Goal: Task Accomplishment & Management: Use online tool/utility

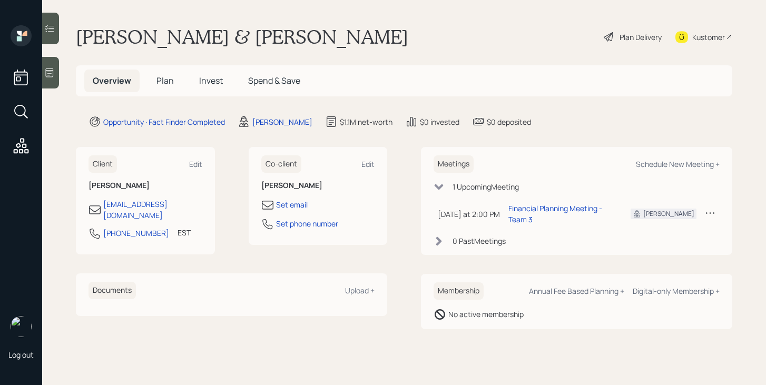
click at [169, 80] on span "Plan" at bounding box center [164, 81] width 17 height 12
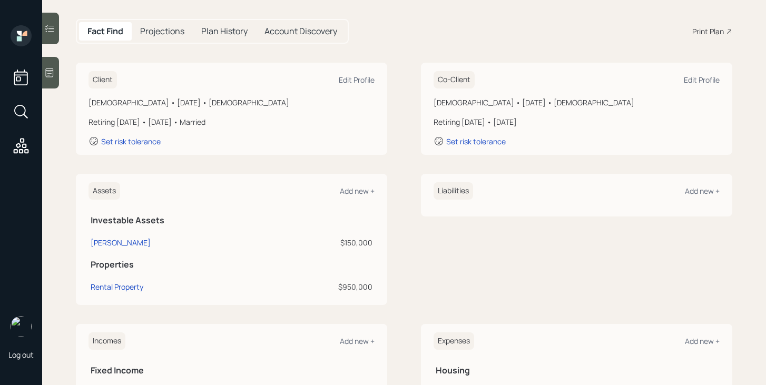
scroll to position [65, 0]
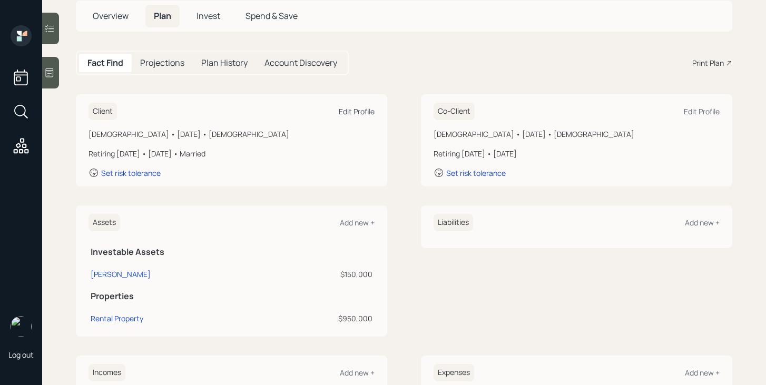
click at [361, 111] on div "Edit Profile" at bounding box center [357, 111] width 36 height 10
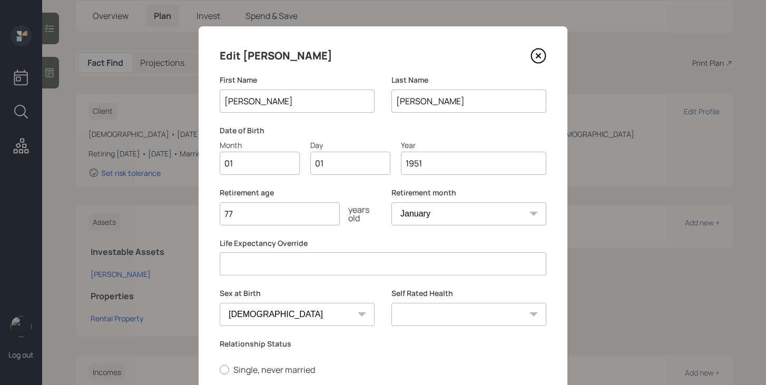
click at [282, 158] on input "01" at bounding box center [260, 163] width 80 height 23
type input "05"
type input "09"
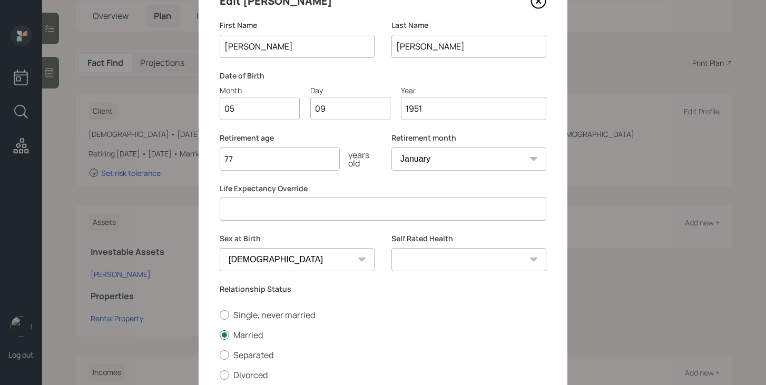
scroll to position [57, 0]
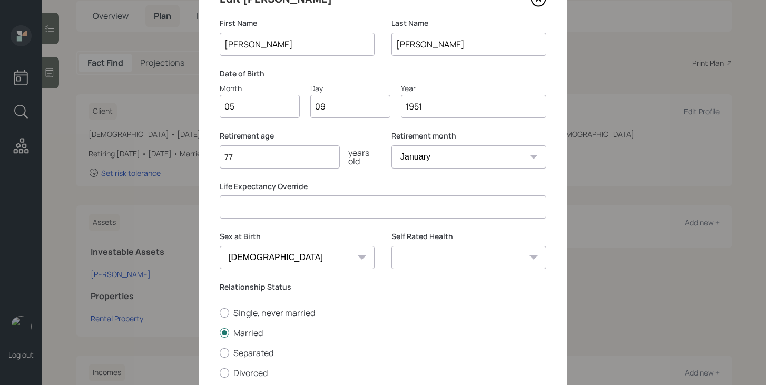
click at [300, 160] on input "77" at bounding box center [280, 156] width 120 height 23
type input "75"
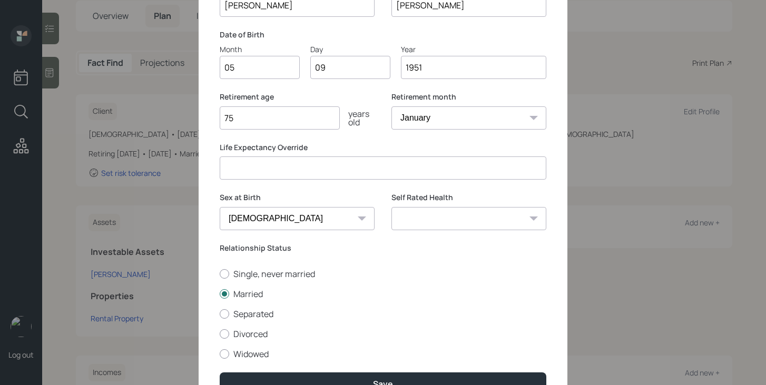
scroll to position [101, 0]
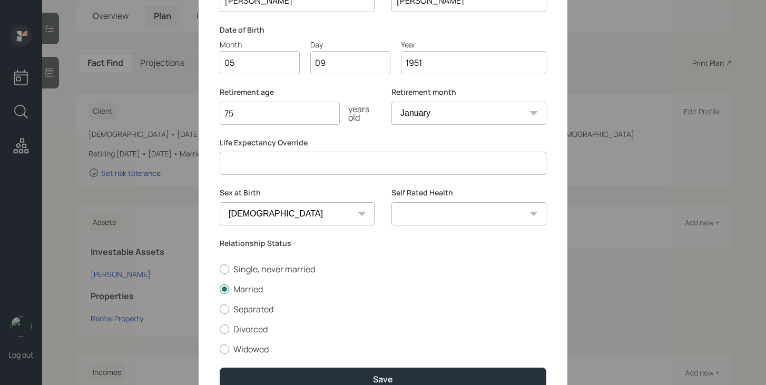
click at [437, 216] on select "Excellent Very Good Good Fair Poor" at bounding box center [468, 213] width 155 height 23
select select "good"
click at [391, 202] on select "Excellent Very Good Good Fair Poor" at bounding box center [468, 213] width 155 height 23
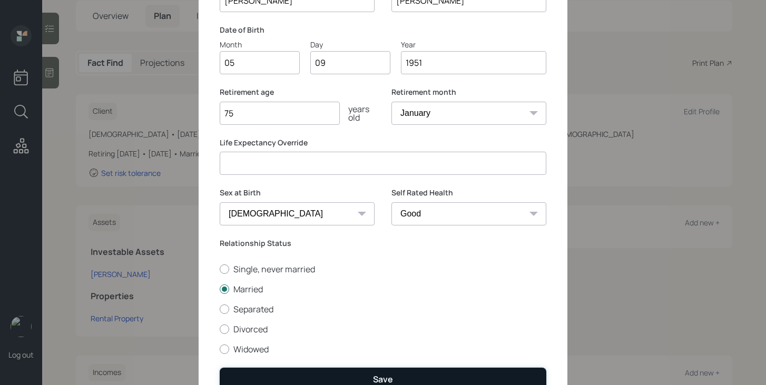
click at [394, 377] on button "Save" at bounding box center [383, 379] width 327 height 23
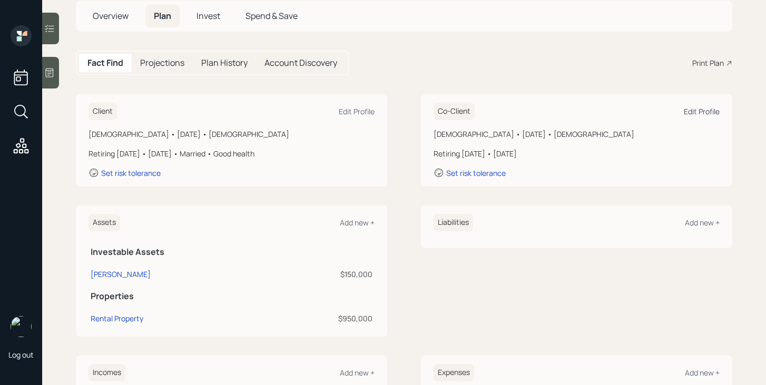
click at [696, 110] on div "Edit Profile" at bounding box center [702, 111] width 36 height 10
select select "female"
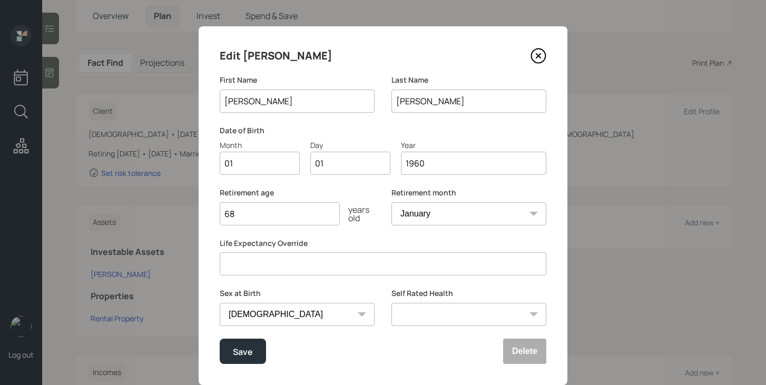
click at [265, 167] on input "01" at bounding box center [260, 163] width 80 height 23
type input "08"
type input "04"
click at [283, 218] on input "68" at bounding box center [280, 213] width 120 height 23
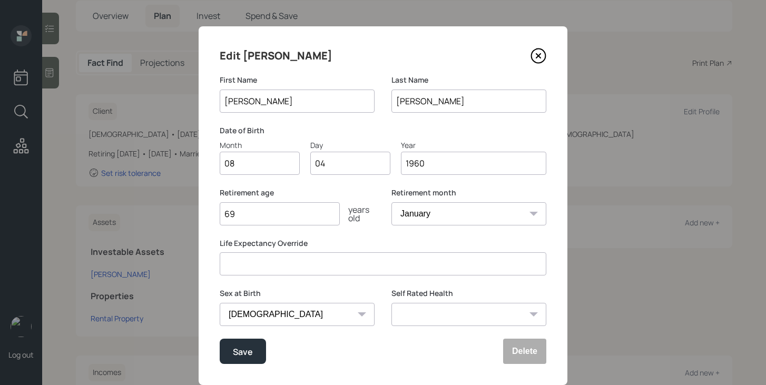
type input "69"
click at [441, 310] on select "Excellent Very Good Good Fair Poor" at bounding box center [468, 314] width 155 height 23
select select "very_good"
click at [391, 303] on select "Excellent Very Good Good Fair Poor" at bounding box center [468, 314] width 155 height 23
click at [241, 357] on div "Save" at bounding box center [243, 352] width 20 height 14
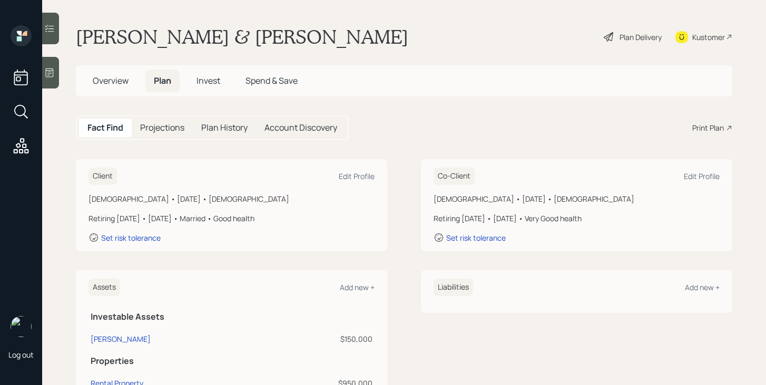
click at [623, 34] on div "Plan Delivery" at bounding box center [640, 37] width 42 height 11
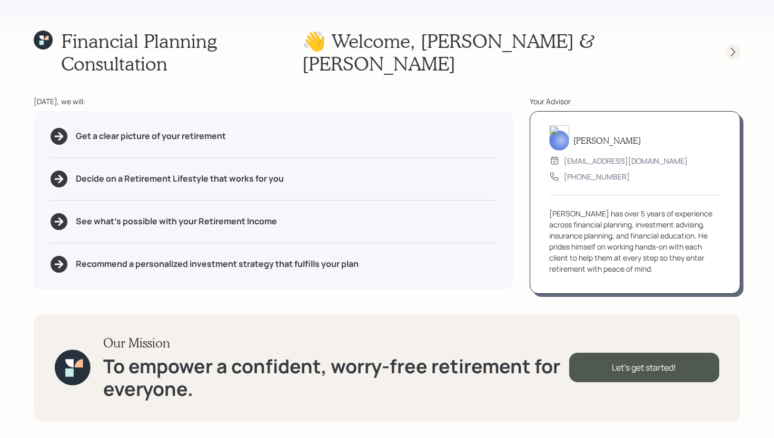
click at [735, 45] on div at bounding box center [733, 52] width 15 height 15
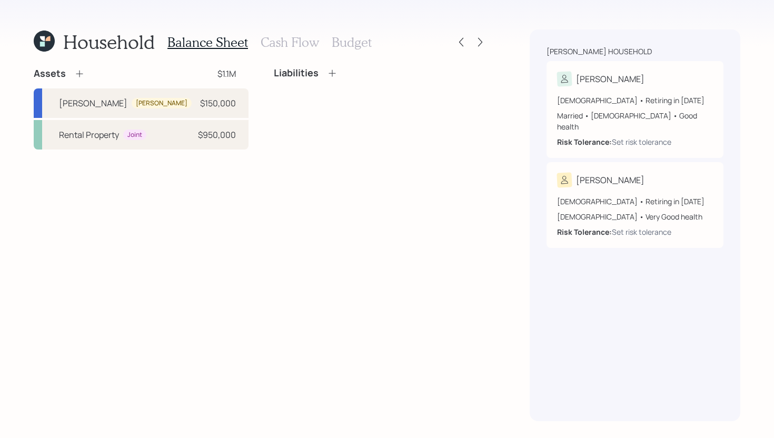
click at [82, 76] on icon at bounding box center [79, 73] width 11 height 11
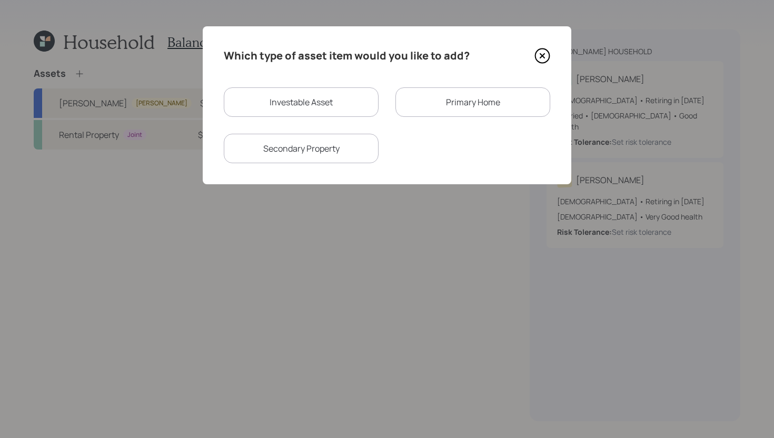
click at [284, 112] on div "Investable Asset" at bounding box center [301, 101] width 155 height 29
select select "taxable"
select select "balanced"
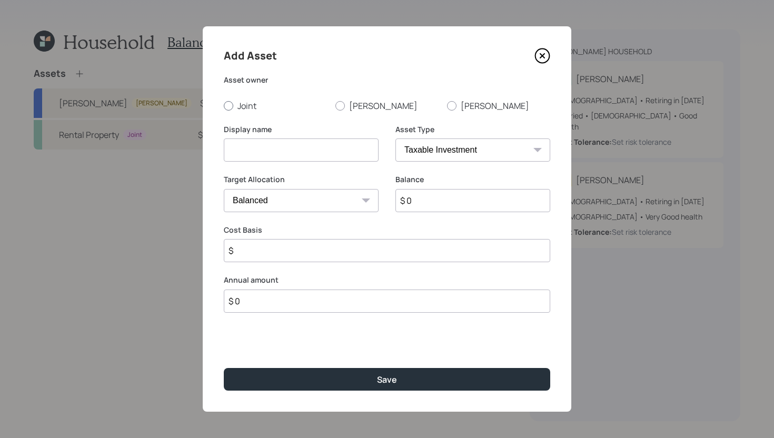
click at [244, 108] on label "Joint" at bounding box center [275, 106] width 103 height 12
click at [224, 106] on input "Joint" at bounding box center [223, 105] width 1 height 1
radio input "true"
click at [281, 143] on input at bounding box center [301, 150] width 155 height 23
drag, startPoint x: 269, startPoint y: 151, endPoint x: 226, endPoint y: 151, distance: 42.7
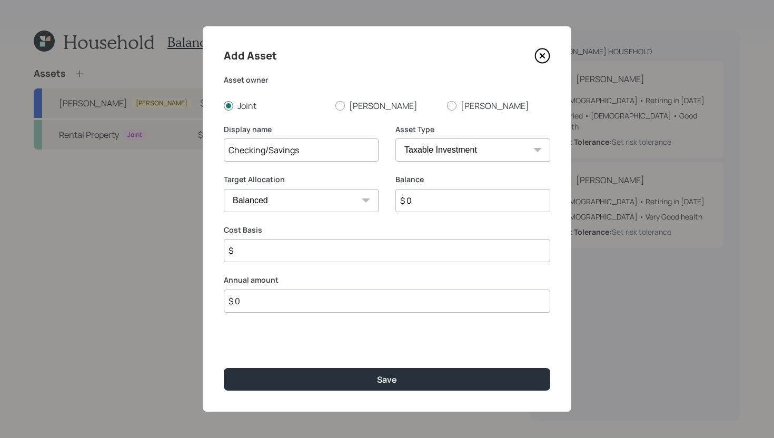
click at [226, 151] on input "Checking/Savings" at bounding box center [301, 150] width 155 height 23
type input "High yield Savings"
click at [454, 153] on select "SEP IRA IRA Roth IRA 401(k) Roth 401(k) 403(b) Roth 403(b) 457(b) Roth 457(b) H…" at bounding box center [473, 150] width 155 height 23
select select "cash"
click at [396, 139] on select "SEP IRA IRA Roth IRA 401(k) Roth 401(k) 403(b) Roth 403(b) 457(b) Roth 457(b) H…" at bounding box center [473, 150] width 155 height 23
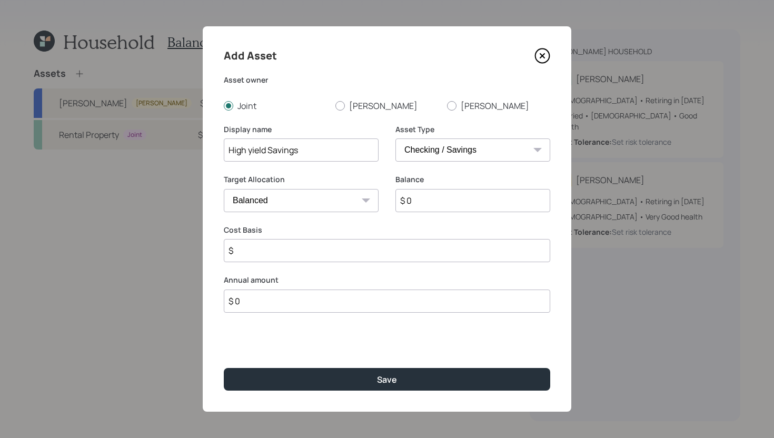
type input "$"
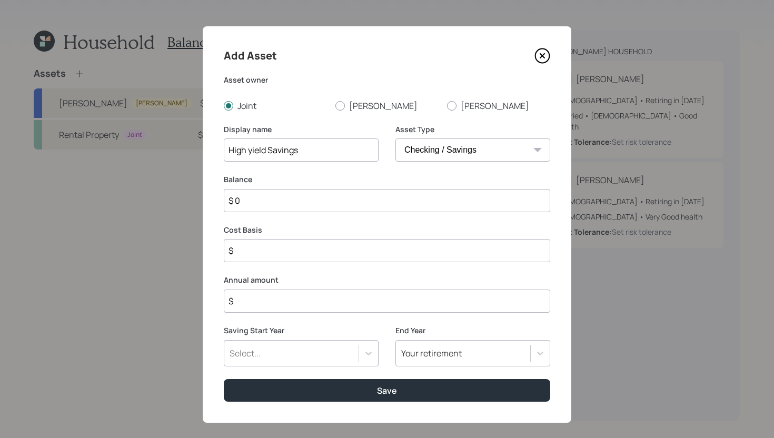
click at [409, 202] on input "$ 0" at bounding box center [387, 200] width 327 height 23
type input "$ 2"
type input "$ 20"
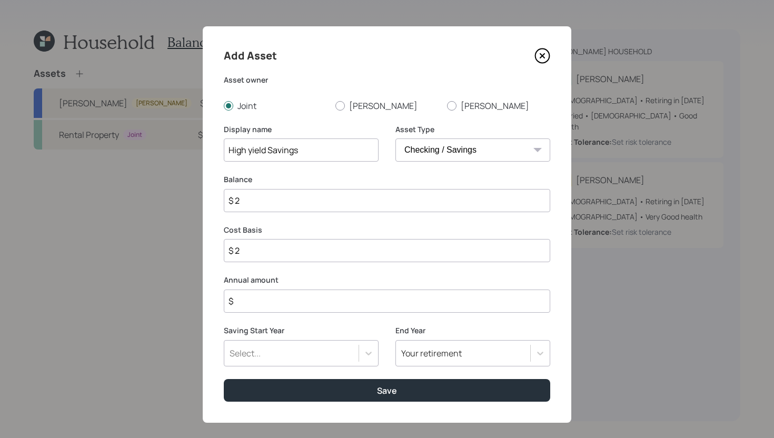
type input "$ 20"
type input "$ 200"
type input "$ 2,000"
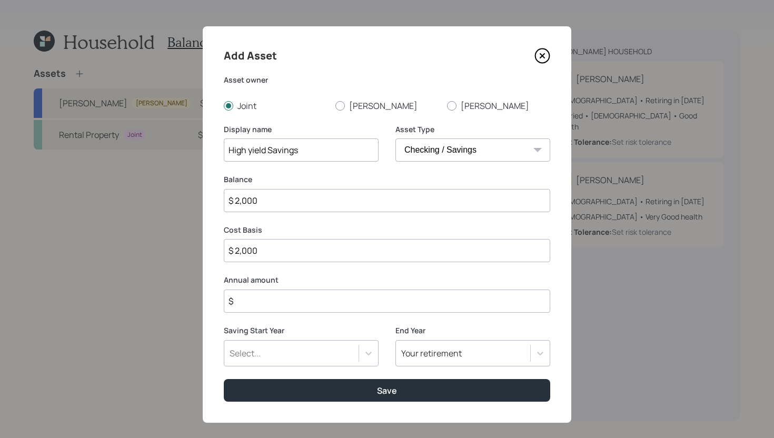
type input "$ 20,000"
type input "$ 200,000"
drag, startPoint x: 406, startPoint y: 308, endPoint x: 412, endPoint y: 301, distance: 9.0
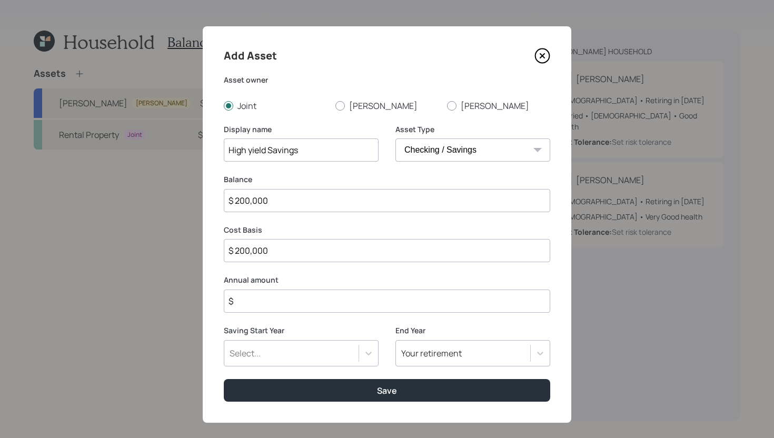
click at [406, 308] on input "$" at bounding box center [387, 301] width 327 height 23
type input "$ 45,600"
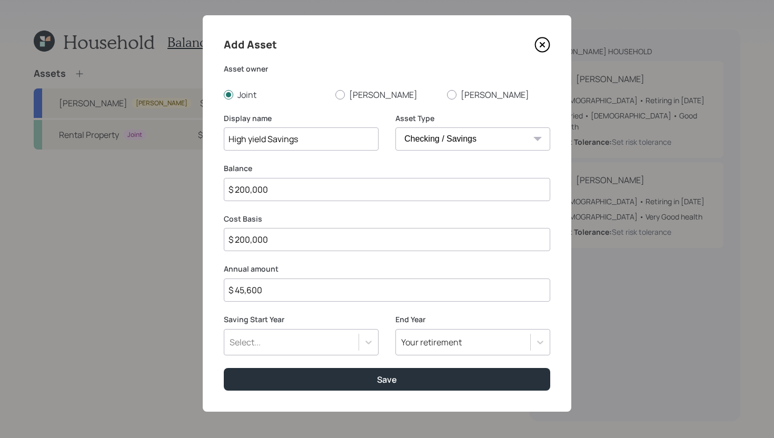
click at [330, 356] on div "Select..." at bounding box center [301, 342] width 155 height 26
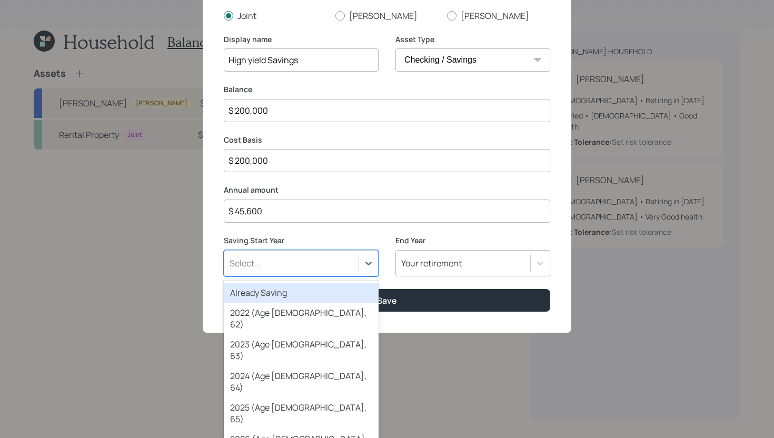
click at [327, 289] on div "Already Saving" at bounding box center [301, 293] width 155 height 20
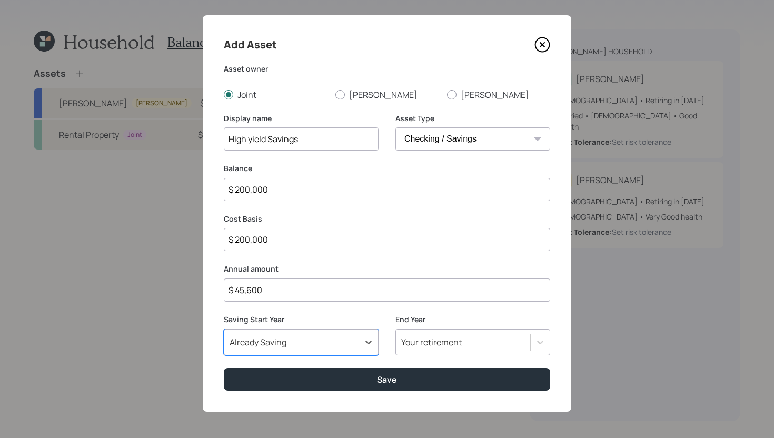
scroll to position [12, 0]
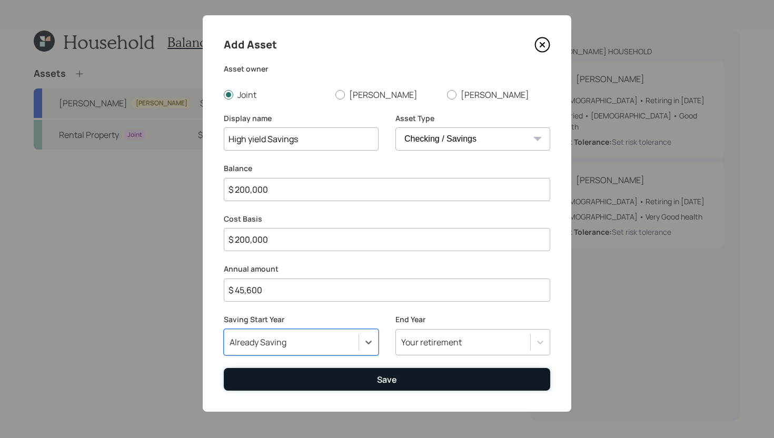
click at [336, 373] on button "Save" at bounding box center [387, 379] width 327 height 23
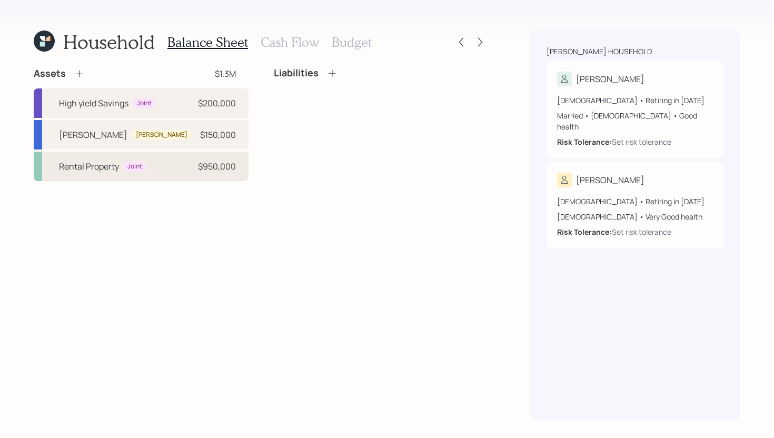
click at [87, 164] on div "Rental Property" at bounding box center [89, 166] width 60 height 13
select select "rental_property"
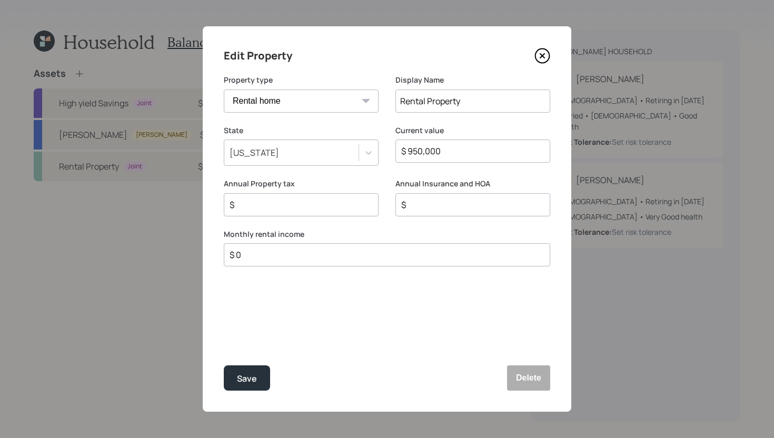
click at [283, 203] on input "$" at bounding box center [297, 205] width 137 height 13
type input "$ 7,200"
click at [429, 198] on div "$" at bounding box center [473, 204] width 155 height 23
click at [429, 203] on input "$" at bounding box center [468, 205] width 137 height 13
type input "$ 1,440"
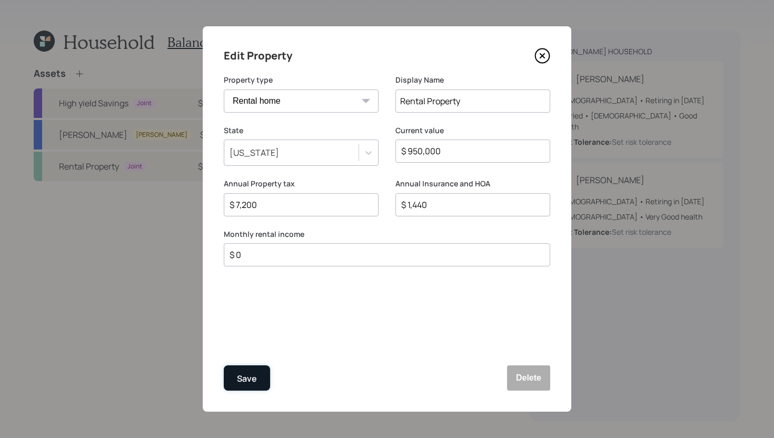
click at [249, 380] on div "Save" at bounding box center [247, 379] width 20 height 14
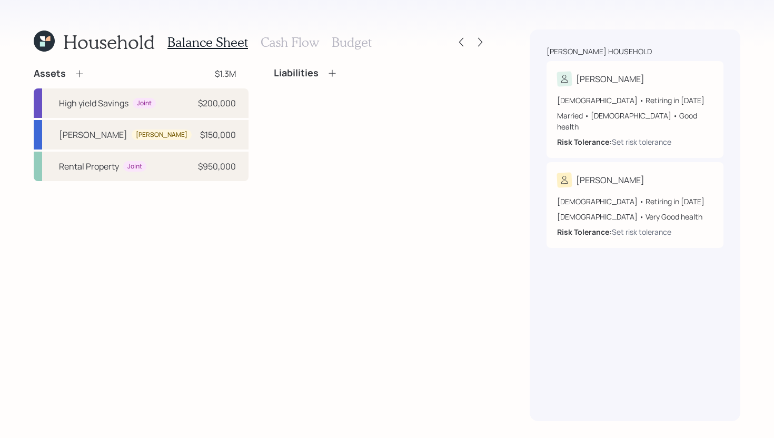
click at [82, 74] on icon at bounding box center [79, 73] width 11 height 11
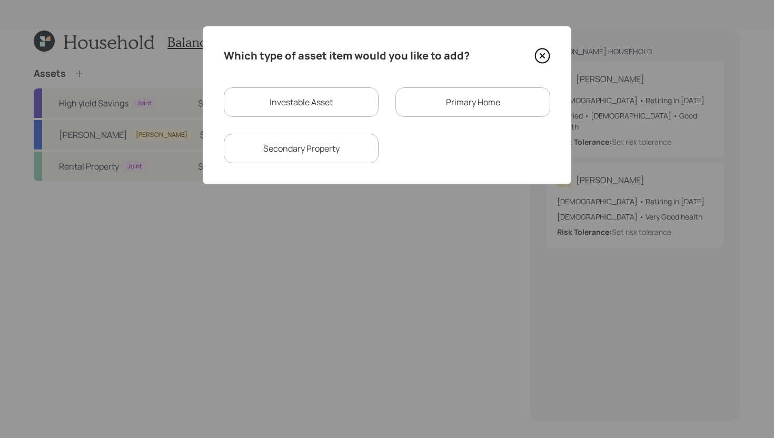
click at [427, 108] on div "Primary Home" at bounding box center [473, 101] width 155 height 29
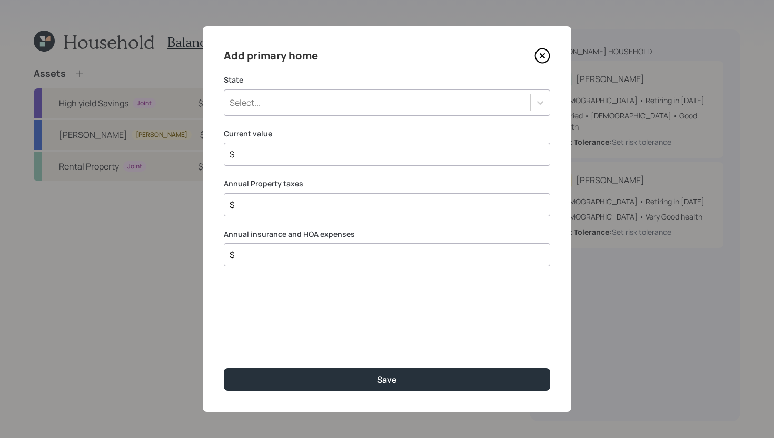
click at [427, 108] on div "Select..." at bounding box center [377, 103] width 306 height 18
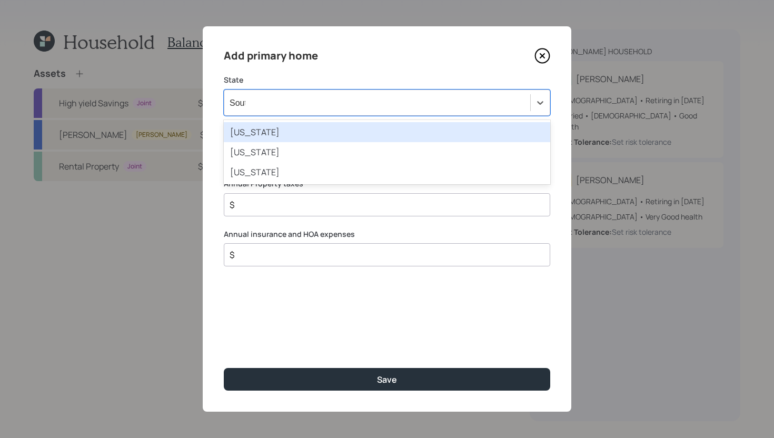
type input "South"
click at [400, 134] on div "South Carolina" at bounding box center [387, 132] width 327 height 20
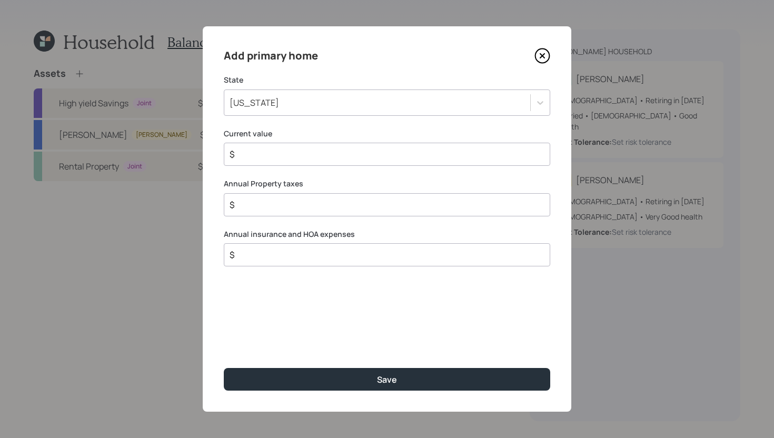
click at [375, 155] on input "$" at bounding box center [383, 154] width 309 height 13
type input "$ 600,000"
click at [372, 203] on input "$" at bounding box center [383, 205] width 309 height 13
type input "$ 6,000"
click at [363, 253] on input "$" at bounding box center [383, 255] width 309 height 13
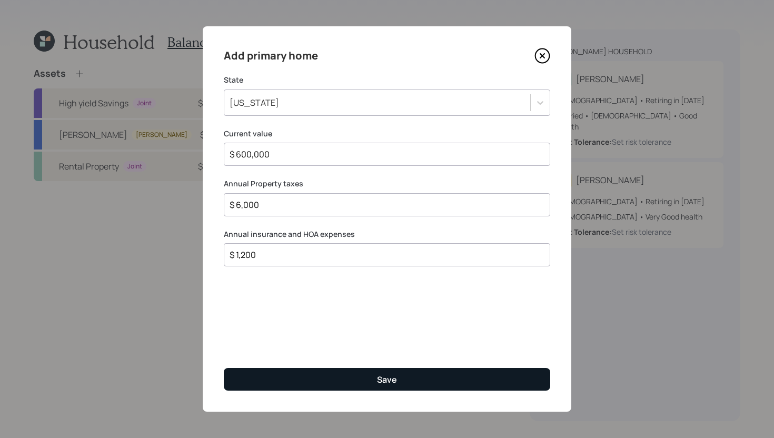
type input "$ 1,200"
click at [365, 370] on button "Save" at bounding box center [387, 379] width 327 height 23
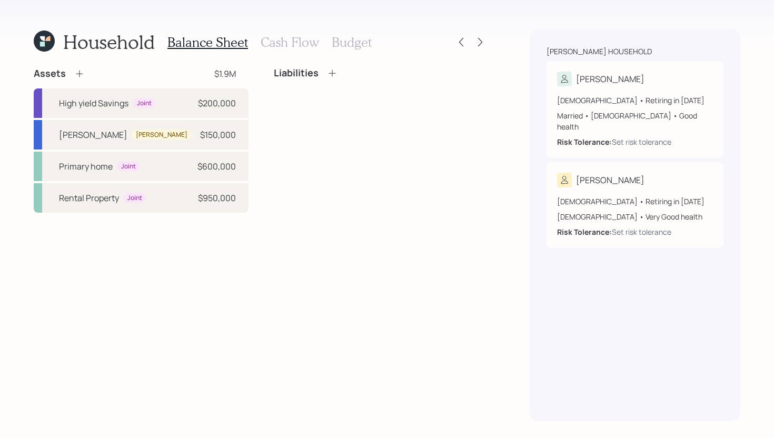
click at [336, 75] on icon at bounding box center [332, 73] width 11 height 11
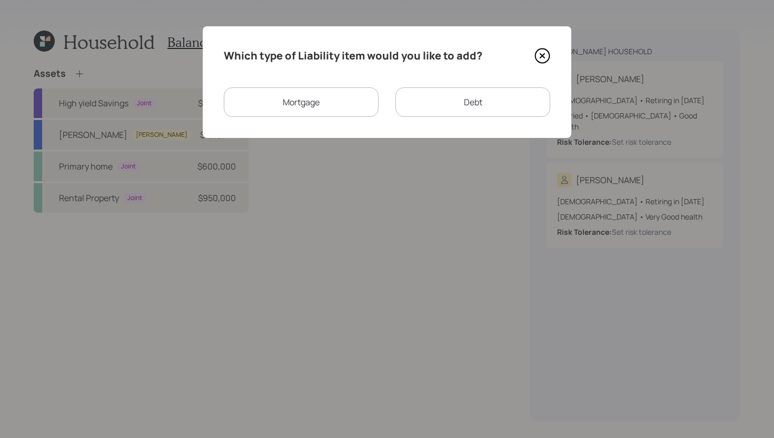
click at [353, 103] on div "Mortgage" at bounding box center [301, 101] width 155 height 29
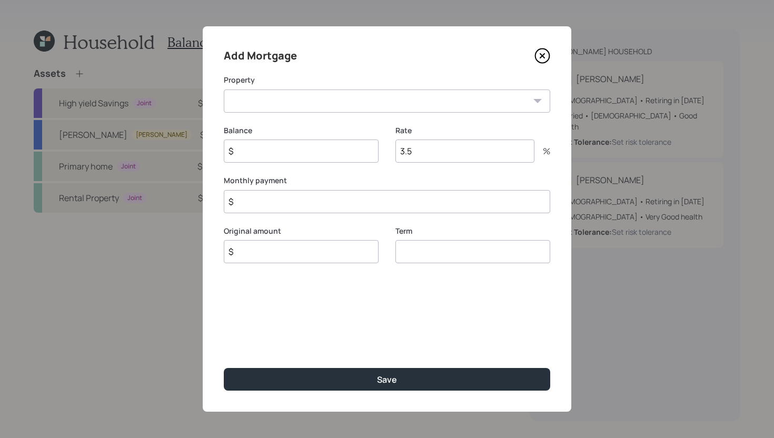
click at [344, 109] on select "SC Primary home Rental Property" at bounding box center [387, 101] width 327 height 23
select select "f399941b-874e-4598-9b98-6ee6f7aea01b"
click at [224, 90] on select "SC Primary home Rental Property" at bounding box center [387, 101] width 327 height 23
click at [316, 150] on input "$" at bounding box center [301, 151] width 155 height 23
type input "$ 300,000"
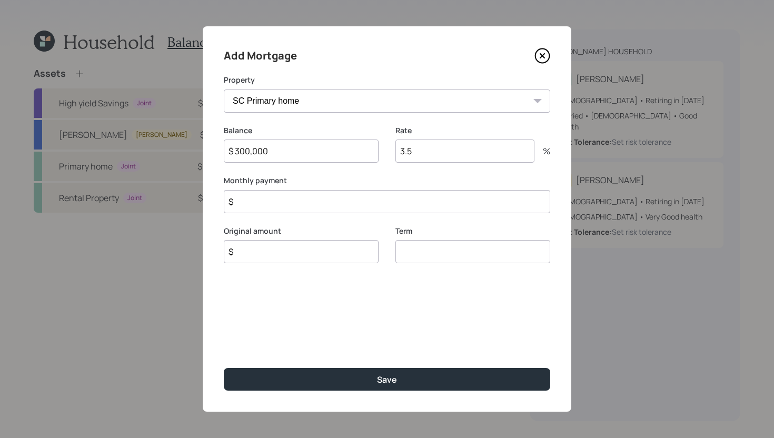
click at [340, 250] on input "$" at bounding box center [301, 251] width 155 height 23
type input "$ 300,000"
click at [455, 257] on input "number" at bounding box center [473, 251] width 155 height 23
type input "30"
click at [456, 152] on input "3.5" at bounding box center [465, 151] width 139 height 23
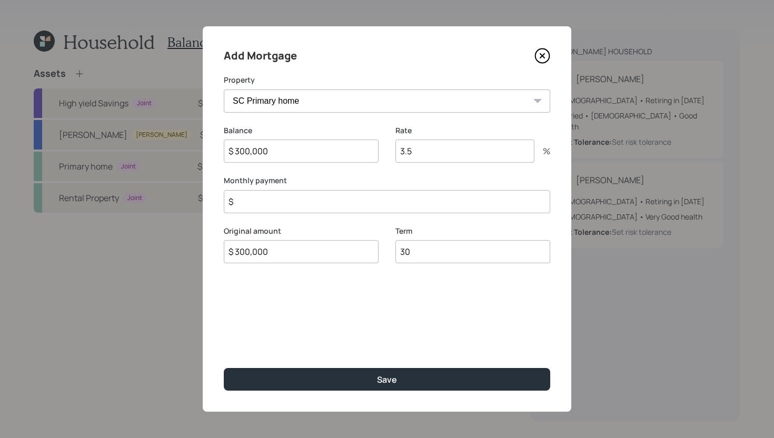
click at [456, 152] on input "3.5" at bounding box center [465, 151] width 139 height 23
type input "3"
type input "2.8"
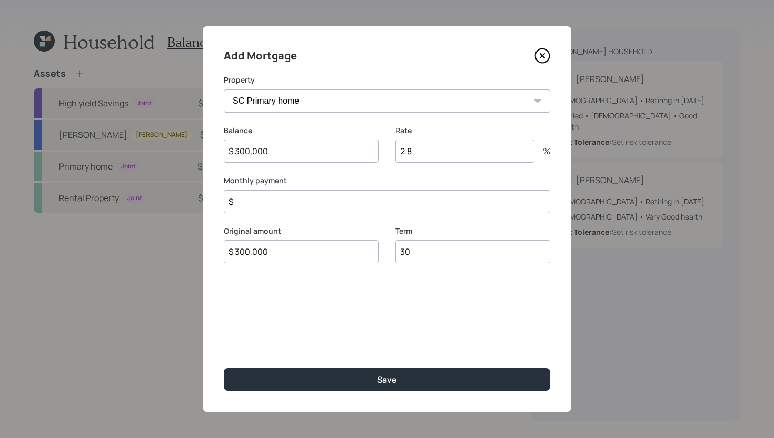
click at [422, 197] on input "$" at bounding box center [387, 201] width 327 height 23
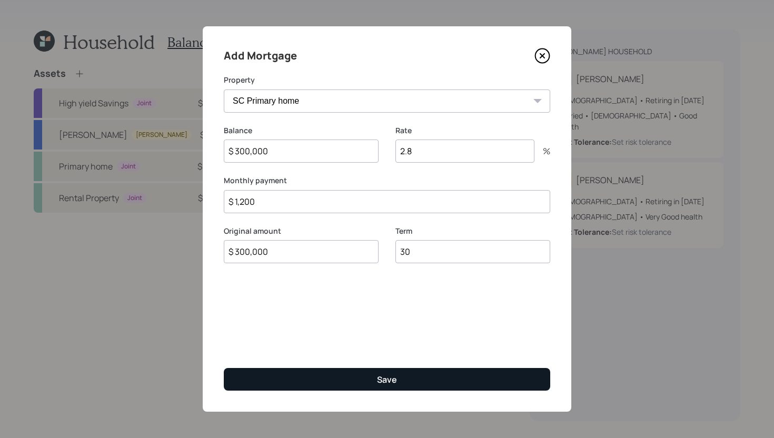
type input "$ 1,200"
click at [411, 378] on button "Save" at bounding box center [387, 379] width 327 height 23
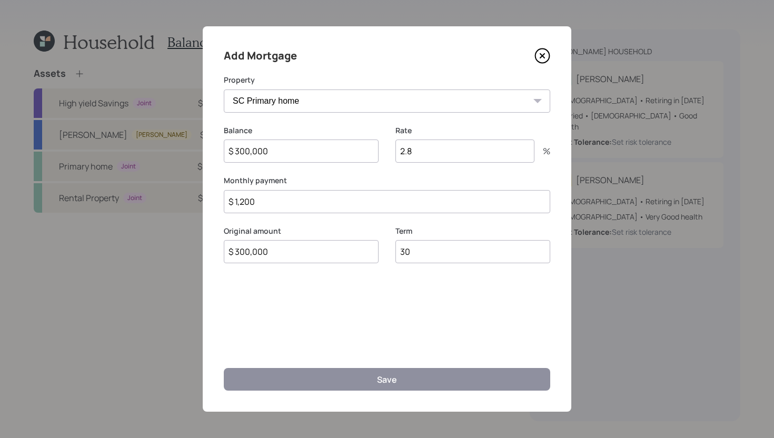
select select "b9c11ea1-85c1-41a7-9be8-2cb41e629475"
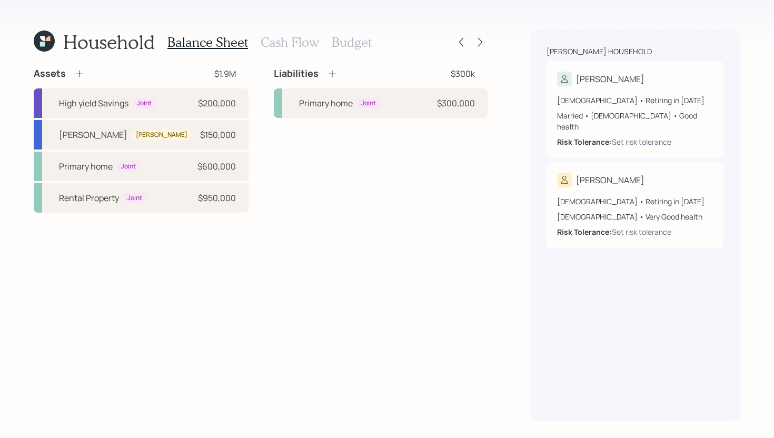
click at [290, 38] on h3 "Cash Flow" at bounding box center [290, 42] width 58 height 15
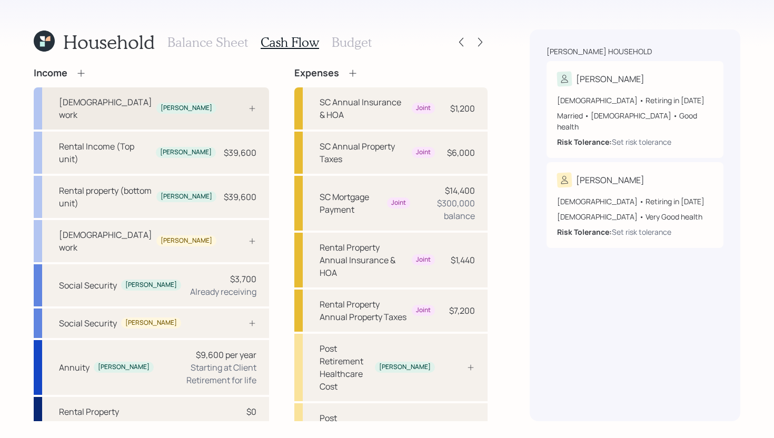
click at [178, 105] on div "Full-time work Neil" at bounding box center [151, 108] width 235 height 42
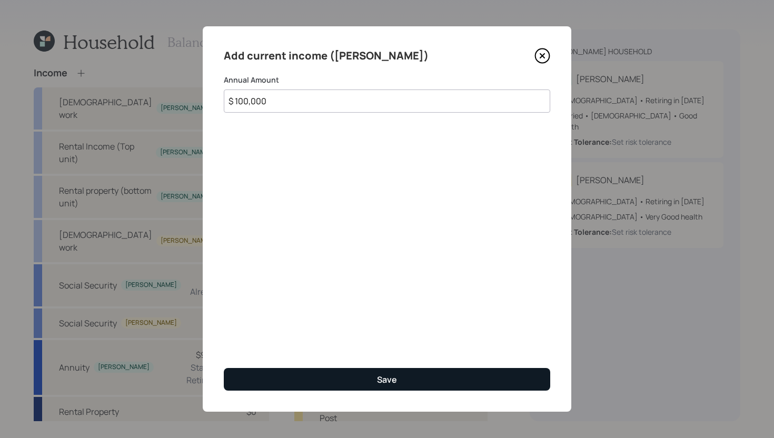
type input "$ 100,000"
click at [271, 378] on button "Save" at bounding box center [387, 379] width 327 height 23
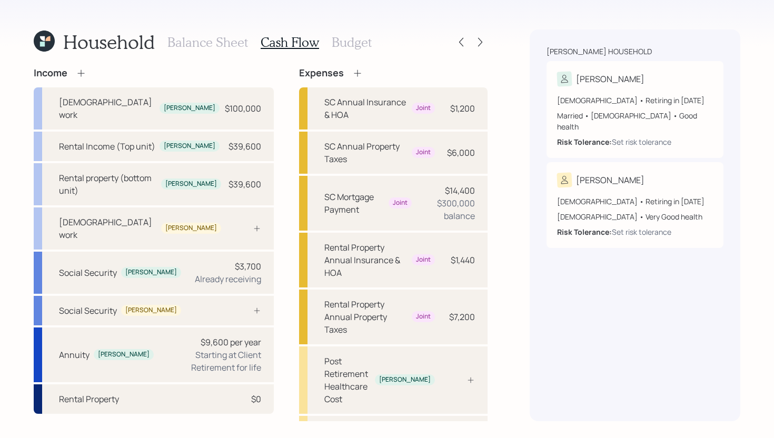
click at [83, 73] on icon at bounding box center [81, 73] width 11 height 11
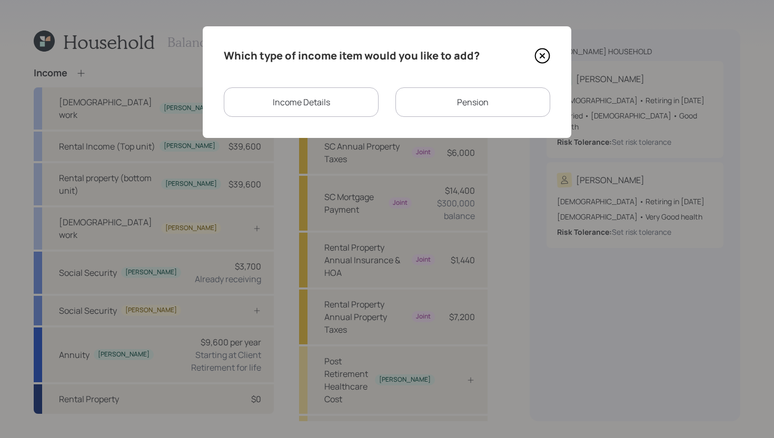
click at [326, 100] on div "Income Details" at bounding box center [301, 101] width 155 height 29
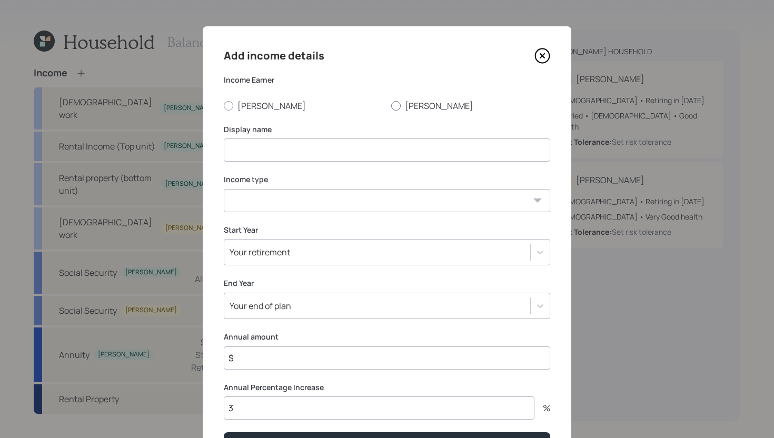
click at [395, 106] on div at bounding box center [395, 105] width 9 height 9
click at [391, 106] on input "Judy" at bounding box center [391, 105] width 1 height 1
radio input "true"
click at [337, 158] on input at bounding box center [387, 150] width 327 height 23
type input "Judy's I"
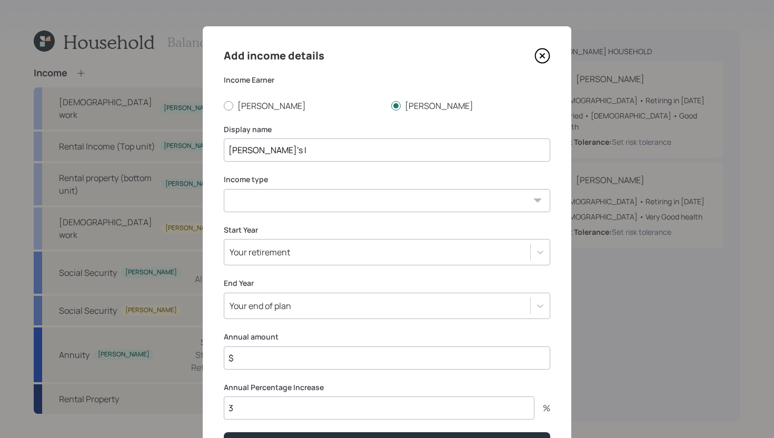
click at [543, 57] on icon at bounding box center [543, 56] width 16 height 16
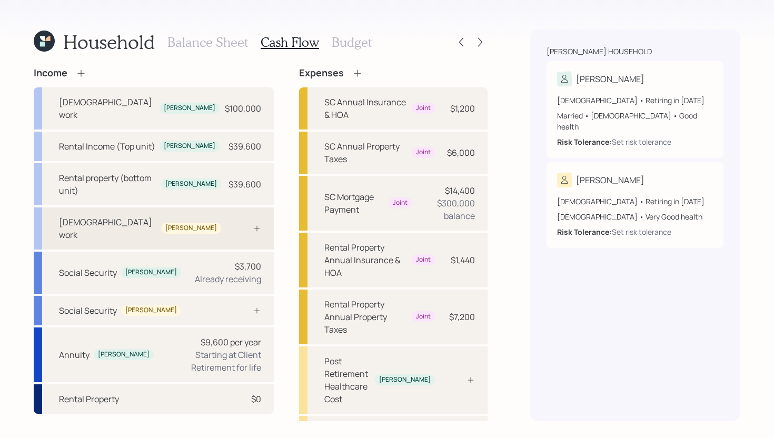
click at [191, 213] on div "Full-time work Judy" at bounding box center [154, 229] width 240 height 42
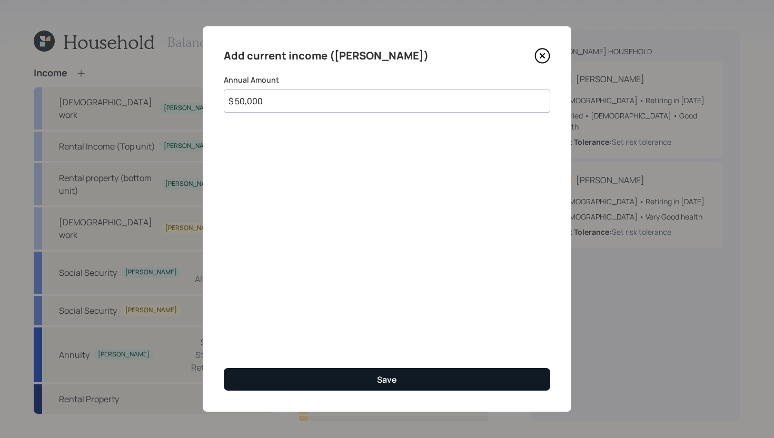
type input "$ 50,000"
click at [377, 373] on button "Save" at bounding box center [387, 379] width 327 height 23
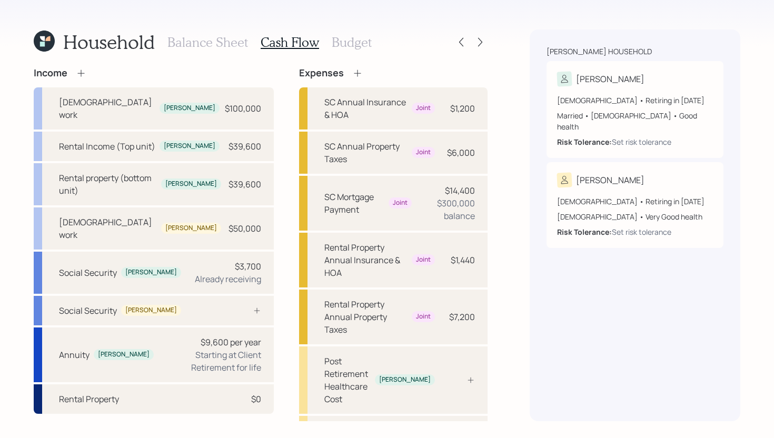
click at [224, 42] on h3 "Balance Sheet" at bounding box center [208, 42] width 81 height 15
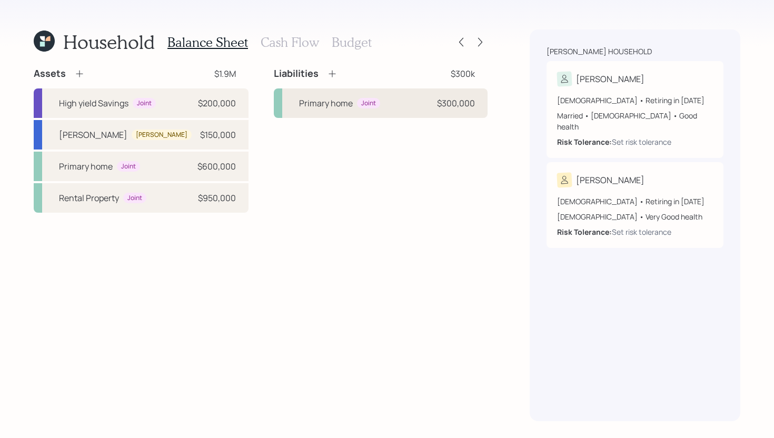
click at [359, 106] on div "Joint" at bounding box center [368, 103] width 23 height 11
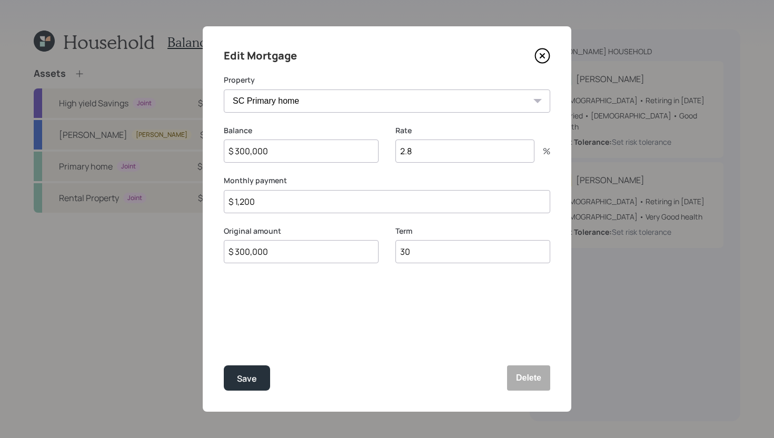
click at [296, 204] on input "$ 1,200" at bounding box center [387, 201] width 327 height 23
type input "$ 1,400"
click at [253, 378] on div "Save" at bounding box center [247, 379] width 20 height 14
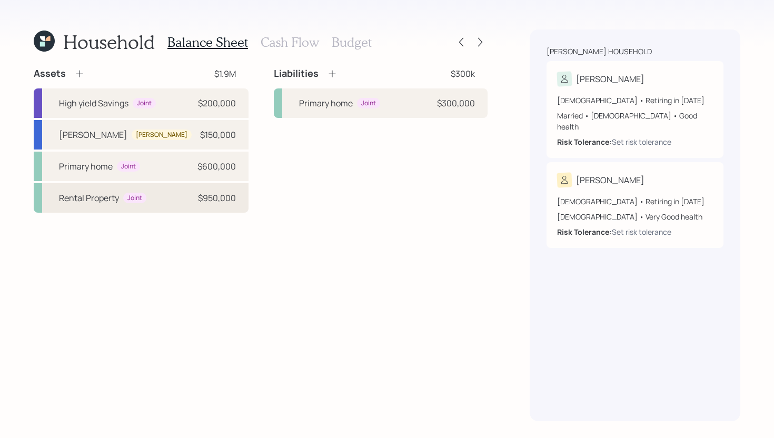
click at [151, 202] on div "Rental Property Joint $950,000" at bounding box center [141, 197] width 215 height 29
select select "rental_property"
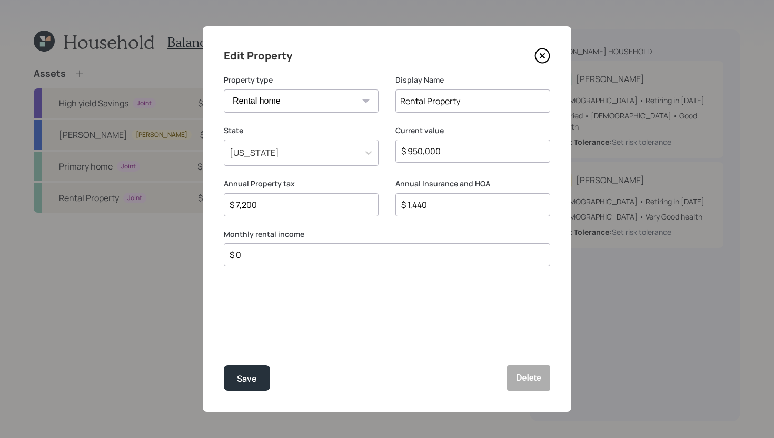
click at [542, 59] on icon at bounding box center [543, 56] width 16 height 16
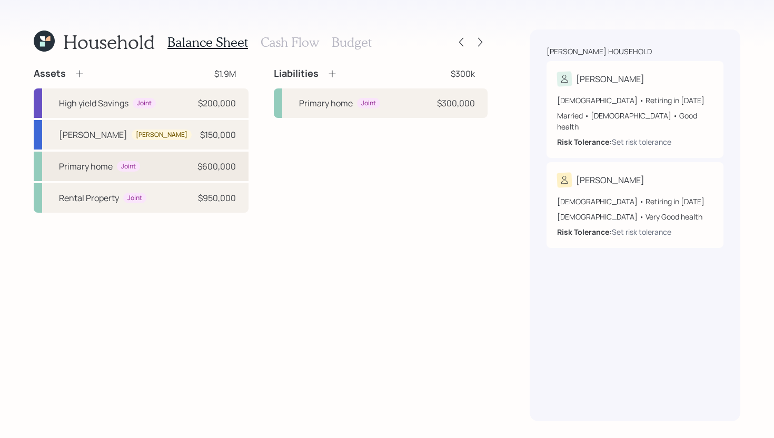
click at [143, 168] on div "Primary home Joint $600,000" at bounding box center [141, 166] width 215 height 29
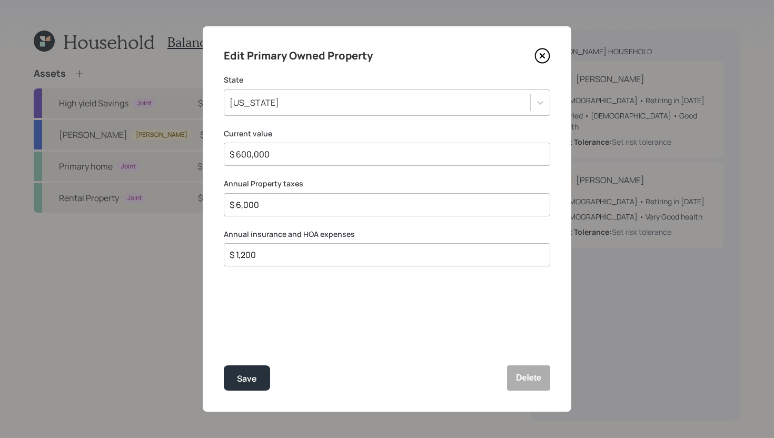
click at [276, 209] on input "$ 6,000" at bounding box center [383, 205] width 309 height 13
type input "$ 3,600"
click at [251, 384] on div "Save" at bounding box center [247, 379] width 20 height 14
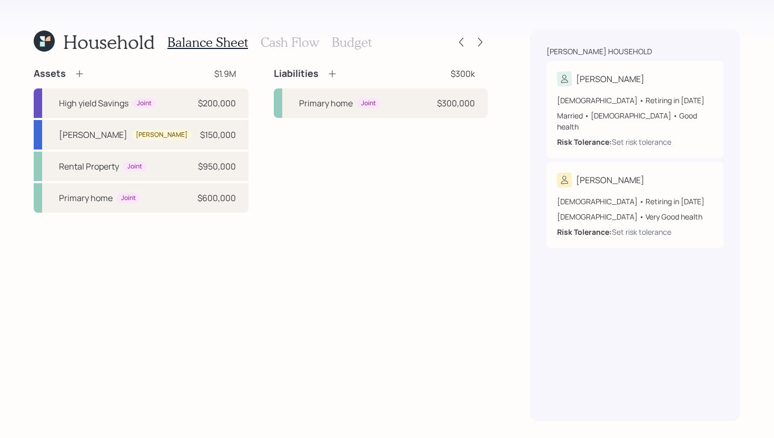
click at [309, 40] on h3 "Cash Flow" at bounding box center [290, 42] width 58 height 15
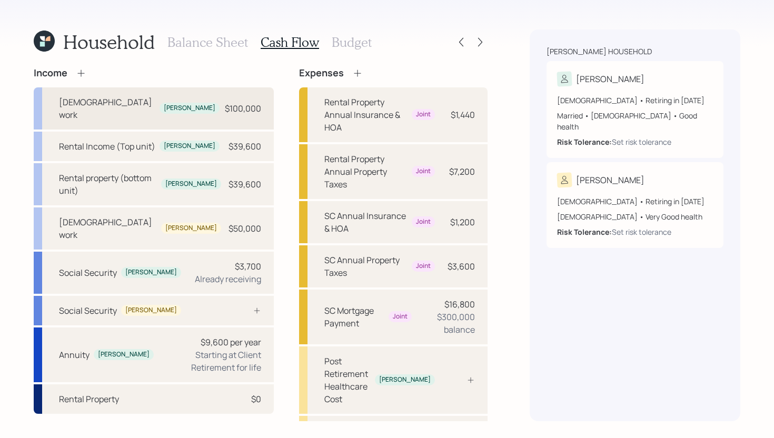
click at [177, 100] on div "Full-time work Neil $100,000" at bounding box center [154, 108] width 240 height 42
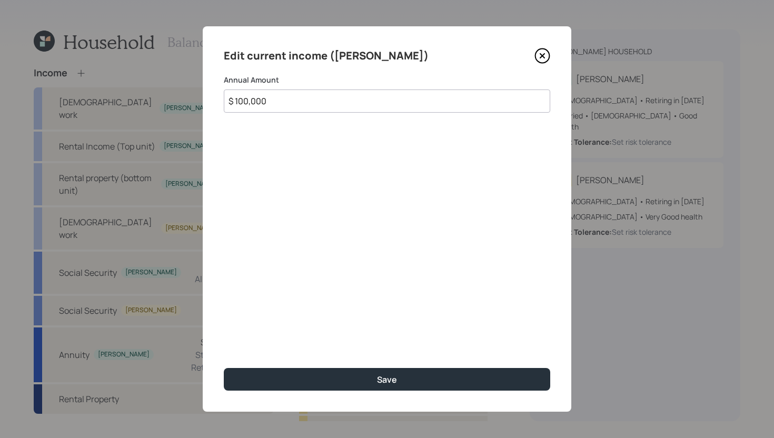
click at [305, 81] on label "Annual Amount" at bounding box center [387, 80] width 327 height 11
click at [293, 117] on div "Edit current income (Neil) Annual Amount $ 100,000 Save" at bounding box center [387, 219] width 369 height 386
click at [295, 105] on input "$ 100,000" at bounding box center [387, 101] width 327 height 23
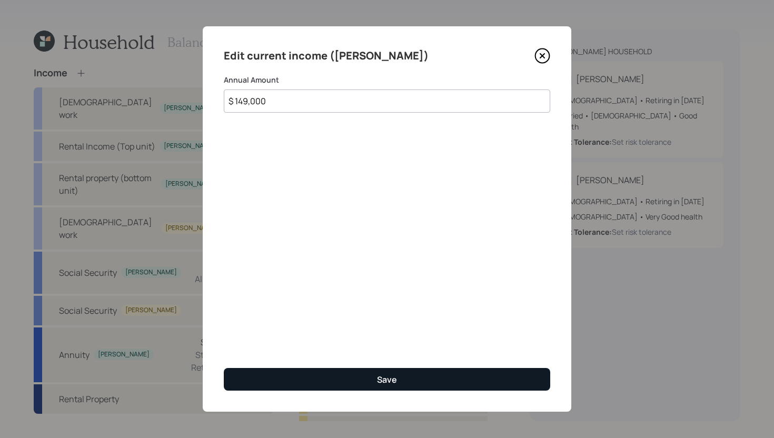
type input "$ 149,000"
click at [312, 379] on button "Save" at bounding box center [387, 379] width 327 height 23
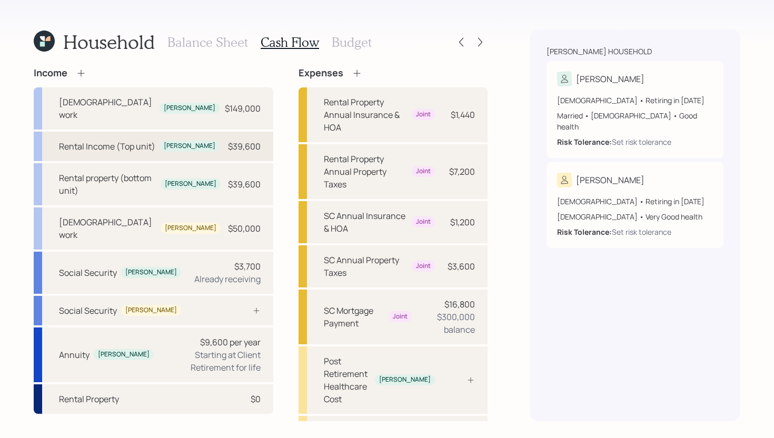
click at [104, 140] on div "Rental Income (Top unit)" at bounding box center [107, 146] width 96 height 13
select select "other"
select select "earned"
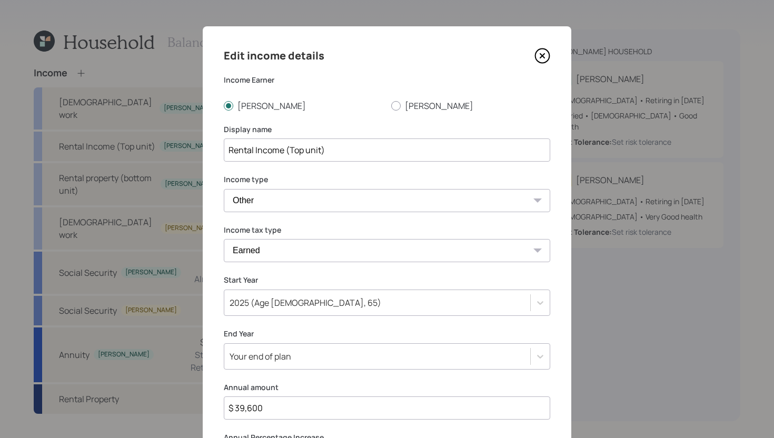
click at [545, 55] on icon at bounding box center [543, 56] width 16 height 16
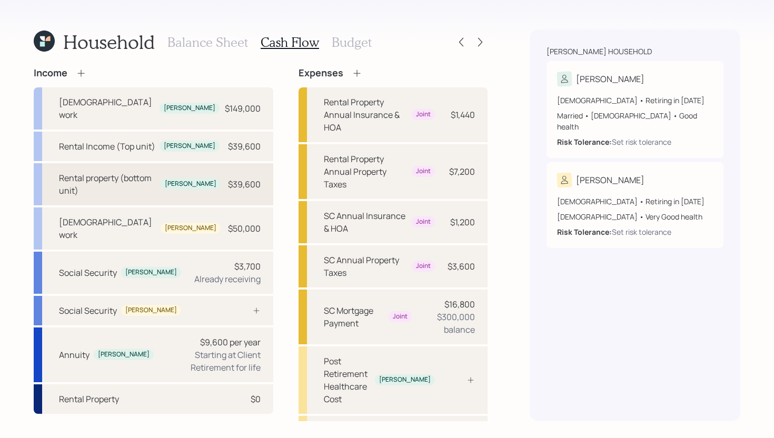
click at [139, 177] on div "Rental property (bottom unit)" at bounding box center [107, 184] width 97 height 25
select select "other"
select select "earned"
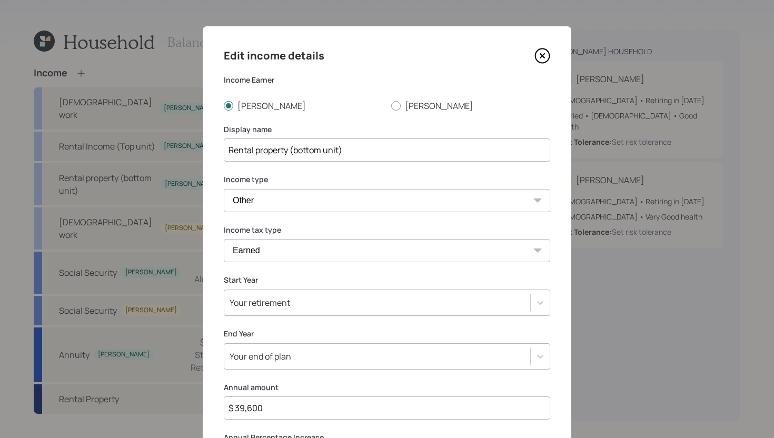
click at [544, 56] on icon at bounding box center [543, 56] width 16 height 16
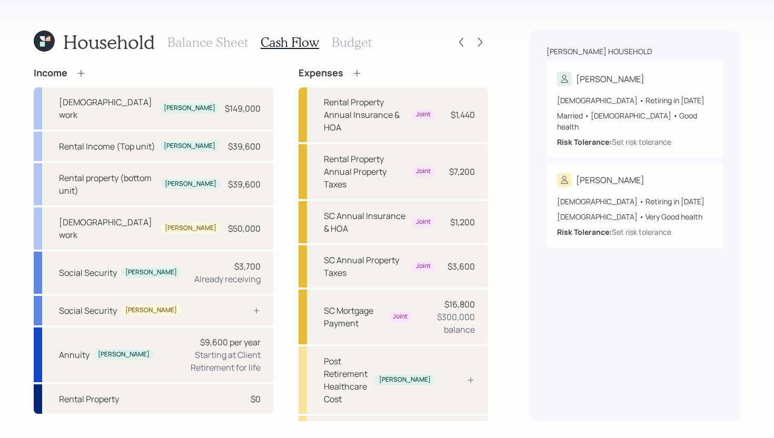
scroll to position [24, 0]
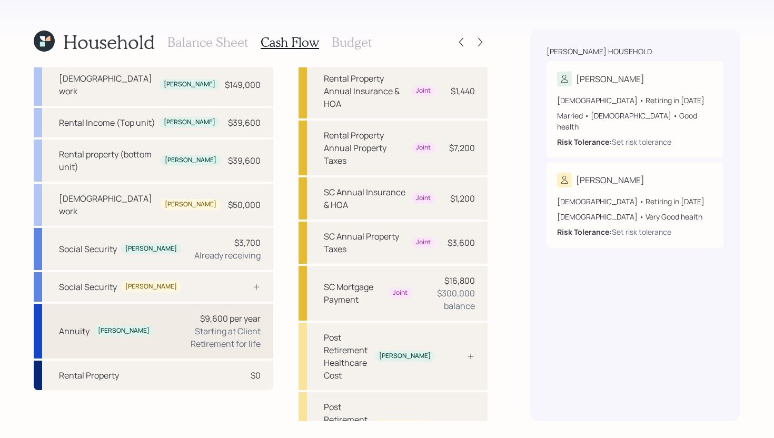
click at [162, 325] on div "Starting at Client Retirement for life" at bounding box center [211, 337] width 99 height 25
select select "annuity"
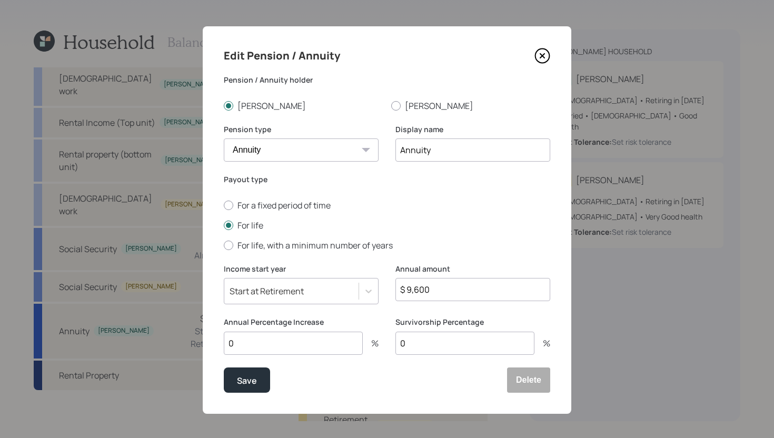
click at [418, 341] on input "0" at bounding box center [465, 343] width 139 height 23
type input "100"
click at [292, 348] on input "0" at bounding box center [293, 343] width 139 height 23
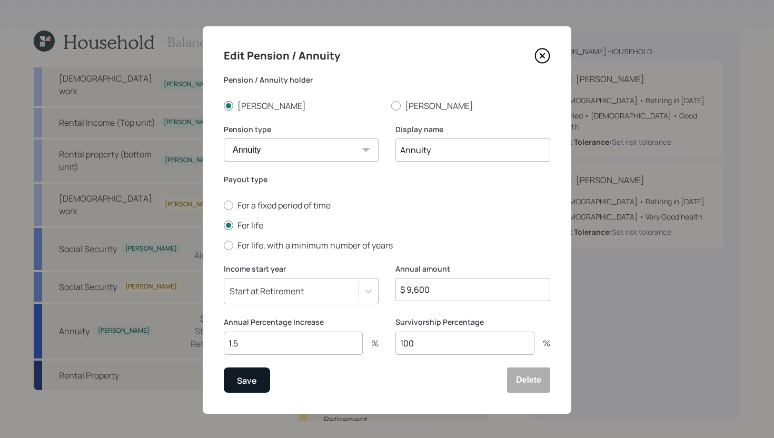
type input "1.5"
click at [259, 382] on button "Save" at bounding box center [247, 380] width 46 height 25
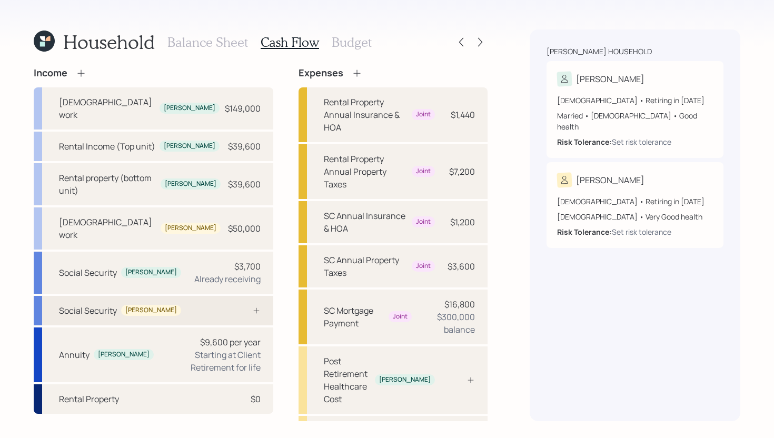
click at [202, 296] on div "Social Security Judy" at bounding box center [154, 310] width 240 height 29
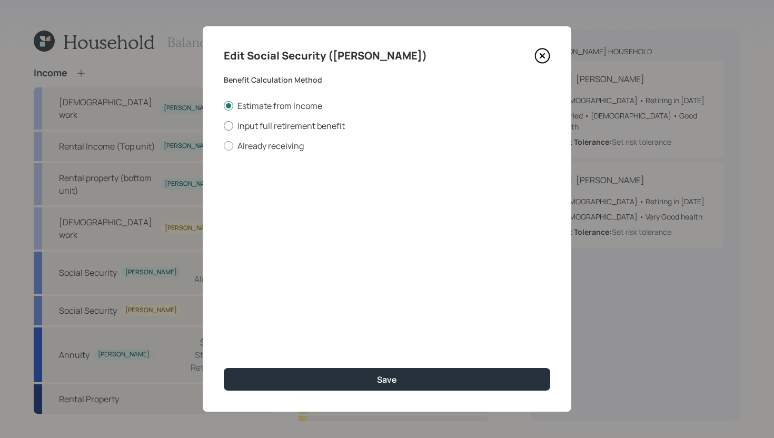
click at [329, 128] on label "Input full retirement benefit" at bounding box center [387, 126] width 327 height 12
click at [224, 126] on input "Input full retirement benefit" at bounding box center [223, 125] width 1 height 1
radio input "true"
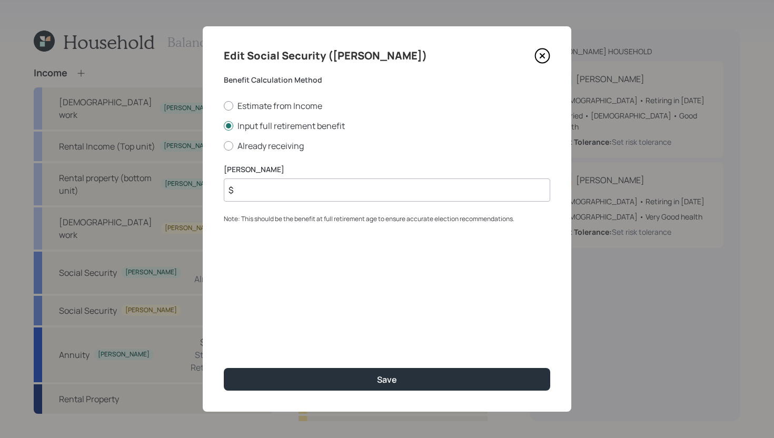
click at [336, 200] on input "$" at bounding box center [387, 190] width 327 height 23
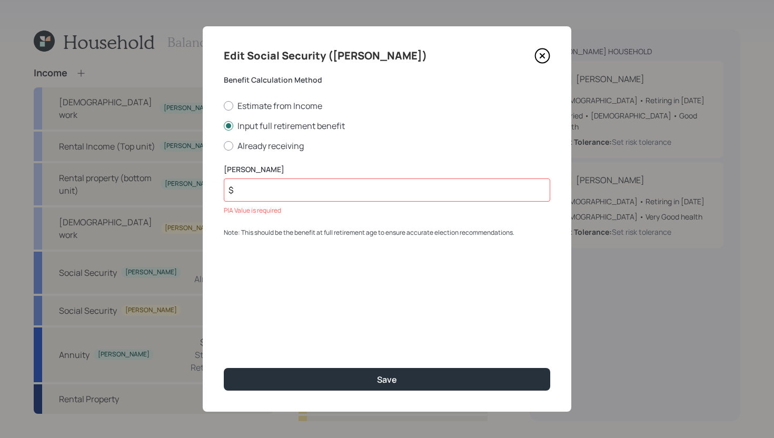
click at [544, 55] on icon at bounding box center [543, 56] width 16 height 16
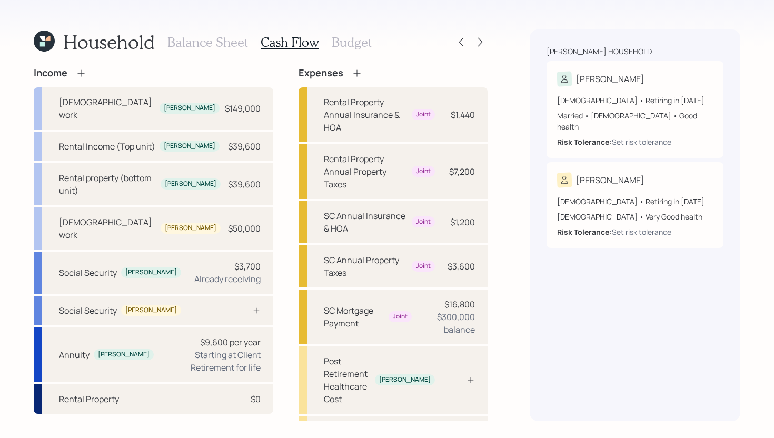
click at [353, 73] on icon at bounding box center [356, 73] width 7 height 7
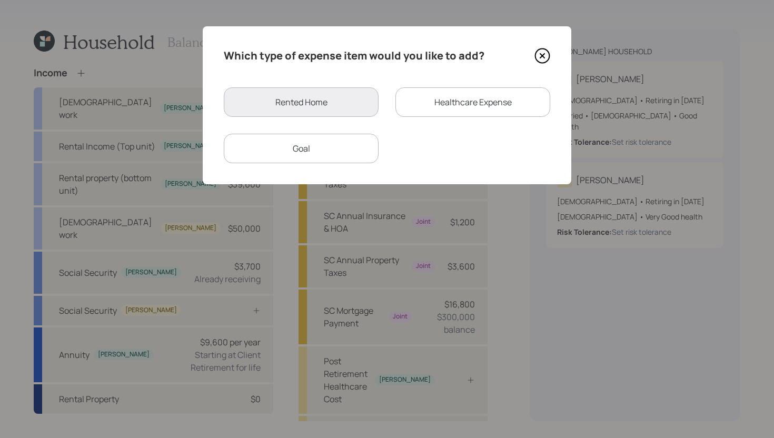
click at [498, 94] on div "Healthcare Expense" at bounding box center [473, 101] width 155 height 29
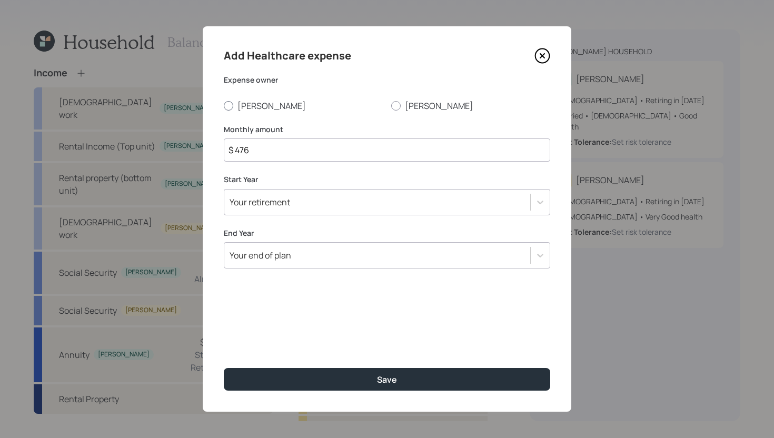
click at [230, 106] on div at bounding box center [228, 105] width 9 height 9
click at [224, 106] on input "Neil" at bounding box center [223, 105] width 1 height 1
radio input "true"
click at [287, 141] on input "$ 476" at bounding box center [387, 150] width 327 height 23
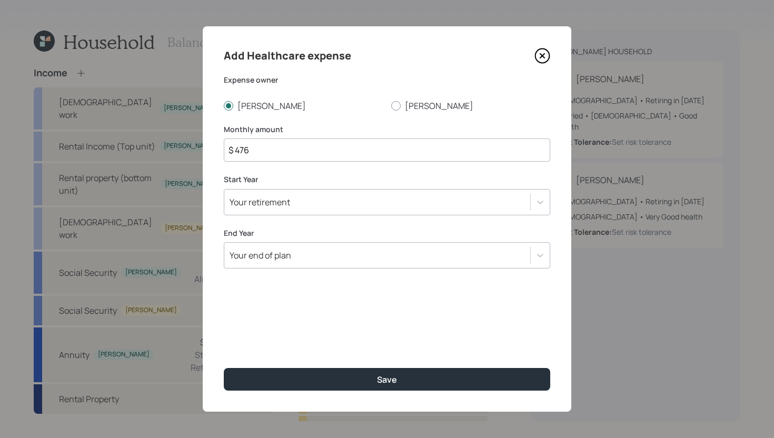
click at [287, 152] on input "$ 476" at bounding box center [387, 150] width 327 height 23
click at [311, 153] on input "$ 476" at bounding box center [387, 150] width 327 height 23
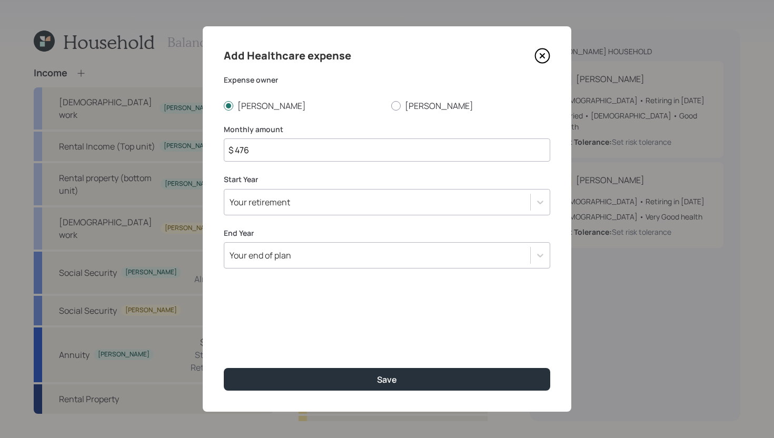
click at [311, 153] on input "$ 476" at bounding box center [387, 150] width 327 height 23
type input "$ 410"
click at [328, 202] on div "Your retirement" at bounding box center [377, 202] width 306 height 18
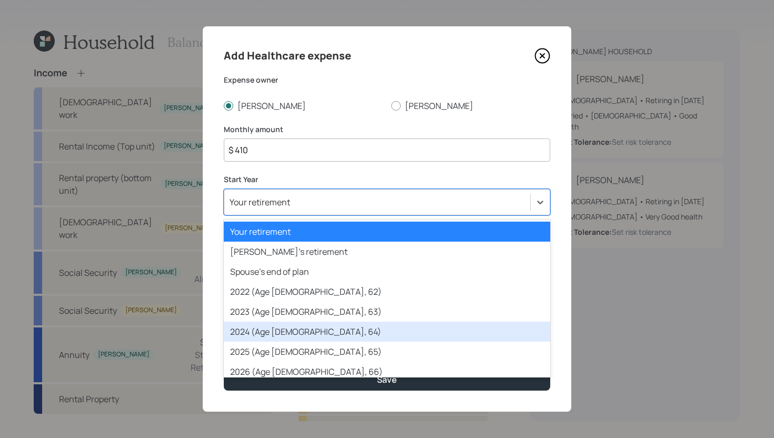
click at [288, 342] on div "2025 (Age 74, 65)" at bounding box center [387, 352] width 327 height 20
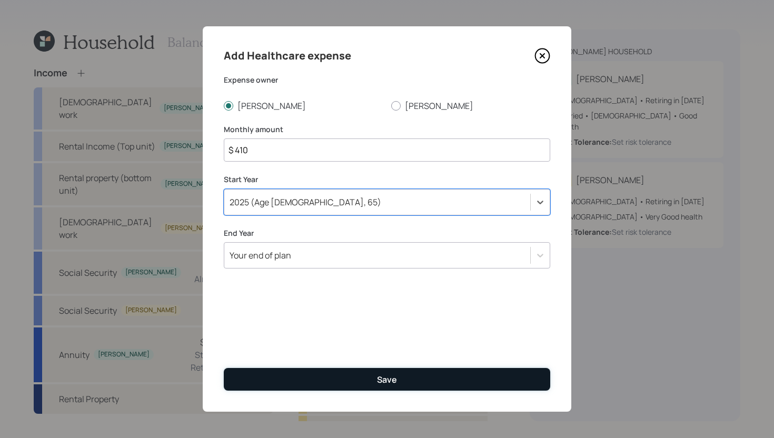
click at [316, 379] on button "Save" at bounding box center [387, 379] width 327 height 23
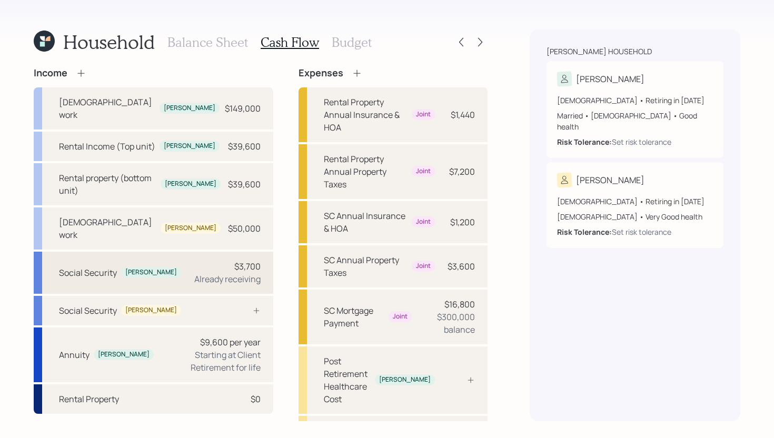
click at [194, 260] on div "$3,700 Already receiving" at bounding box center [227, 272] width 66 height 25
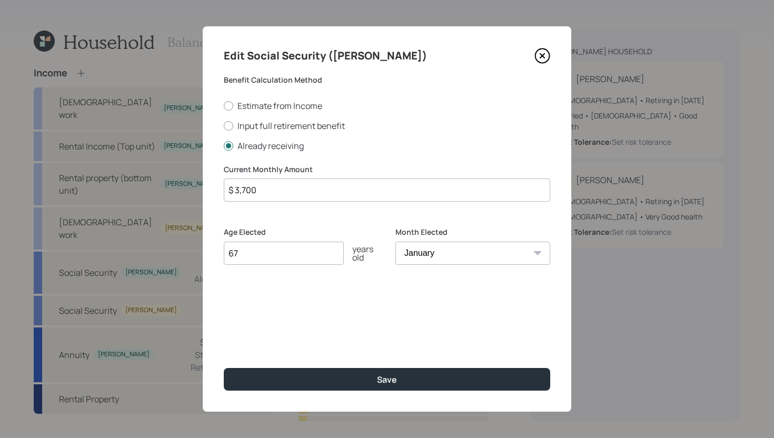
click at [262, 188] on input "$ 3,700" at bounding box center [387, 190] width 327 height 23
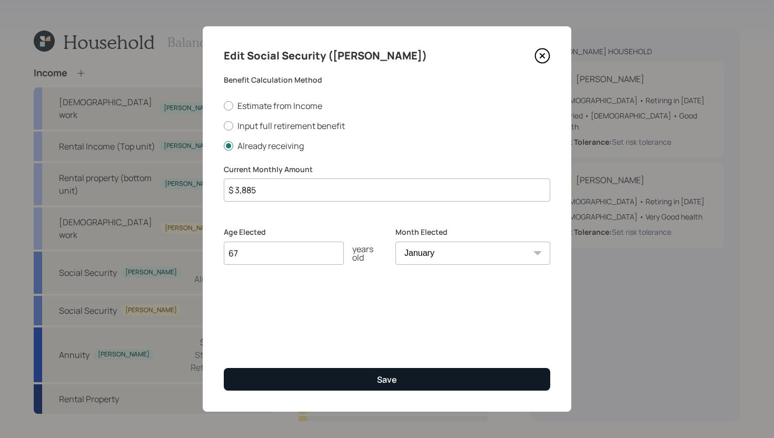
type input "$ 3,885"
click at [325, 382] on button "Save" at bounding box center [387, 379] width 327 height 23
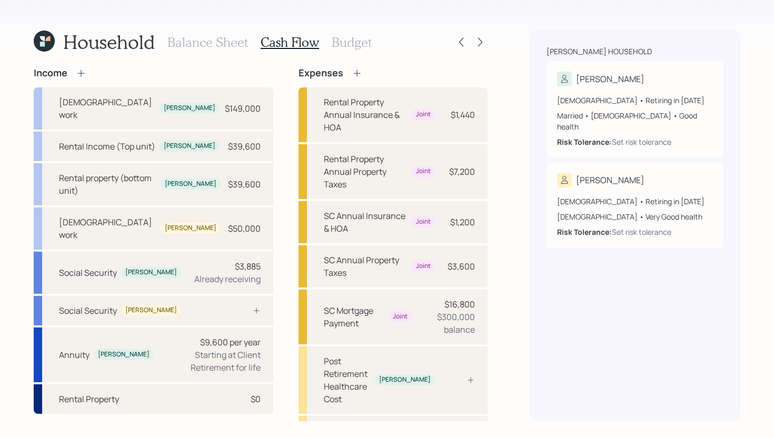
click at [352, 75] on icon at bounding box center [357, 73] width 11 height 11
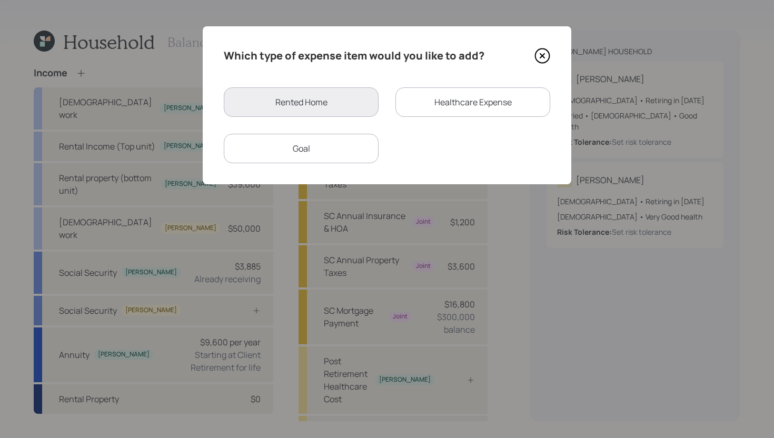
click at [414, 104] on div "Healthcare Expense" at bounding box center [473, 101] width 155 height 29
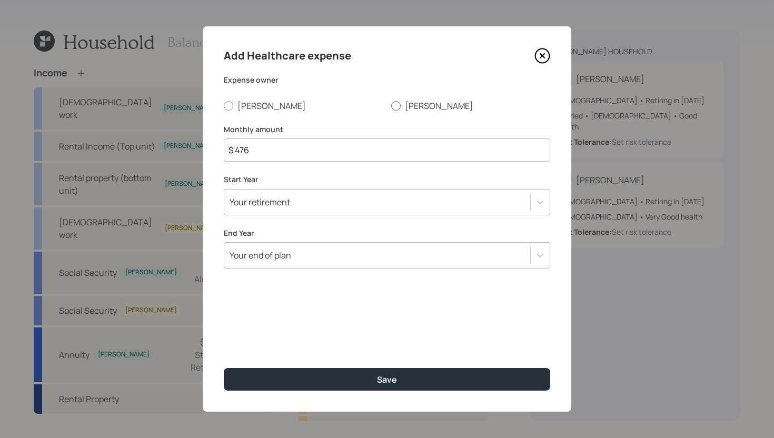
click at [403, 104] on label "Judy" at bounding box center [470, 106] width 159 height 12
click at [391, 105] on input "Judy" at bounding box center [391, 105] width 1 height 1
radio input "true"
click at [302, 159] on input "$ 476" at bounding box center [387, 150] width 327 height 23
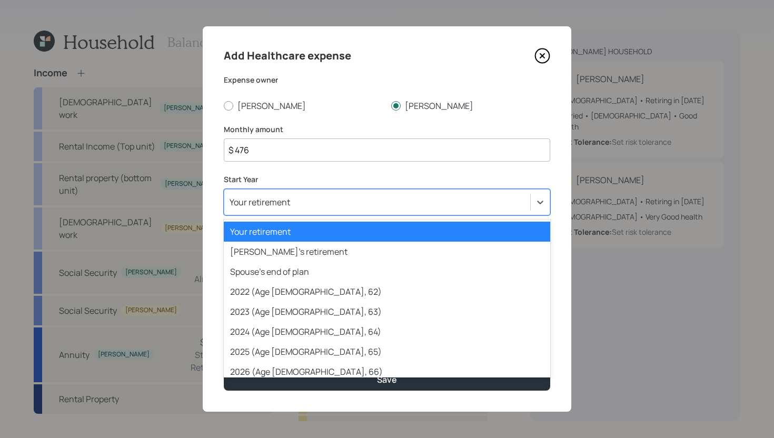
click at [293, 212] on div "Your retirement" at bounding box center [387, 202] width 327 height 26
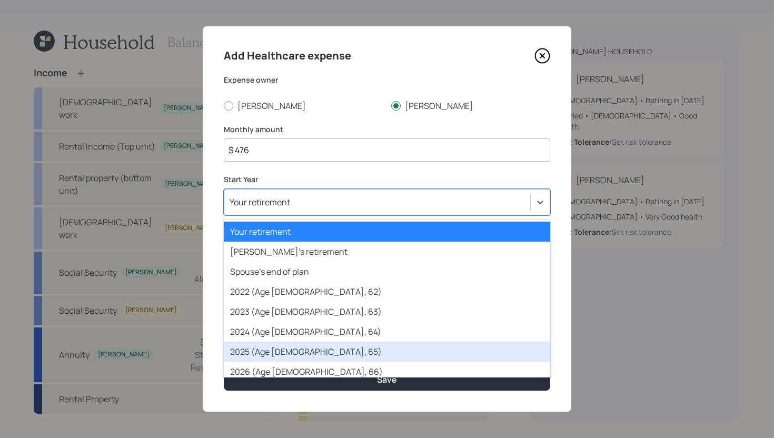
click at [280, 346] on div "2025 (Age 74, 65)" at bounding box center [387, 352] width 327 height 20
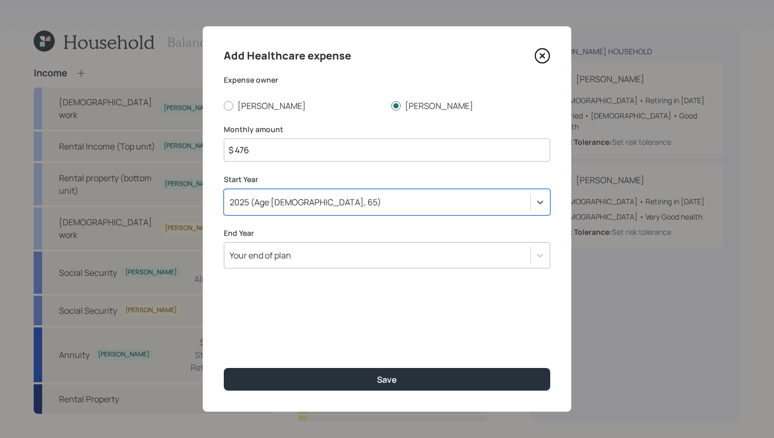
click at [276, 152] on input "$ 476" at bounding box center [387, 150] width 327 height 23
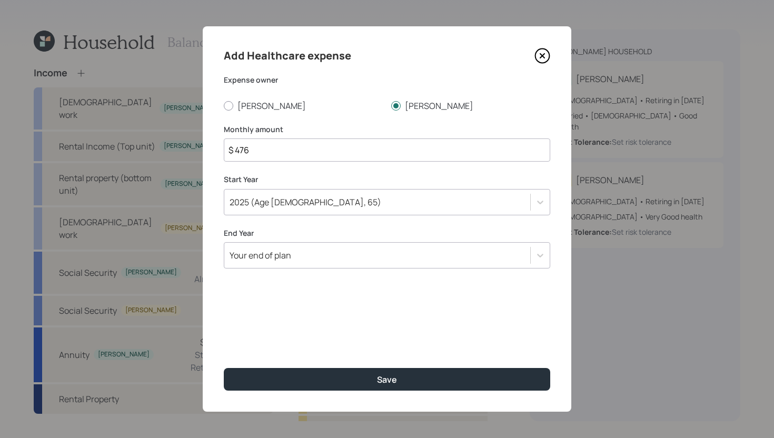
click at [276, 152] on input "$ 476" at bounding box center [387, 150] width 327 height 23
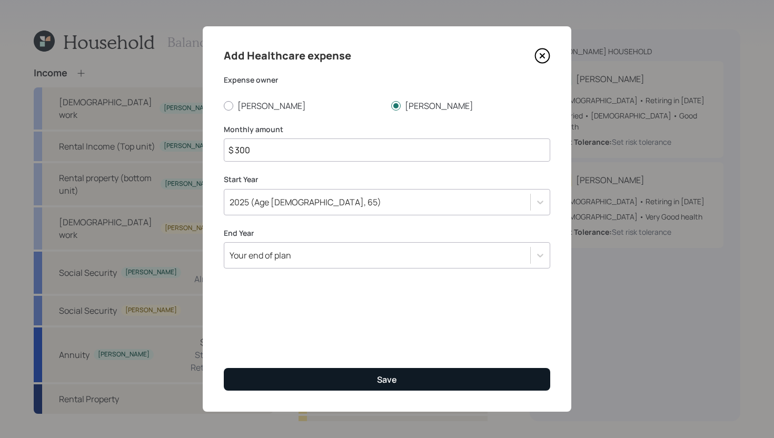
type input "$ 300"
click at [362, 380] on button "Save" at bounding box center [387, 379] width 327 height 23
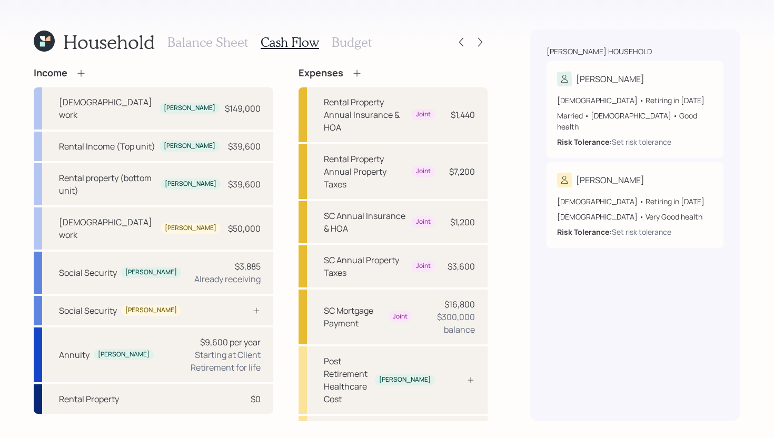
click at [224, 40] on h3 "Balance Sheet" at bounding box center [208, 42] width 81 height 15
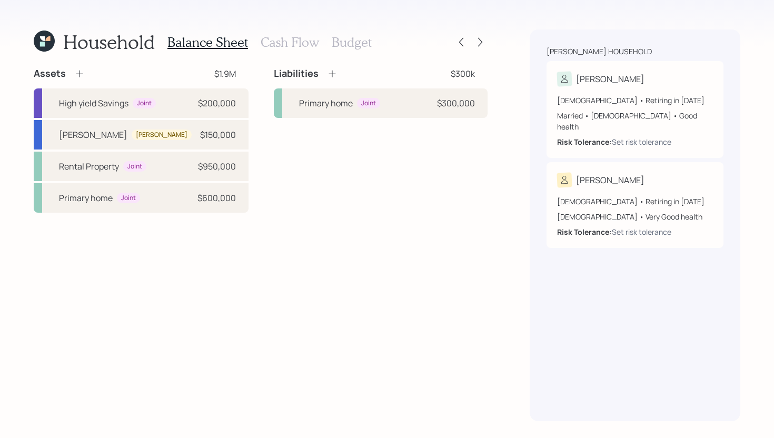
click at [346, 45] on h3 "Budget" at bounding box center [352, 42] width 40 height 15
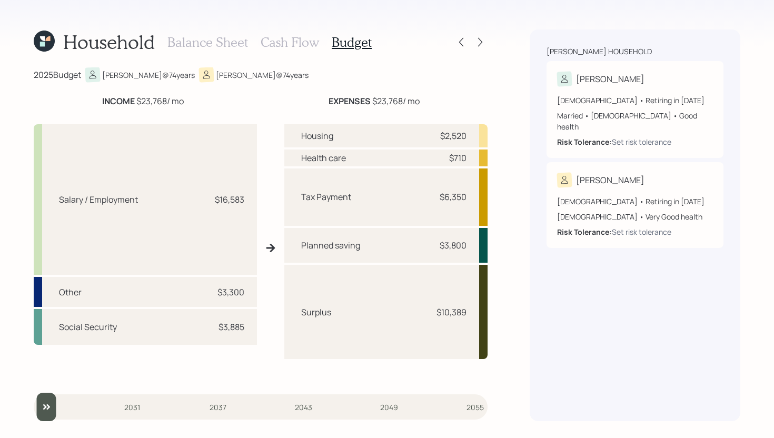
click at [221, 47] on h3 "Balance Sheet" at bounding box center [208, 42] width 81 height 15
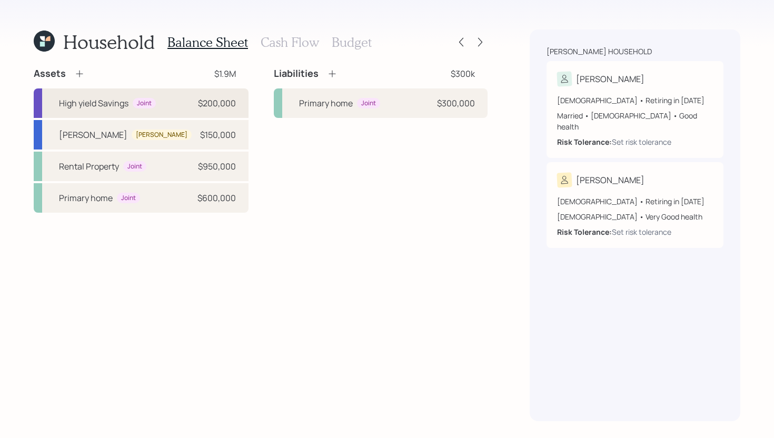
click at [171, 106] on div "High yield Savings Joint $200,000" at bounding box center [141, 102] width 215 height 29
select select "cash"
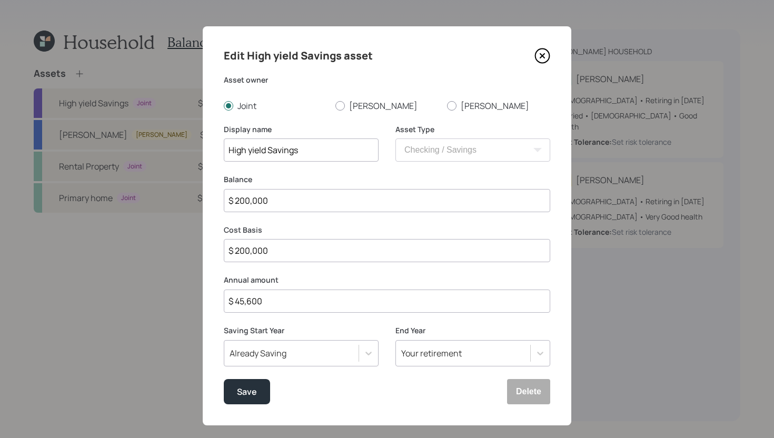
click at [276, 293] on input "$ 45,600" at bounding box center [387, 301] width 327 height 23
click at [276, 308] on input "$ 45,600" at bounding box center [387, 301] width 327 height 23
type input "$ 48,000"
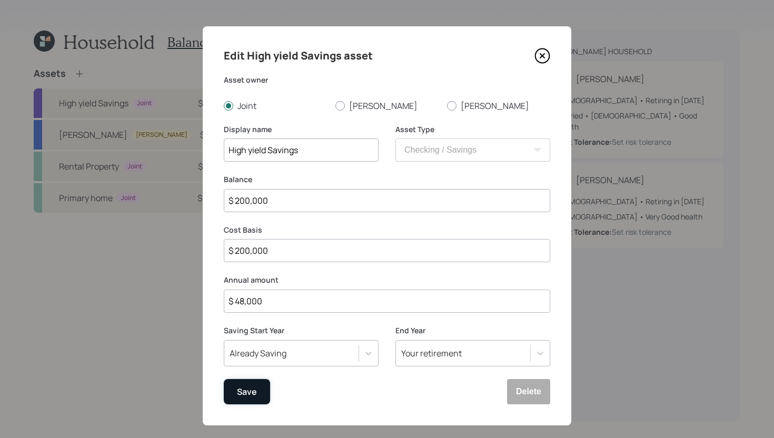
click at [258, 391] on button "Save" at bounding box center [247, 391] width 46 height 25
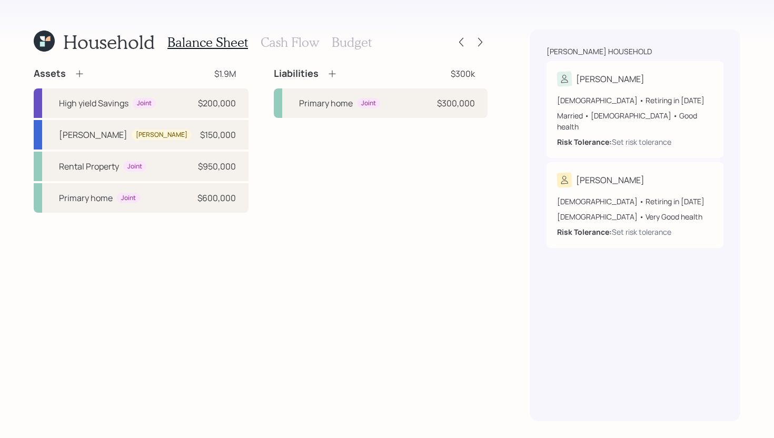
click at [309, 46] on h3 "Cash Flow" at bounding box center [290, 42] width 58 height 15
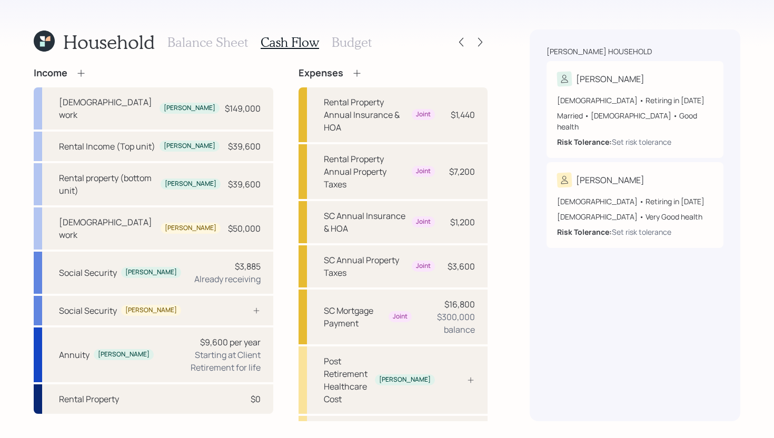
click at [355, 46] on h3 "Budget" at bounding box center [352, 42] width 40 height 15
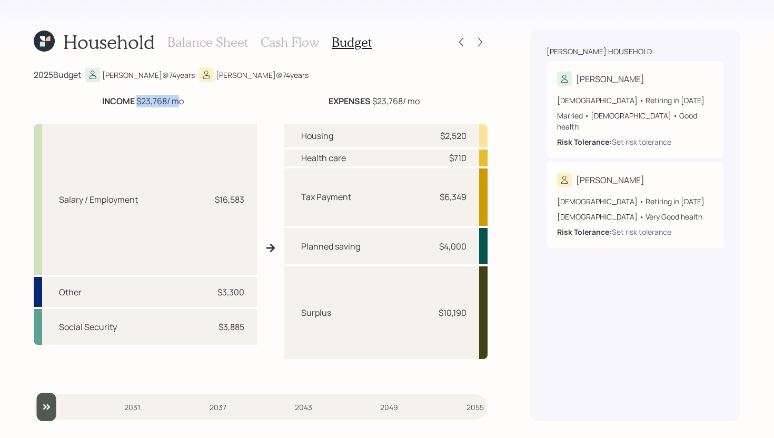
drag, startPoint x: 135, startPoint y: 100, endPoint x: 173, endPoint y: 100, distance: 37.9
click at [173, 100] on div "INCOME $23,768 / mo" at bounding box center [143, 101] width 82 height 13
drag, startPoint x: 437, startPoint y: 197, endPoint x: 470, endPoint y: 196, distance: 33.2
click at [470, 196] on div "Tax Payment $6,349" at bounding box center [385, 198] width 203 height 58
drag, startPoint x: 469, startPoint y: 158, endPoint x: 437, endPoint y: 158, distance: 32.1
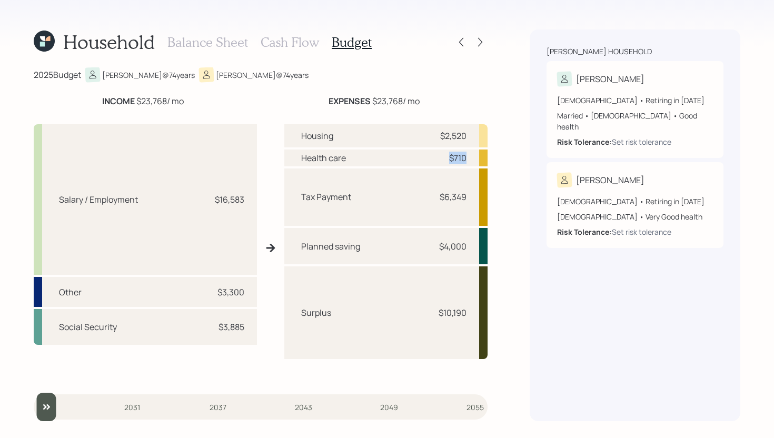
click at [437, 158] on div "Health care $710" at bounding box center [385, 158] width 203 height 17
drag, startPoint x: 466, startPoint y: 135, endPoint x: 434, endPoint y: 132, distance: 32.3
click at [434, 132] on div "Housing $2,520" at bounding box center [385, 135] width 203 height 23
drag, startPoint x: 435, startPoint y: 249, endPoint x: 468, endPoint y: 247, distance: 33.8
click at [468, 247] on div "Planned saving $4,000" at bounding box center [385, 246] width 203 height 36
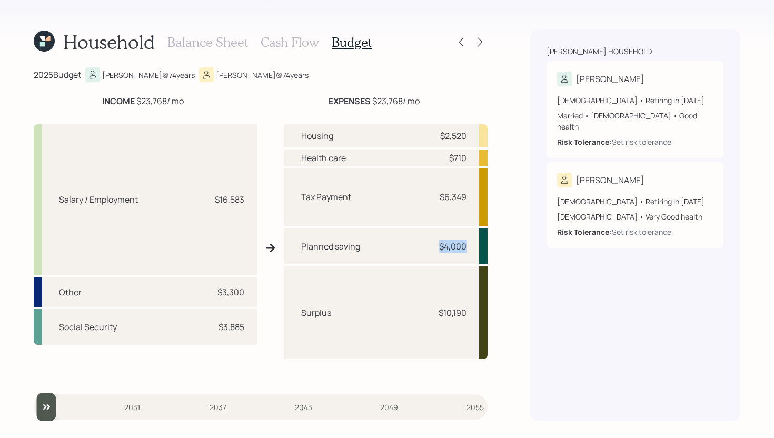
click at [468, 247] on div "Planned saving $4,000" at bounding box center [385, 246] width 203 height 36
drag, startPoint x: 335, startPoint y: 314, endPoint x: 297, endPoint y: 316, distance: 37.4
click at [297, 316] on div "Surplus $10,190" at bounding box center [385, 313] width 203 height 93
click at [513, 87] on div "Household Balance Sheet Cash Flow Budget 2025 Budget Neil @ 74 years Judy @ 74 …" at bounding box center [387, 219] width 774 height 438
drag, startPoint x: 135, startPoint y: 102, endPoint x: 166, endPoint y: 102, distance: 31.6
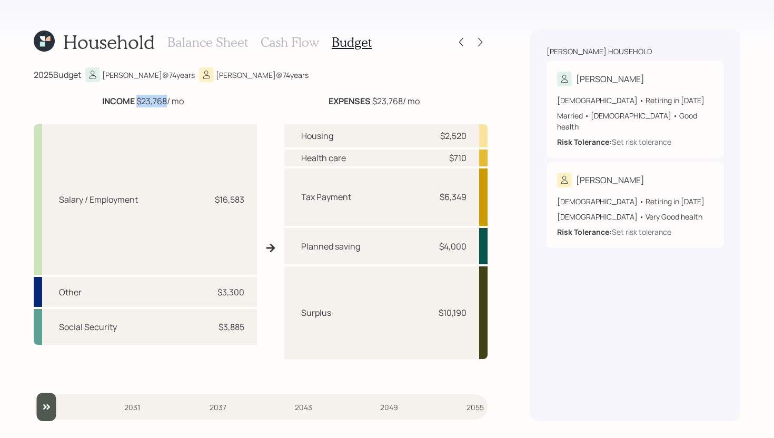
click at [166, 102] on div "INCOME $23,768 / mo" at bounding box center [143, 101] width 82 height 13
drag, startPoint x: 217, startPoint y: 201, endPoint x: 248, endPoint y: 201, distance: 31.6
click at [248, 201] on div "Salary / Employment $16,583" at bounding box center [145, 199] width 223 height 151
drag, startPoint x: 218, startPoint y: 328, endPoint x: 245, endPoint y: 328, distance: 27.4
click at [245, 328] on div "Social Security $3,885" at bounding box center [145, 326] width 223 height 35
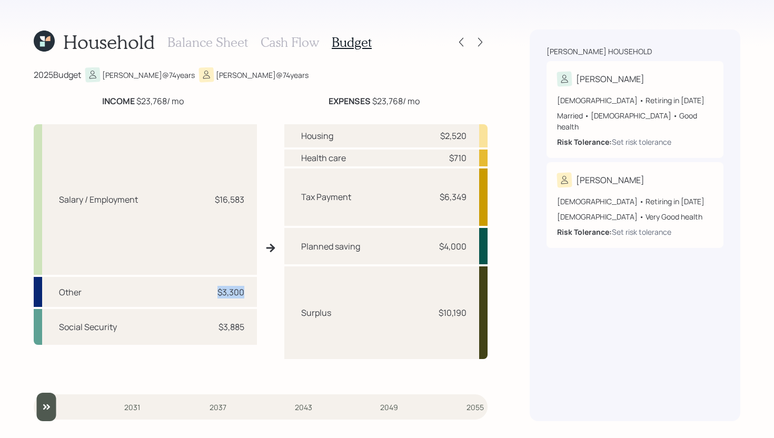
drag, startPoint x: 217, startPoint y: 292, endPoint x: 245, endPoint y: 291, distance: 29.0
click at [245, 291] on div "Other $3,300" at bounding box center [145, 292] width 223 height 30
click at [194, 239] on div "Salary / Employment $16,583" at bounding box center [145, 199] width 223 height 151
drag, startPoint x: 135, startPoint y: 101, endPoint x: 169, endPoint y: 104, distance: 33.8
click at [169, 104] on div "INCOME $23,768 / mo" at bounding box center [143, 101] width 82 height 13
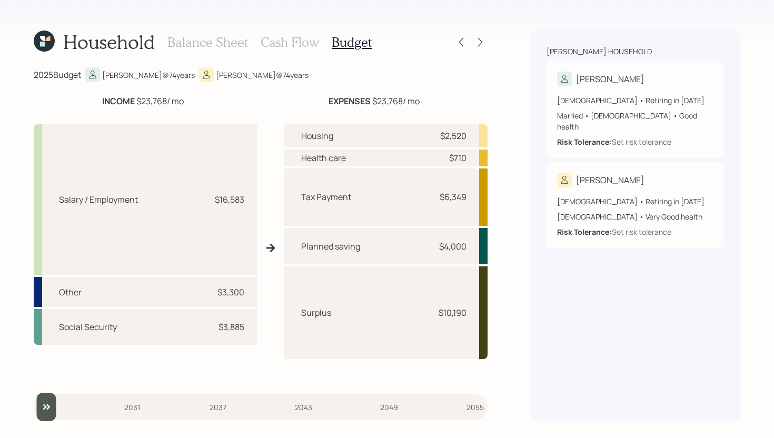
click at [190, 101] on div "INCOME $23,768 / mo" at bounding box center [143, 101] width 218 height 13
drag, startPoint x: 135, startPoint y: 101, endPoint x: 166, endPoint y: 101, distance: 31.1
click at [166, 101] on div "INCOME $23,768 / mo" at bounding box center [143, 101] width 82 height 13
drag, startPoint x: 372, startPoint y: 101, endPoint x: 407, endPoint y: 99, distance: 34.8
click at [407, 99] on div "EXPENSES $23,768 / mo" at bounding box center [374, 101] width 91 height 13
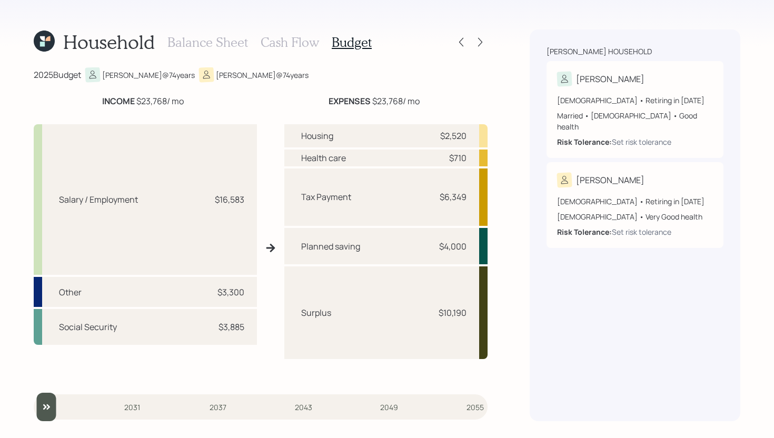
click at [438, 93] on div "2025 Budget Neil @ 74 years Judy @ 74 years INCOME $23,768 / mo EXPENSES $23,76…" at bounding box center [261, 244] width 454 height 354
drag, startPoint x: 439, startPoint y: 198, endPoint x: 469, endPoint y: 195, distance: 30.1
click at [469, 195] on div "Tax Payment $6,349" at bounding box center [385, 198] width 203 height 58
drag, startPoint x: 439, startPoint y: 135, endPoint x: 470, endPoint y: 134, distance: 31.1
click at [470, 134] on div "Housing $2,520" at bounding box center [385, 135] width 203 height 23
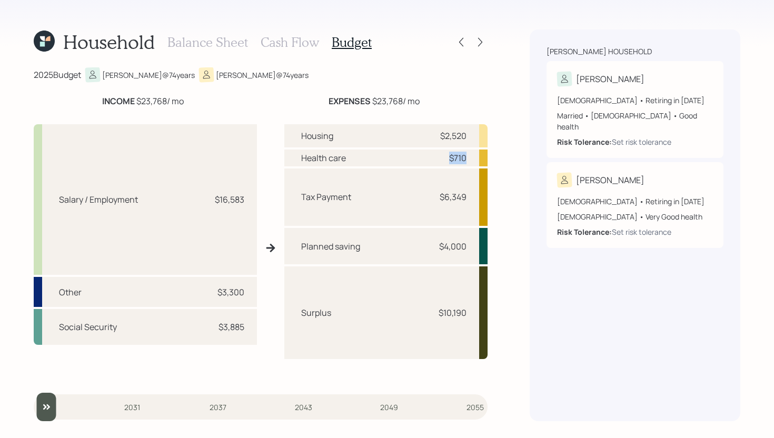
drag, startPoint x: 450, startPoint y: 157, endPoint x: 471, endPoint y: 157, distance: 21.1
click at [471, 157] on div "Health care $710" at bounding box center [385, 158] width 203 height 17
drag, startPoint x: 439, startPoint y: 247, endPoint x: 471, endPoint y: 246, distance: 32.2
click at [471, 246] on div "Planned saving $4,000" at bounding box center [385, 246] width 203 height 36
drag, startPoint x: 434, startPoint y: 316, endPoint x: 467, endPoint y: 312, distance: 33.4
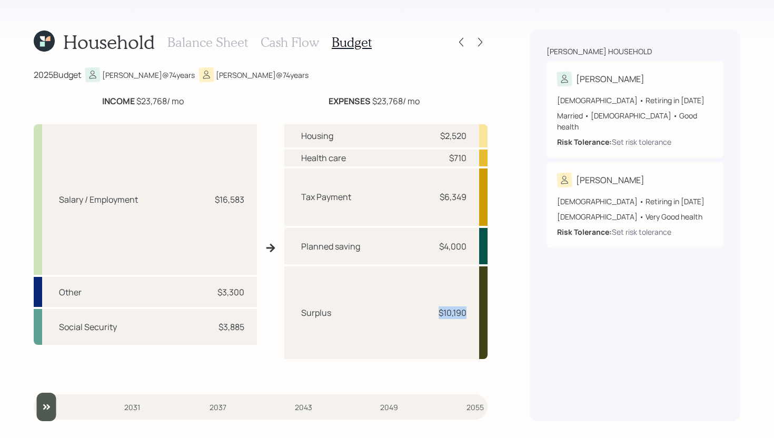
click at [467, 312] on div "Surplus $10,190" at bounding box center [385, 313] width 203 height 93
click at [358, 318] on div "Surplus $10,190" at bounding box center [385, 313] width 203 height 93
click at [481, 42] on icon at bounding box center [480, 42] width 11 height 11
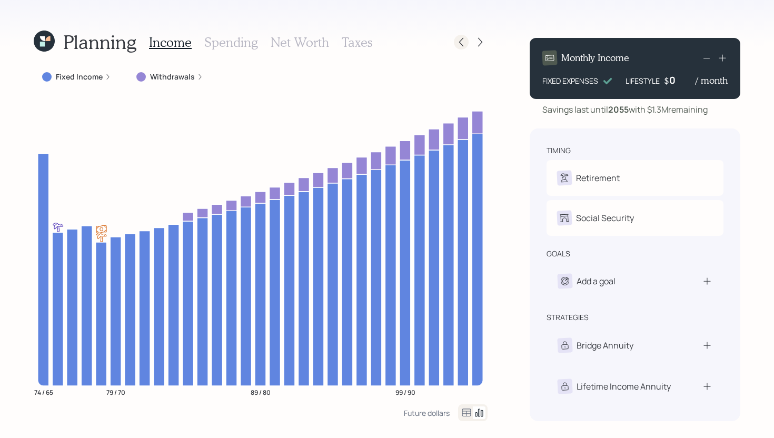
click at [458, 41] on icon at bounding box center [461, 42] width 11 height 11
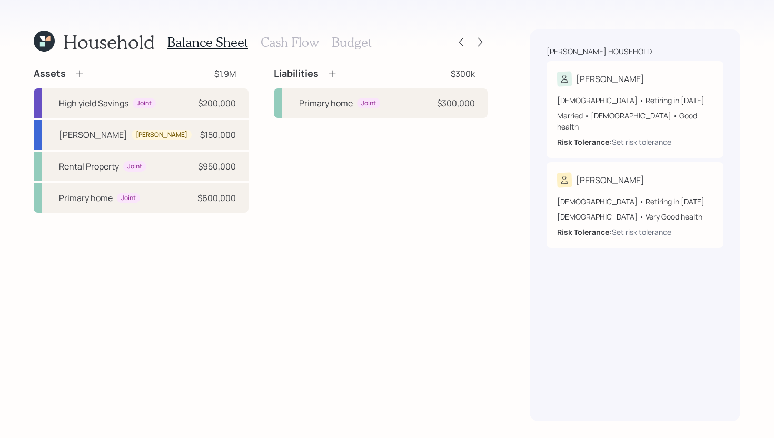
click at [304, 47] on h3 "Cash Flow" at bounding box center [290, 42] width 58 height 15
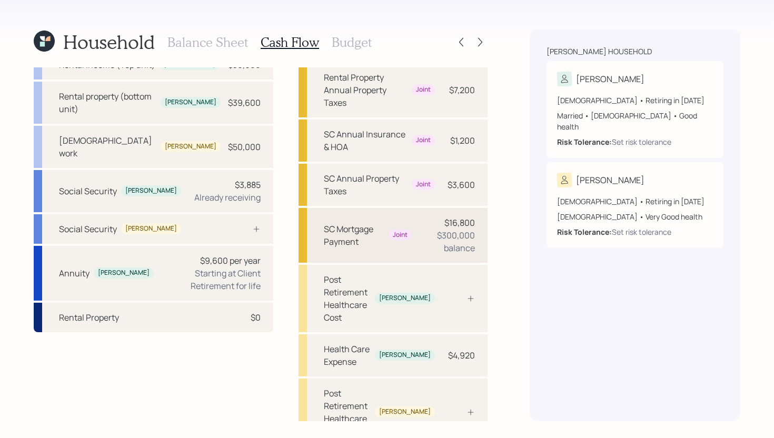
scroll to position [87, 0]
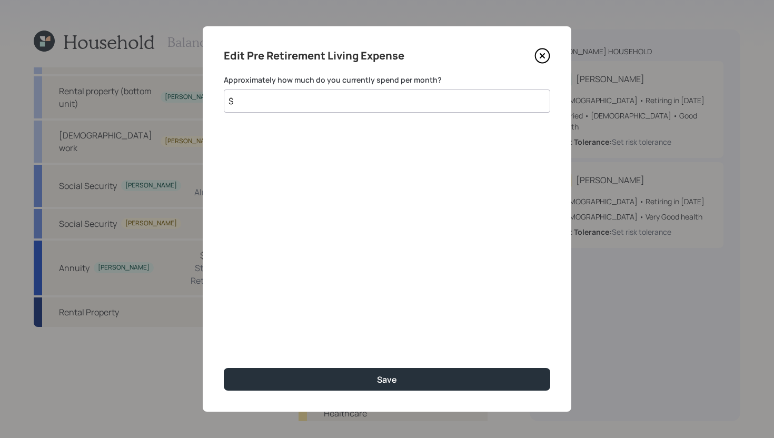
click at [369, 109] on input "$" at bounding box center [387, 101] width 327 height 23
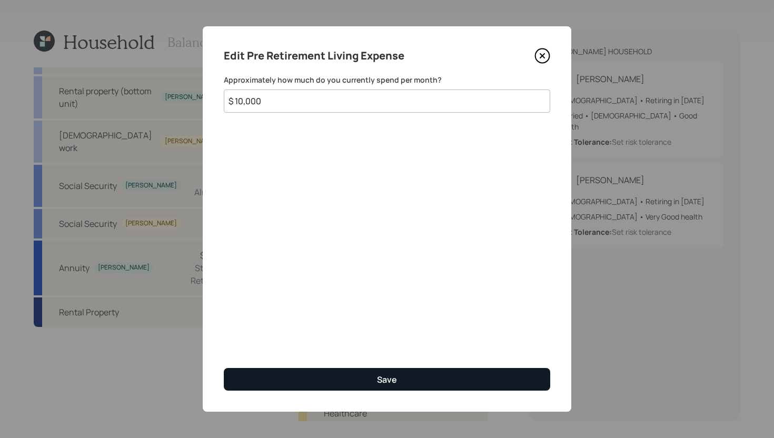
type input "$ 10,000"
click at [372, 376] on button "Save" at bounding box center [387, 379] width 327 height 23
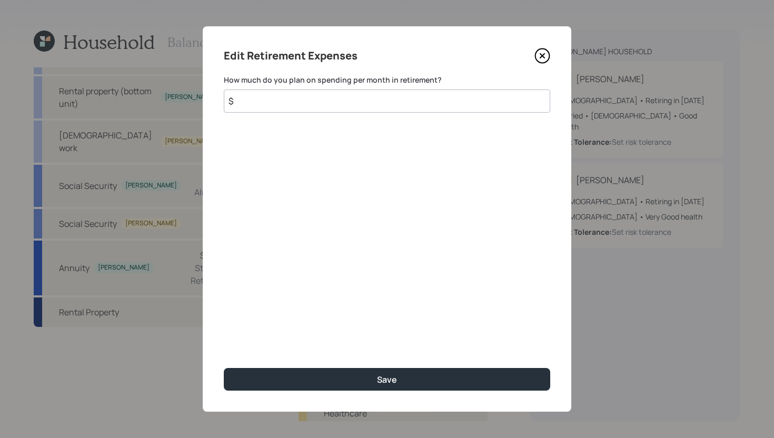
click at [333, 104] on input "$" at bounding box center [387, 101] width 327 height 23
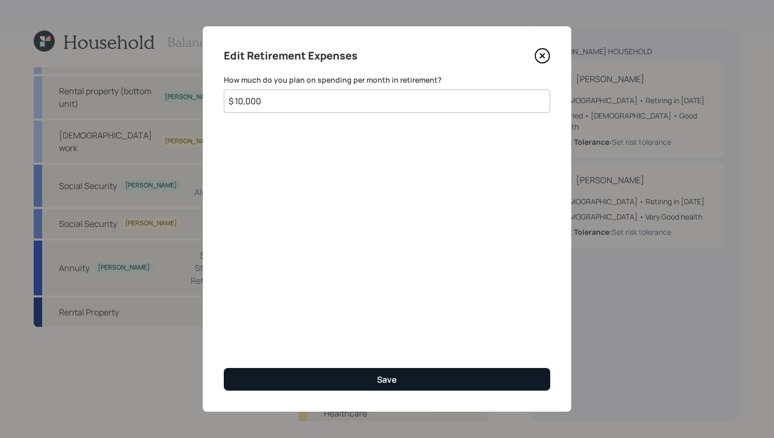
type input "$ 10,000"
click at [393, 378] on div "Save" at bounding box center [387, 380] width 20 height 12
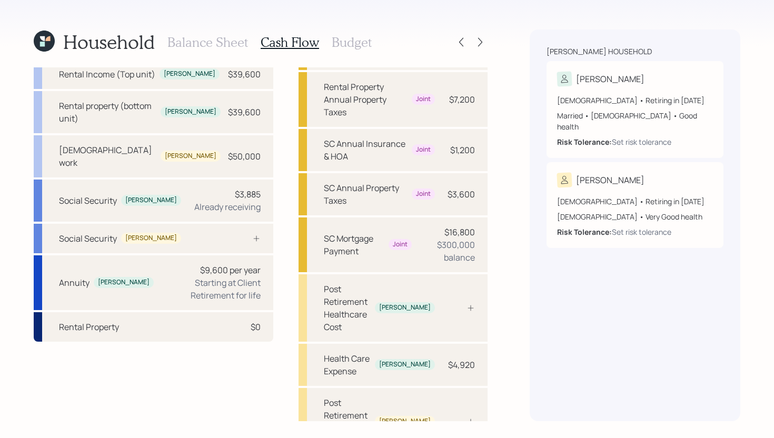
scroll to position [87, 0]
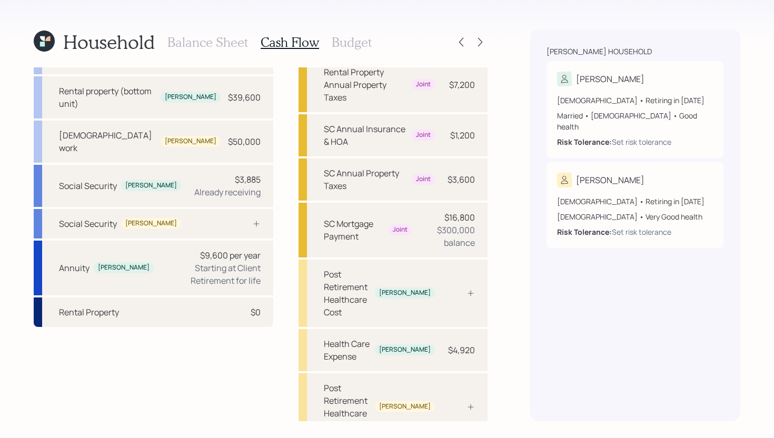
click at [355, 51] on div "Balance Sheet Cash Flow Budget" at bounding box center [270, 41] width 204 height 25
click at [354, 45] on h3 "Budget" at bounding box center [352, 42] width 40 height 15
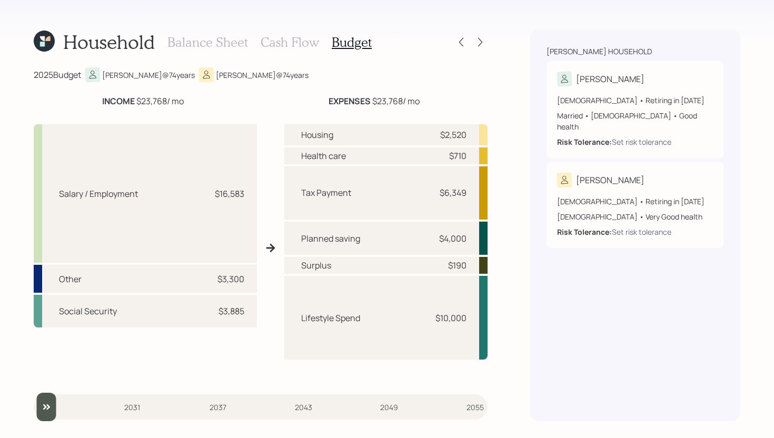
click at [299, 43] on h3 "Cash Flow" at bounding box center [290, 42] width 58 height 15
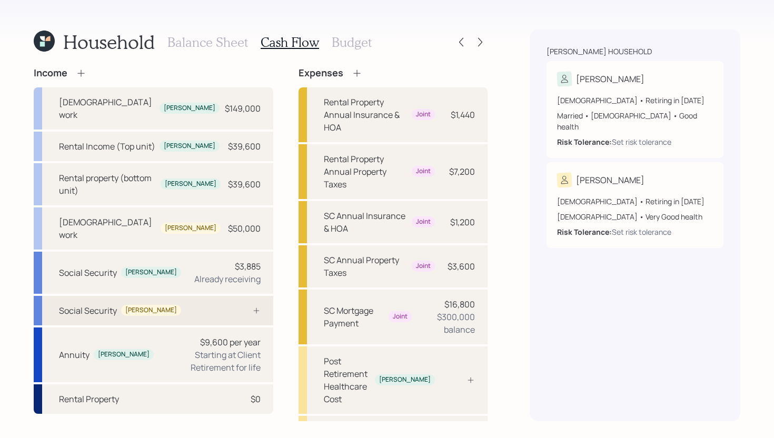
click at [229, 307] on div at bounding box center [245, 311] width 32 height 8
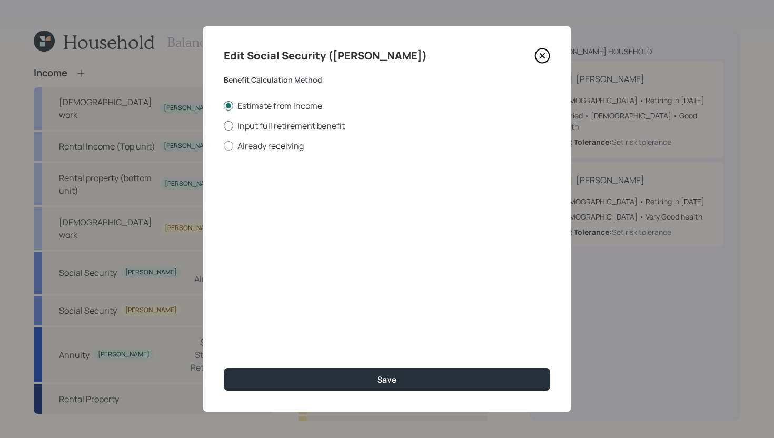
click at [304, 130] on label "Input full retirement benefit" at bounding box center [387, 126] width 327 height 12
click at [224, 126] on input "Input full retirement benefit" at bounding box center [223, 125] width 1 height 1
radio input "true"
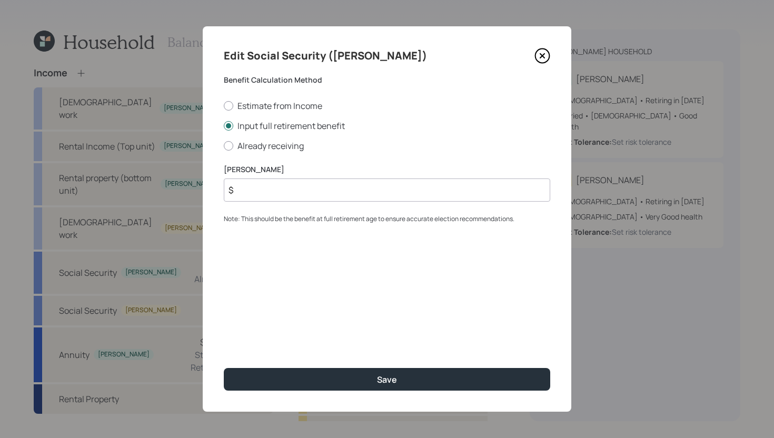
click at [297, 194] on input "$" at bounding box center [387, 190] width 327 height 23
click at [270, 191] on input "$ 1,300" at bounding box center [387, 190] width 327 height 23
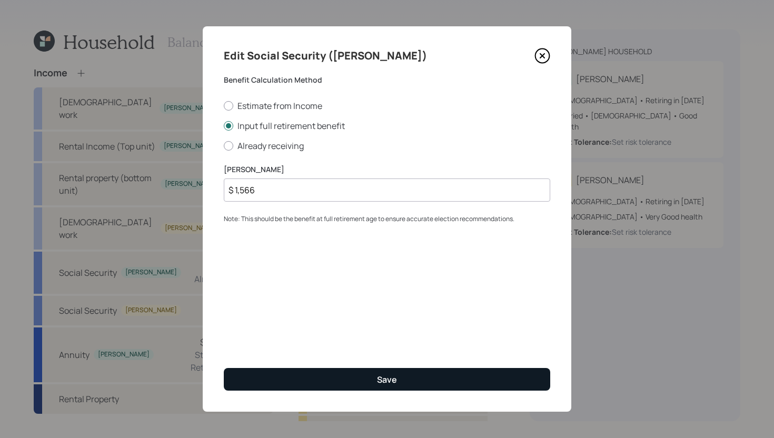
type input "$ 1,566"
click at [293, 378] on button "Save" at bounding box center [387, 379] width 327 height 23
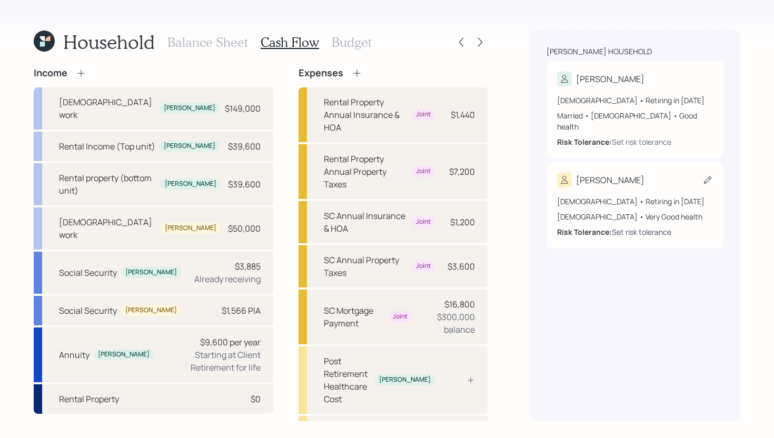
click at [654, 227] on div "Set risk tolerance" at bounding box center [642, 232] width 60 height 11
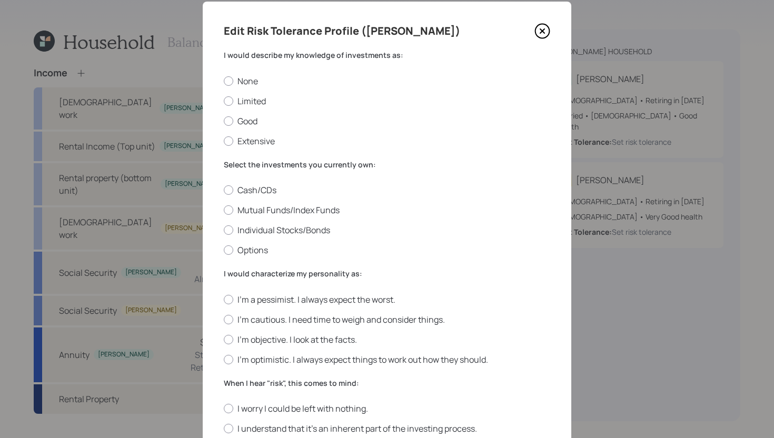
scroll to position [26, 0]
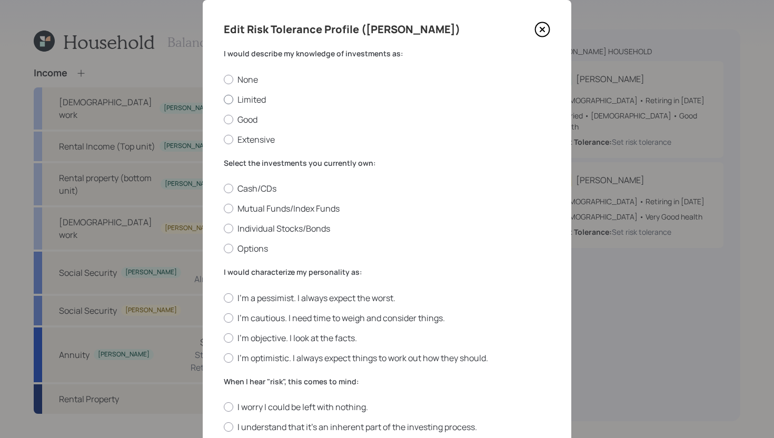
click at [263, 99] on label "Limited" at bounding box center [387, 100] width 327 height 12
click at [224, 99] on input "Limited" at bounding box center [223, 99] width 1 height 1
radio input "true"
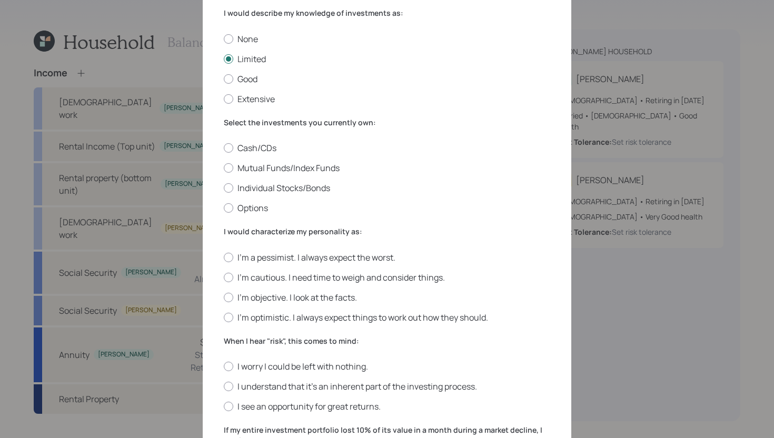
scroll to position [72, 0]
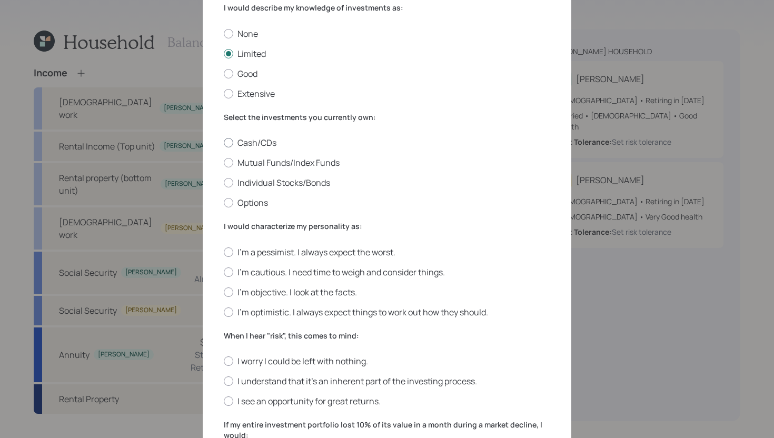
click at [267, 145] on label "Cash/CDs" at bounding box center [387, 143] width 327 height 12
click at [224, 143] on input "Cash/CDs" at bounding box center [223, 143] width 1 height 1
radio input "true"
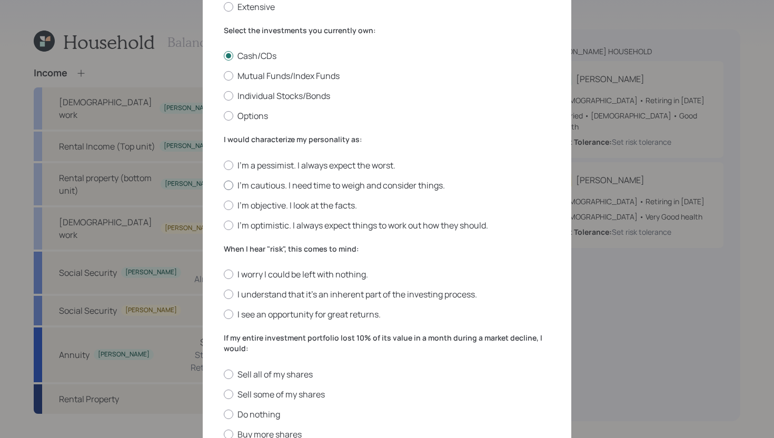
scroll to position [171, 0]
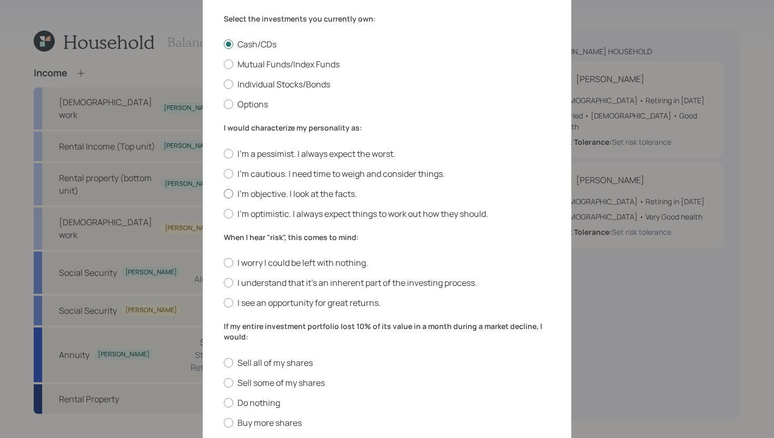
click at [298, 193] on label "I'm objective. I look at the facts." at bounding box center [387, 194] width 327 height 12
click at [224, 193] on input "I'm objective. I look at the facts." at bounding box center [223, 193] width 1 height 1
radio input "true"
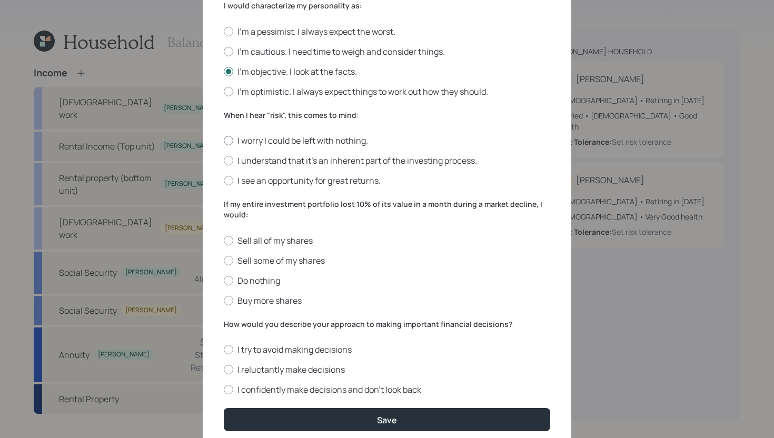
scroll to position [295, 0]
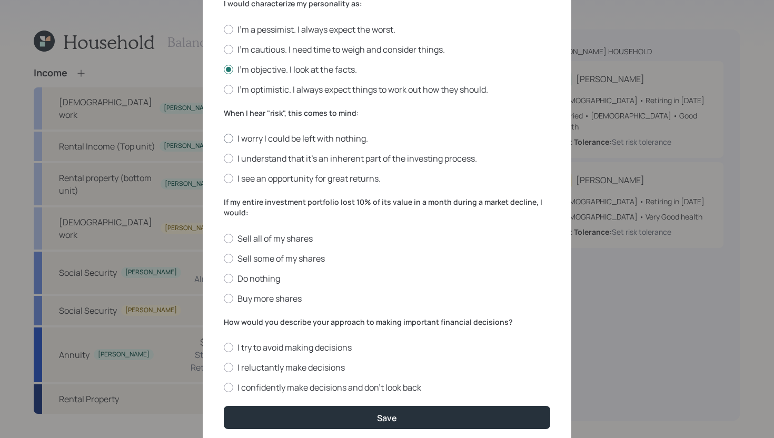
click at [261, 135] on label "I worry I could be left with nothing." at bounding box center [387, 139] width 327 height 12
click at [224, 139] on input "I worry I could be left with nothing." at bounding box center [223, 139] width 1 height 1
radio input "true"
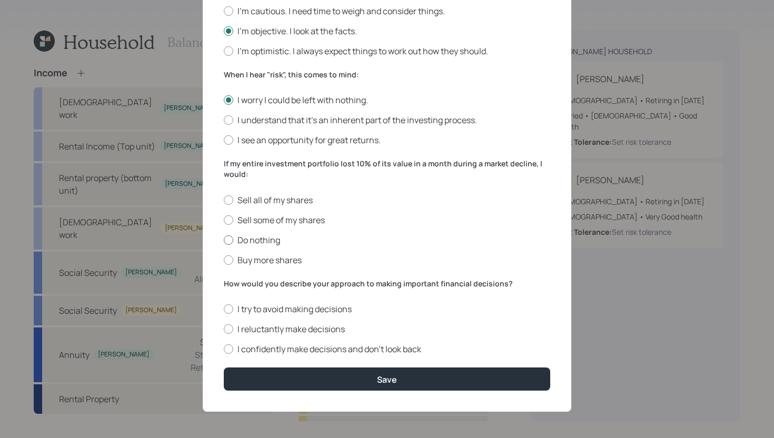
click at [277, 241] on label "Do nothing" at bounding box center [387, 240] width 327 height 12
click at [224, 240] on input "Do nothing" at bounding box center [223, 240] width 1 height 1
radio input "true"
click at [313, 351] on label "I confidently make decisions and don’t look back" at bounding box center [387, 349] width 327 height 12
click at [224, 350] on input "I confidently make decisions and don’t look back" at bounding box center [223, 349] width 1 height 1
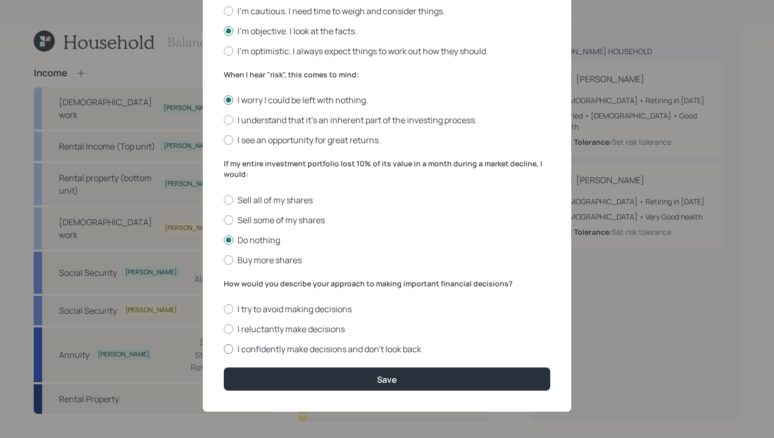
radio input "true"
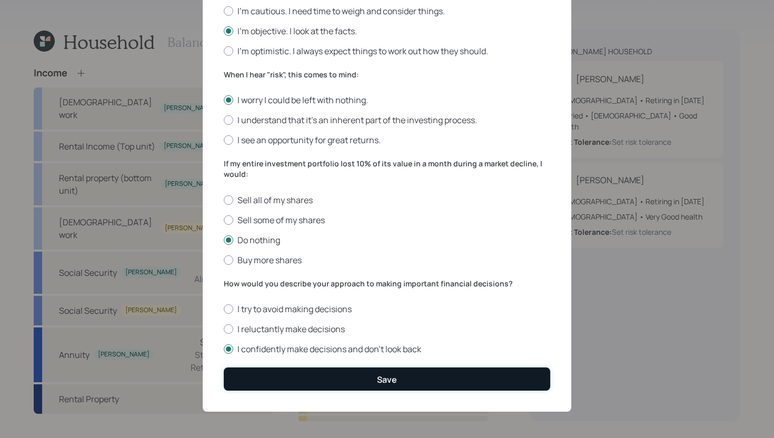
click at [313, 378] on button "Save" at bounding box center [387, 379] width 327 height 23
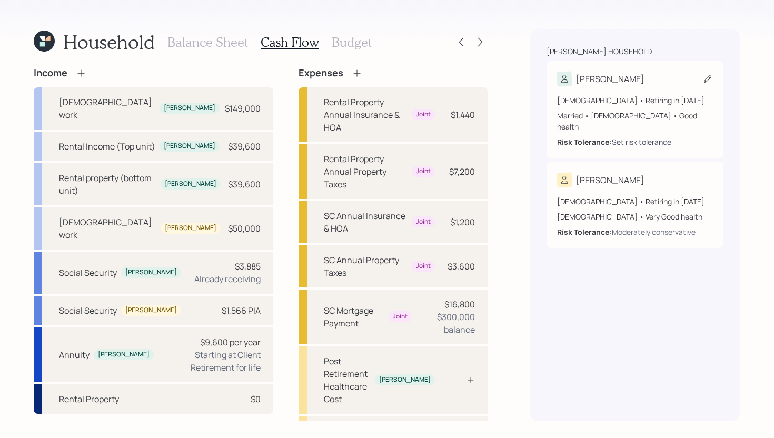
click at [640, 136] on div "Set risk tolerance" at bounding box center [642, 141] width 60 height 11
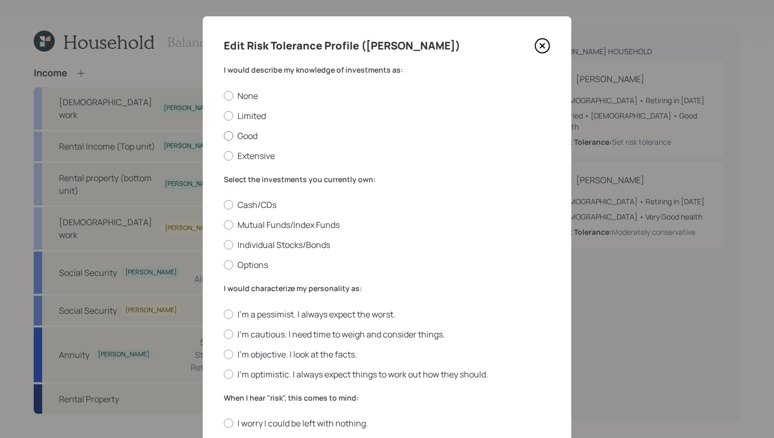
scroll to position [14, 0]
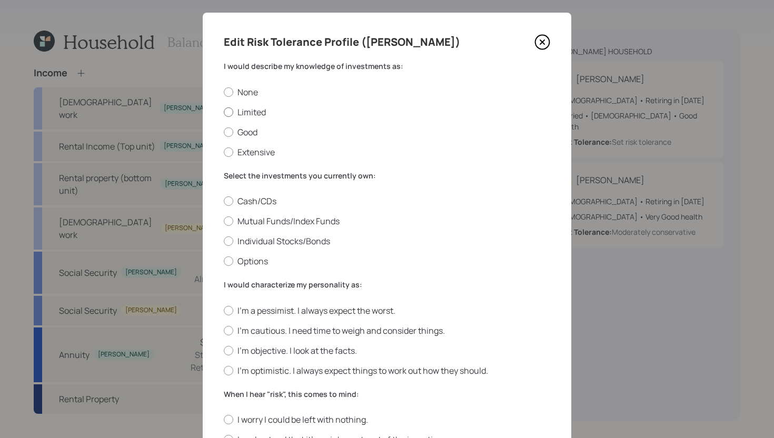
click at [258, 110] on label "Limited" at bounding box center [387, 112] width 327 height 12
click at [224, 112] on input "Limited" at bounding box center [223, 112] width 1 height 1
radio input "true"
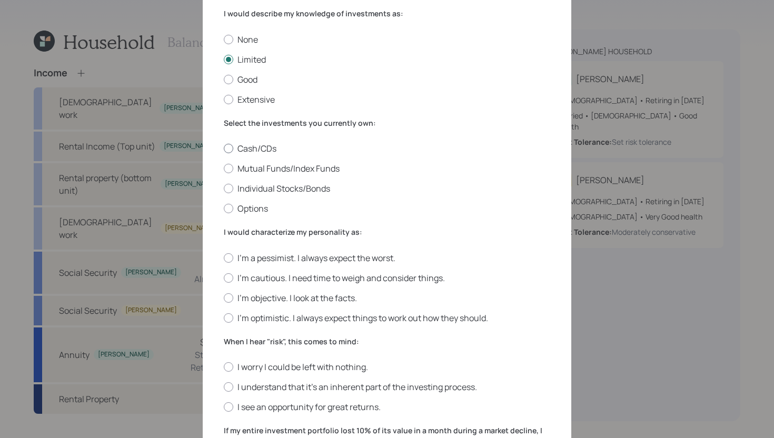
click at [268, 150] on label "Cash/CDs" at bounding box center [387, 149] width 327 height 12
click at [224, 149] on input "Cash/CDs" at bounding box center [223, 149] width 1 height 1
radio input "true"
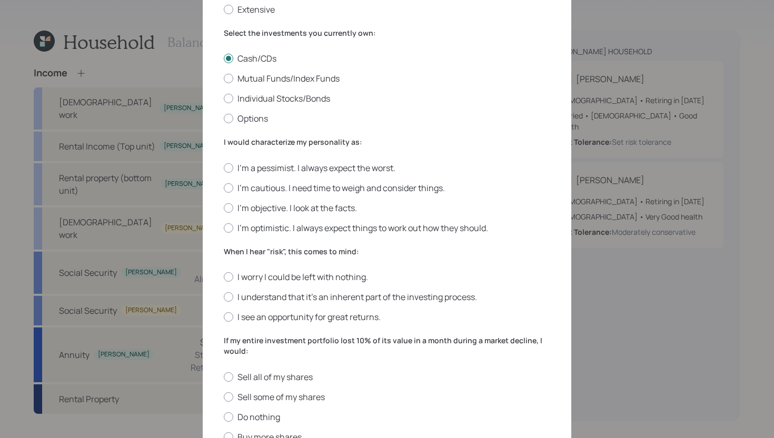
scroll to position [170, 0]
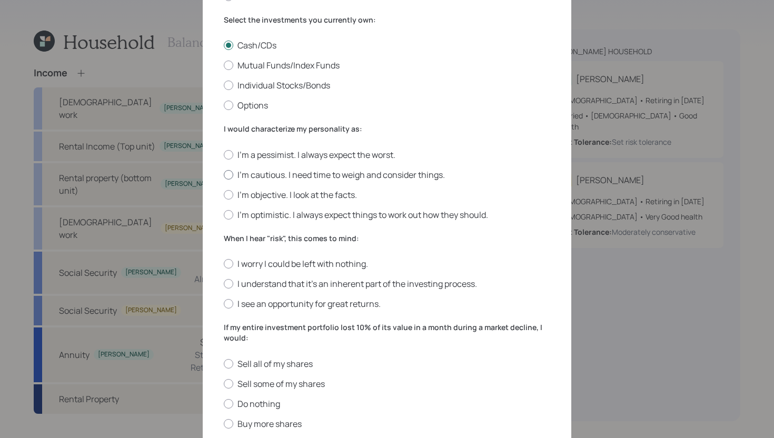
click at [329, 177] on label "I'm cautious. I need time to weigh and consider things." at bounding box center [387, 175] width 327 height 12
click at [224, 175] on input "I'm cautious. I need time to weigh and consider things." at bounding box center [223, 174] width 1 height 1
radio input "true"
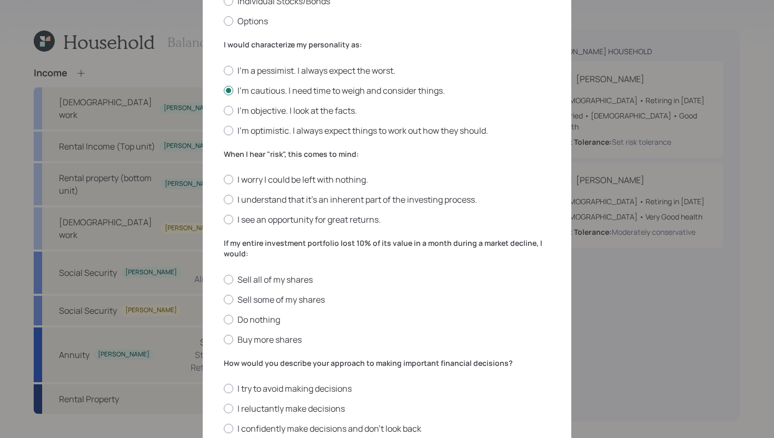
scroll to position [261, 0]
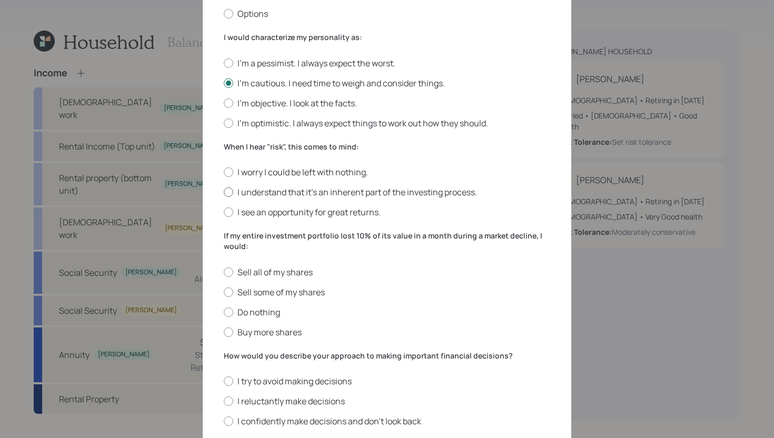
click at [378, 193] on label "I understand that it’s an inherent part of the investing process." at bounding box center [387, 192] width 327 height 12
click at [224, 193] on input "I understand that it’s an inherent part of the investing process." at bounding box center [223, 192] width 1 height 1
radio input "true"
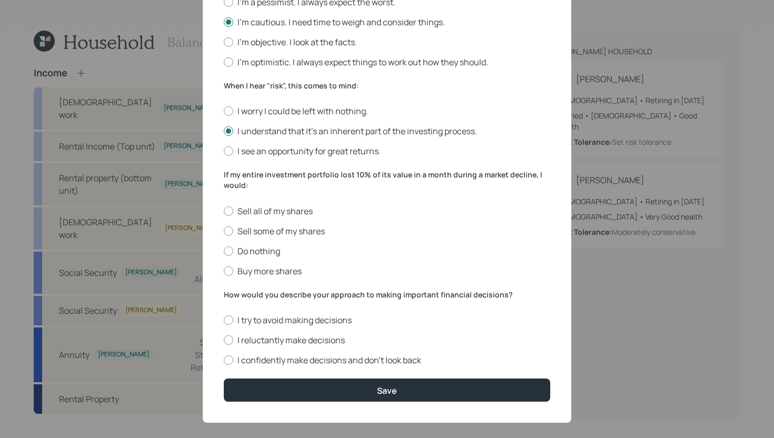
scroll to position [333, 0]
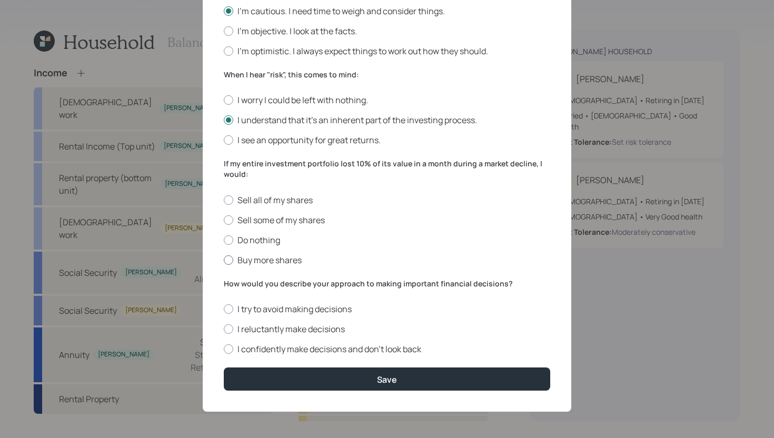
click at [248, 260] on label "Buy more shares" at bounding box center [387, 260] width 327 height 12
click at [224, 260] on input "Buy more shares" at bounding box center [223, 260] width 1 height 1
radio input "true"
click at [254, 330] on label "I reluctantly make decisions" at bounding box center [387, 329] width 327 height 12
click at [224, 330] on input "I reluctantly make decisions" at bounding box center [223, 329] width 1 height 1
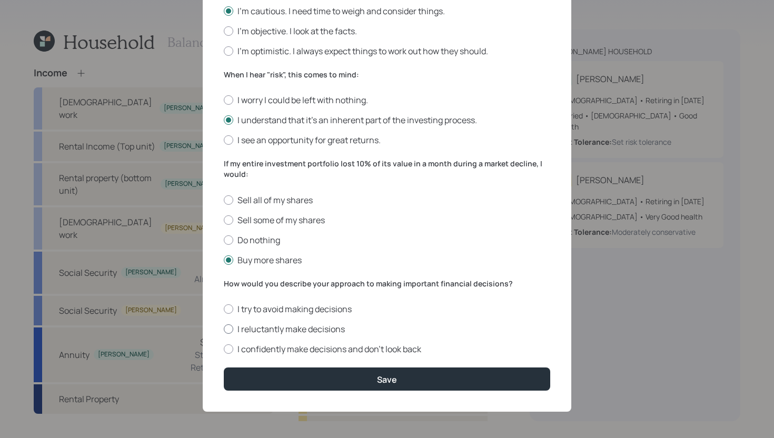
radio input "true"
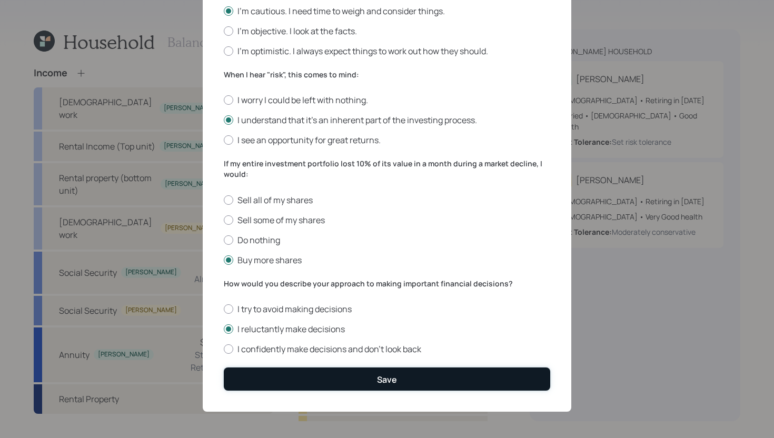
click at [286, 372] on button "Save" at bounding box center [387, 379] width 327 height 23
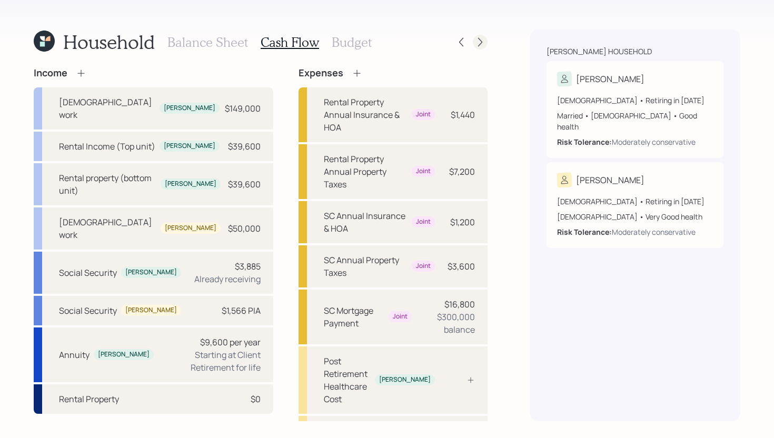
click at [481, 46] on icon at bounding box center [480, 42] width 11 height 11
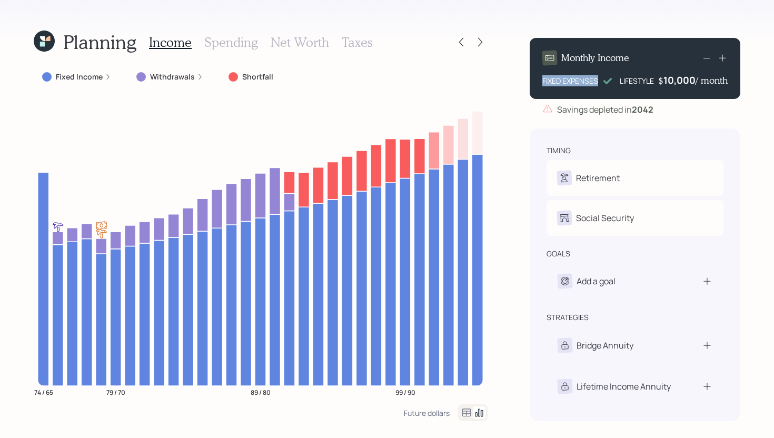
drag, startPoint x: 543, startPoint y: 82, endPoint x: 597, endPoint y: 82, distance: 54.3
click at [597, 82] on div "FIXED EXPENSES" at bounding box center [571, 80] width 56 height 11
click at [613, 84] on icon at bounding box center [608, 81] width 11 height 11
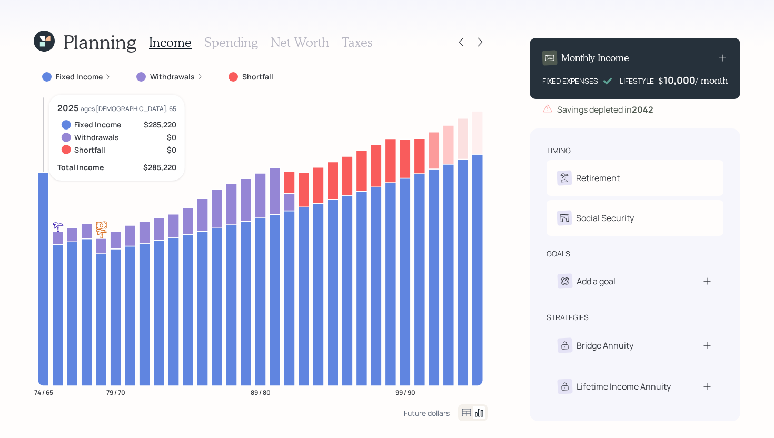
click at [43, 245] on icon at bounding box center [43, 278] width 11 height 213
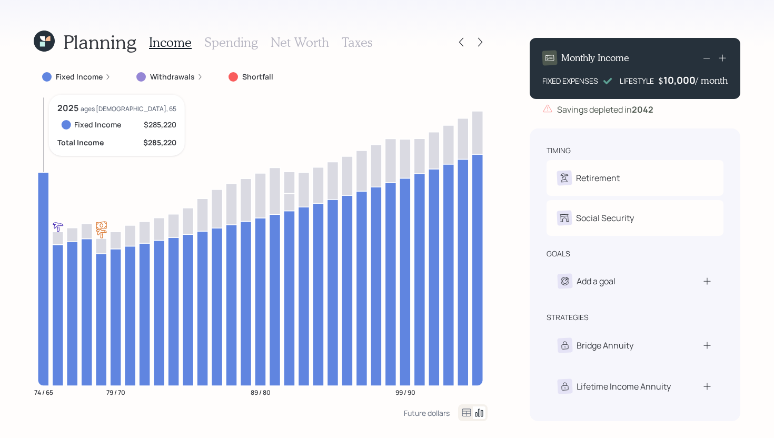
click at [43, 244] on icon at bounding box center [43, 278] width 11 height 213
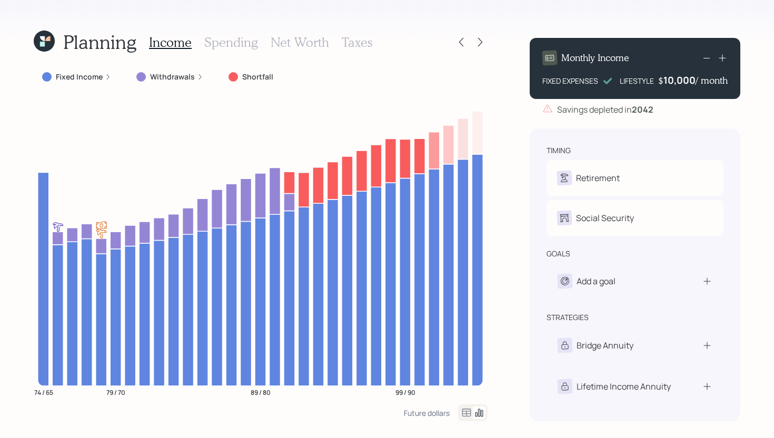
click at [86, 79] on label "Fixed Income" at bounding box center [79, 77] width 47 height 11
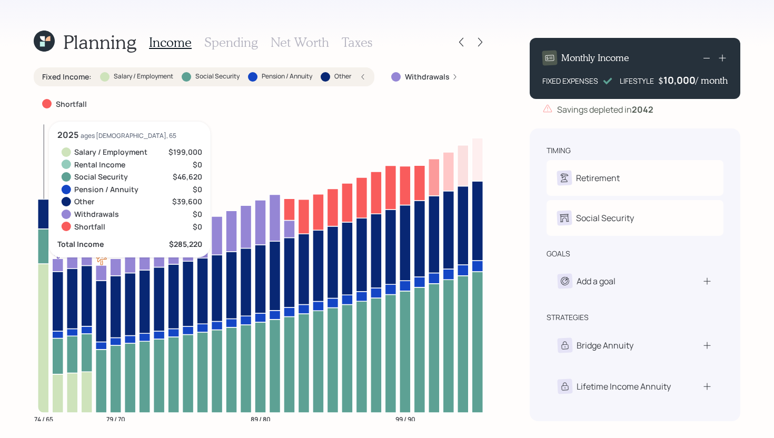
click at [42, 295] on icon at bounding box center [43, 338] width 11 height 149
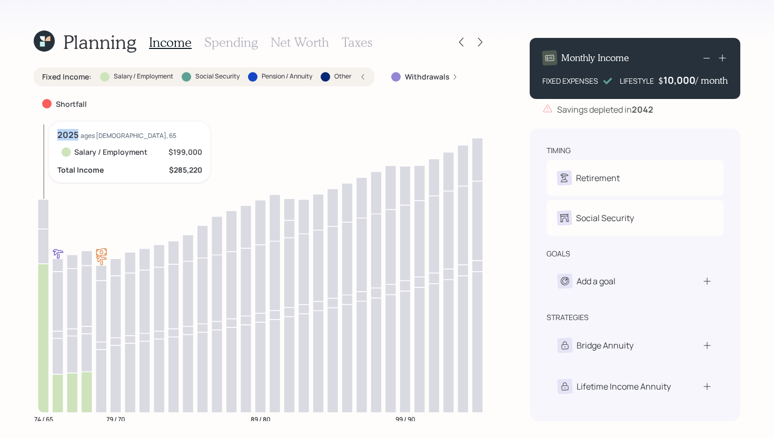
click at [42, 295] on icon at bounding box center [43, 338] width 11 height 149
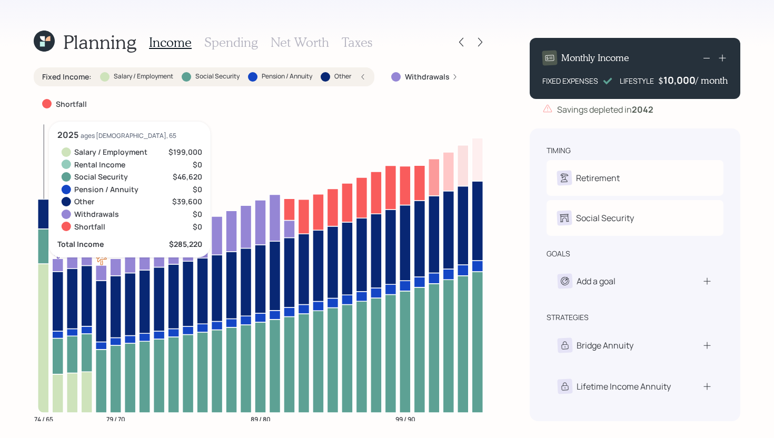
click at [42, 245] on icon at bounding box center [43, 246] width 11 height 35
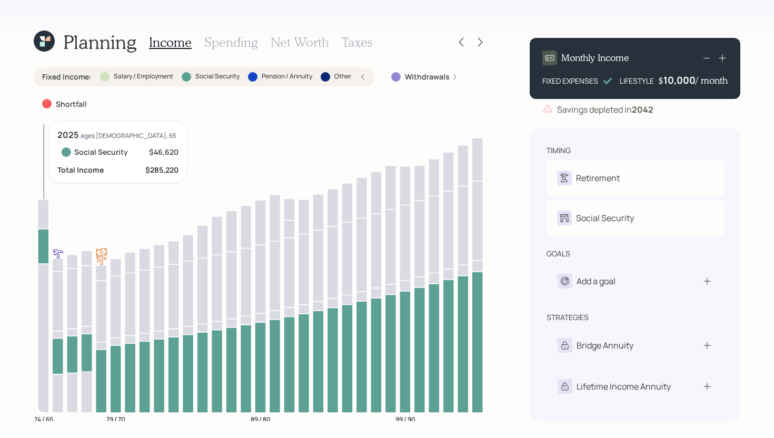
click at [42, 244] on icon at bounding box center [43, 246] width 11 height 35
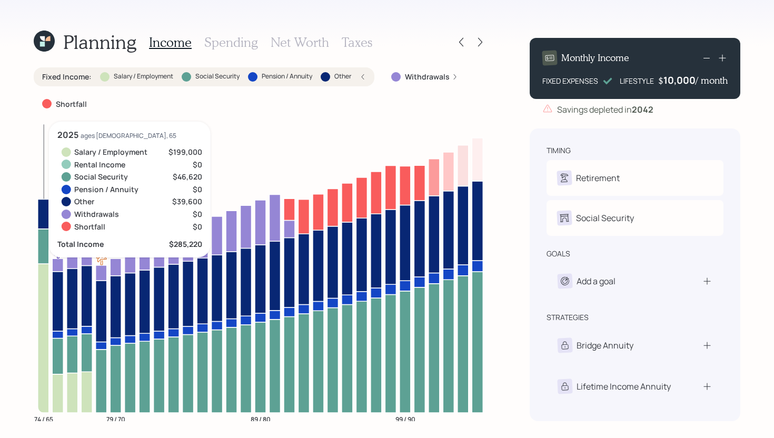
click at [42, 218] on icon at bounding box center [43, 214] width 11 height 29
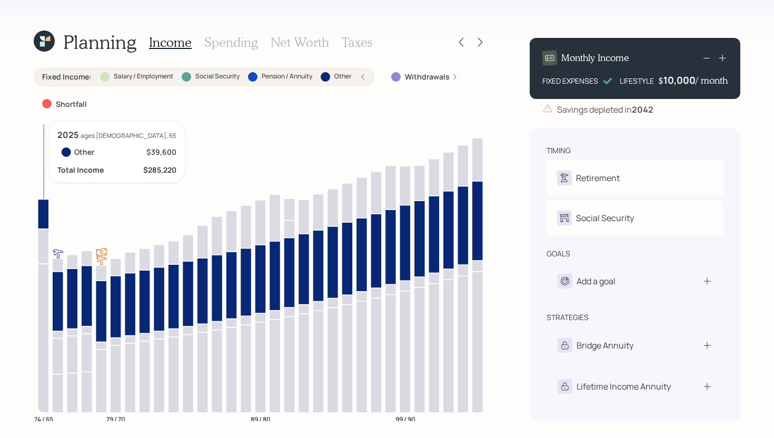
click at [41, 218] on icon at bounding box center [43, 214] width 11 height 29
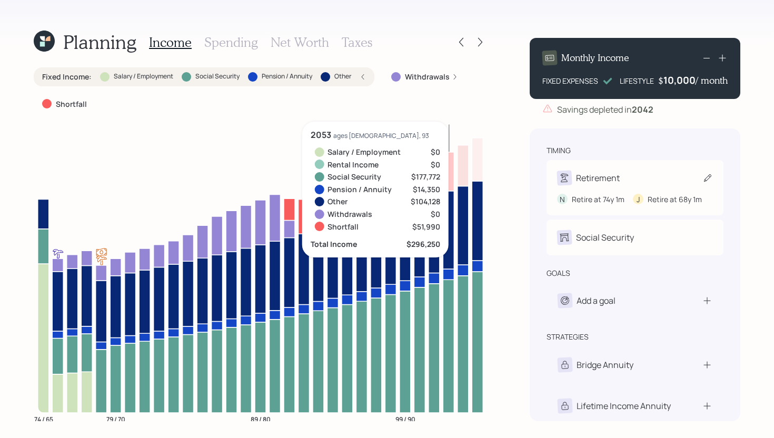
click at [604, 172] on div "Retirement" at bounding box center [598, 178] width 44 height 13
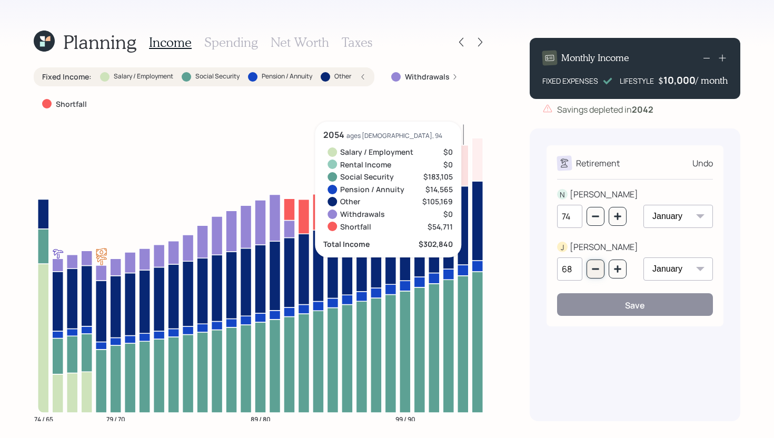
click at [596, 270] on icon "button" at bounding box center [596, 269] width 8 height 8
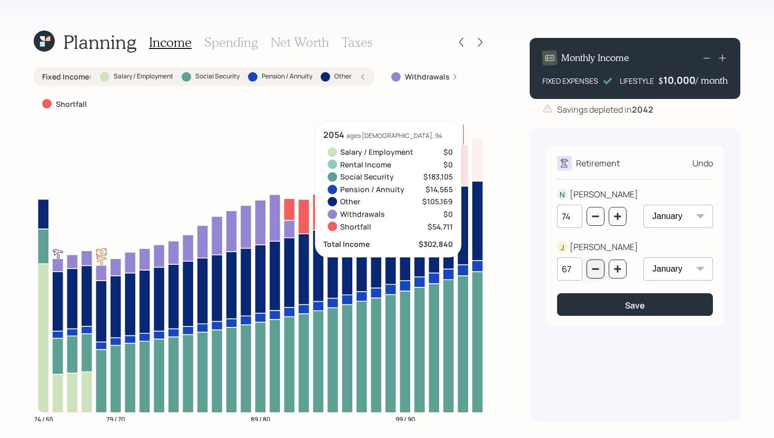
click at [596, 270] on icon "button" at bounding box center [595, 270] width 7 height 2
type input "66"
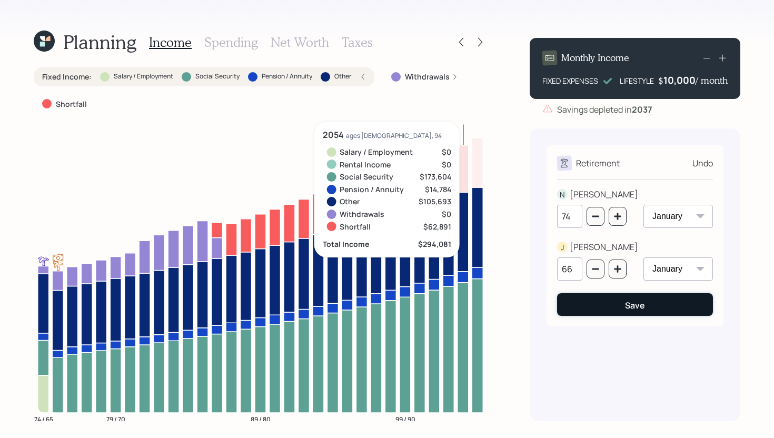
click at [614, 305] on button "Save" at bounding box center [635, 304] width 156 height 23
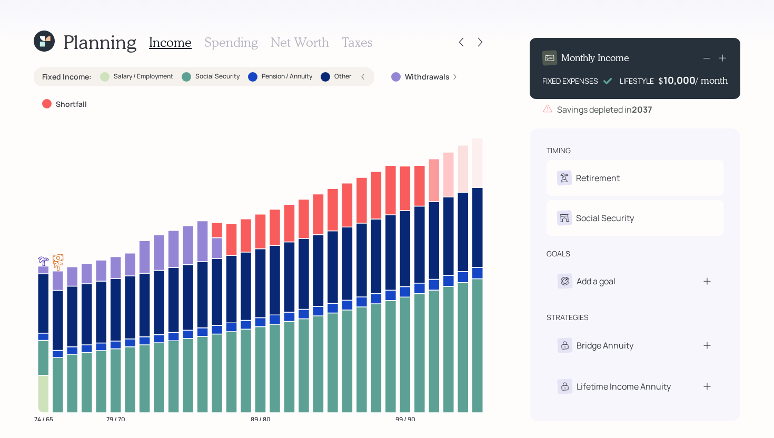
click at [205, 78] on label "Social Security" at bounding box center [217, 76] width 44 height 9
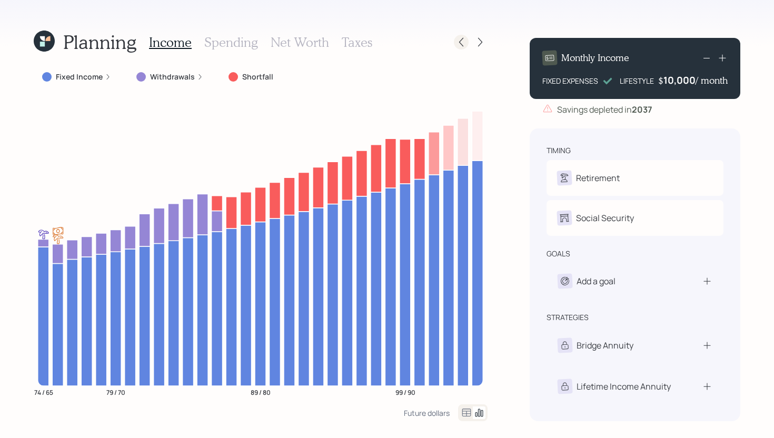
click at [466, 44] on icon at bounding box center [461, 42] width 11 height 11
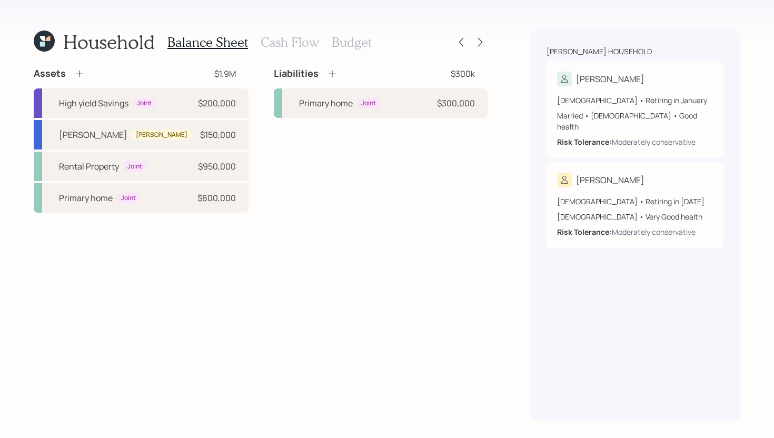
click at [290, 43] on h3 "Cash Flow" at bounding box center [290, 42] width 58 height 15
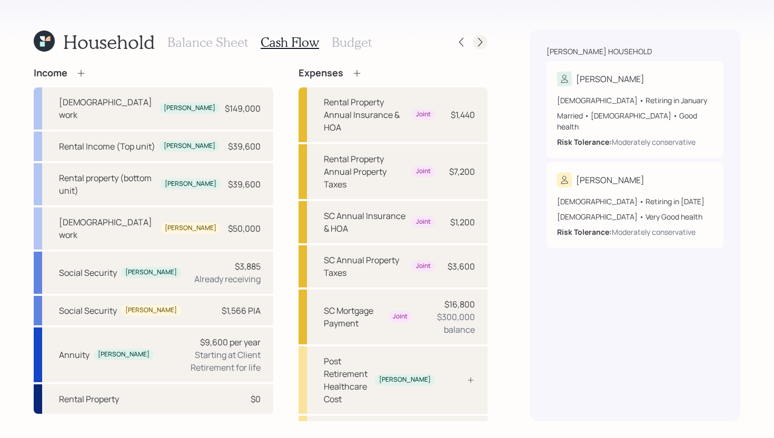
click at [481, 37] on icon at bounding box center [480, 42] width 11 height 11
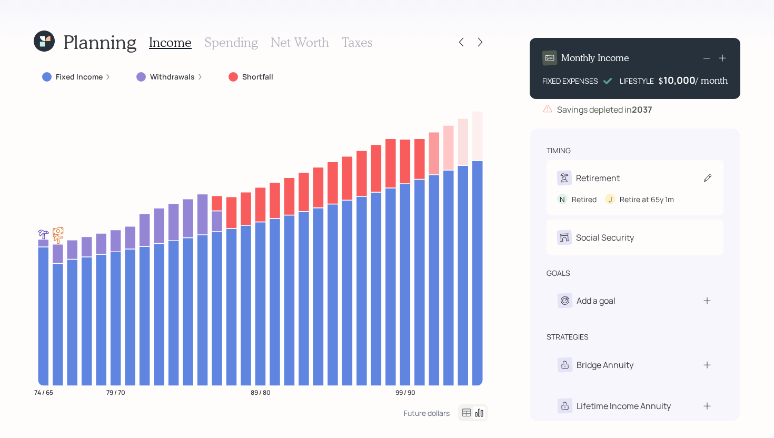
click at [629, 164] on div "Retirement N Retired J Retire at 65y 1m" at bounding box center [635, 187] width 177 height 55
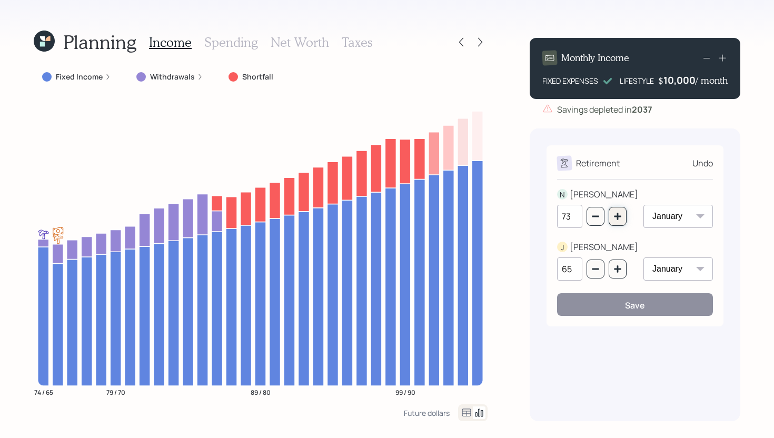
click at [622, 217] on button "button" at bounding box center [618, 216] width 18 height 19
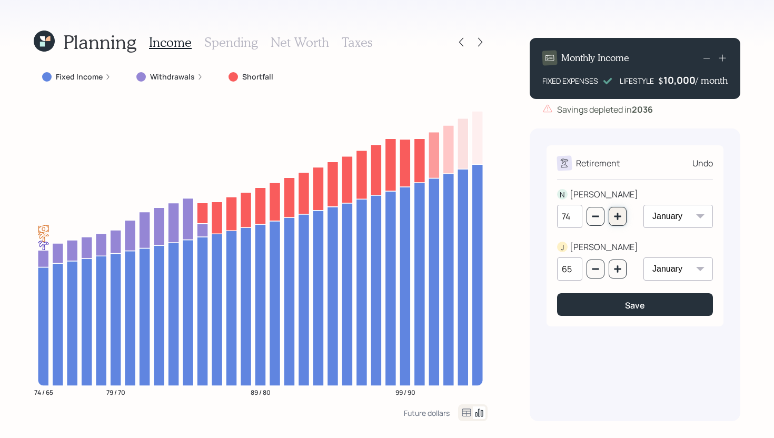
click at [622, 217] on button "button" at bounding box center [618, 216] width 18 height 19
type input "75"
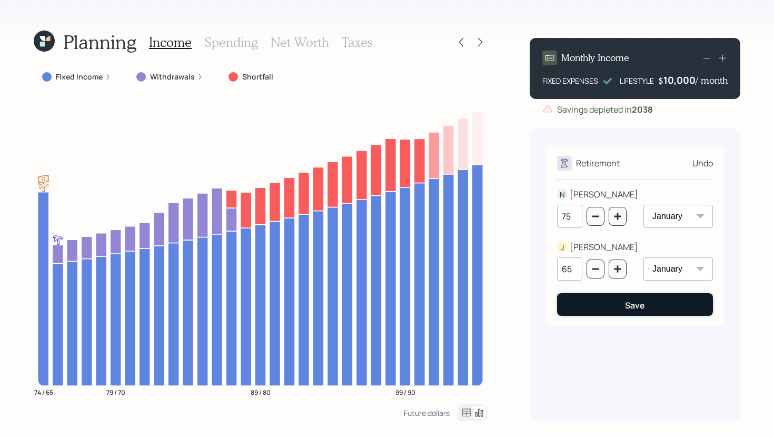
click at [622, 307] on button "Save" at bounding box center [635, 304] width 156 height 23
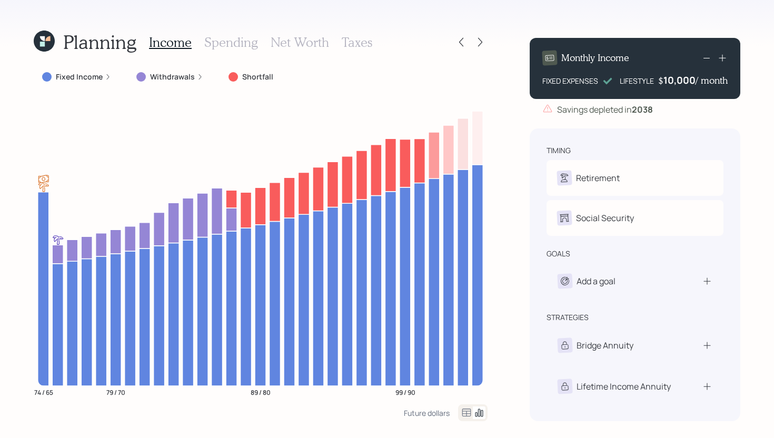
click at [73, 77] on label "Fixed Income" at bounding box center [79, 77] width 47 height 11
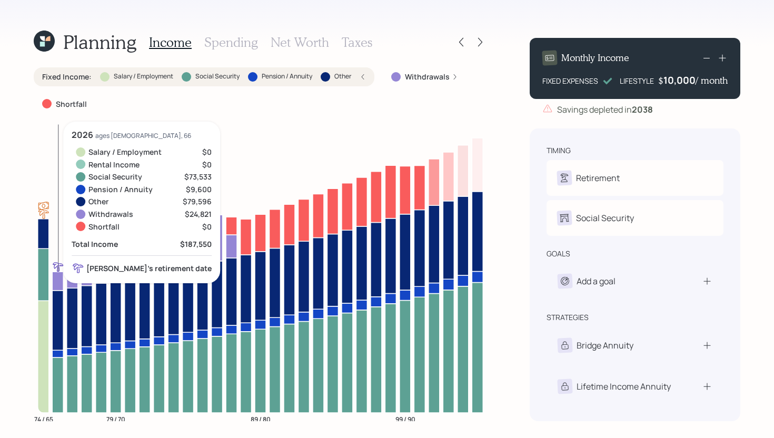
click at [58, 330] on icon at bounding box center [57, 321] width 11 height 60
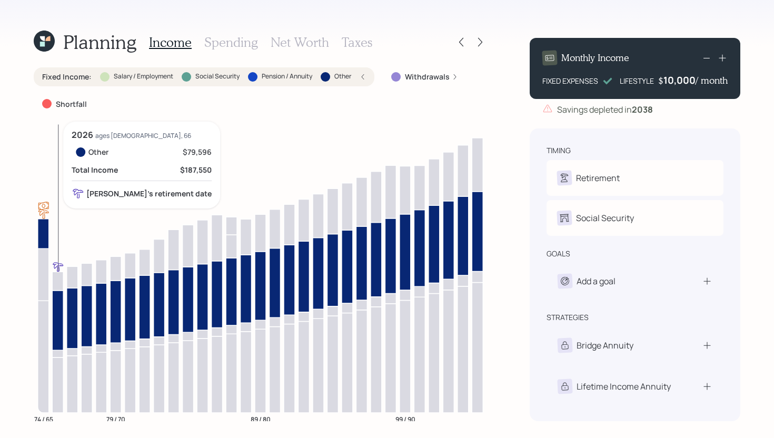
click at [57, 330] on icon at bounding box center [57, 321] width 11 height 60
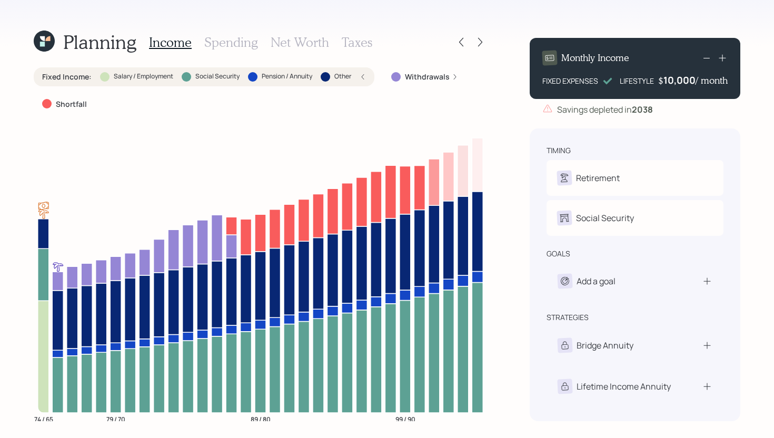
click at [158, 77] on label "Salary / Employment" at bounding box center [144, 76] width 60 height 9
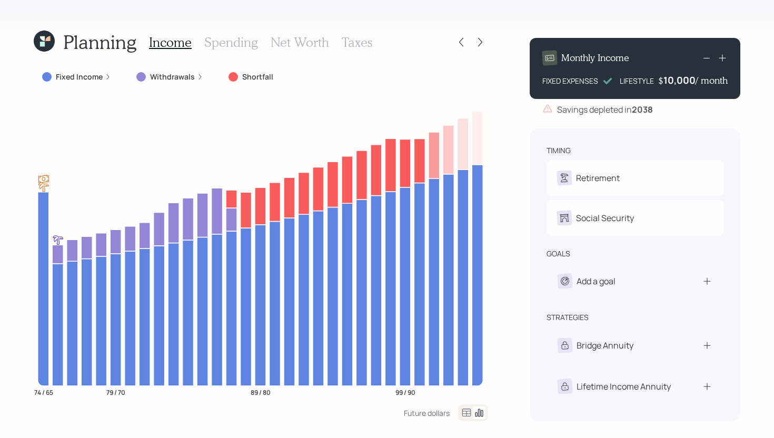
click at [76, 78] on label "Fixed Income" at bounding box center [79, 77] width 47 height 11
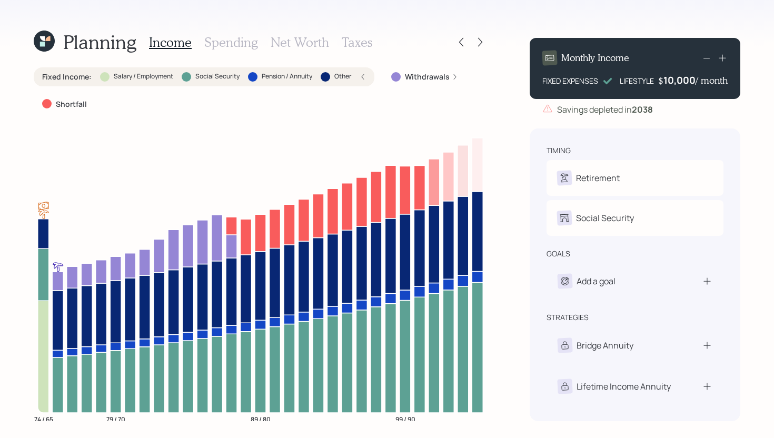
click at [76, 78] on label "Fixed Income :" at bounding box center [67, 77] width 50 height 11
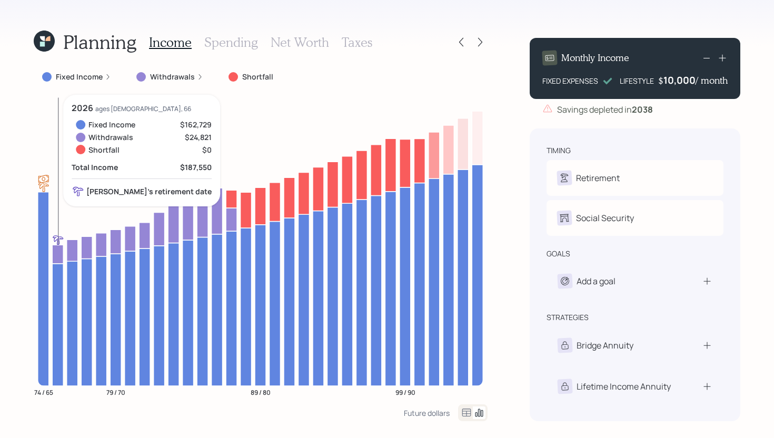
click at [57, 251] on icon at bounding box center [57, 254] width 11 height 18
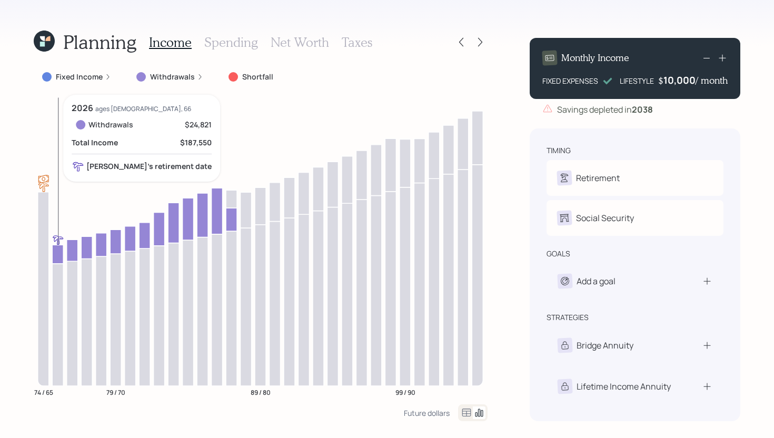
click at [55, 256] on icon at bounding box center [57, 254] width 11 height 18
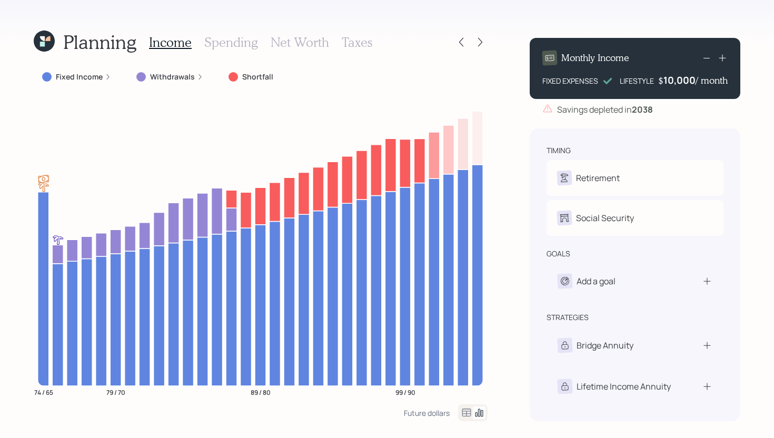
click at [160, 76] on label "Withdrawals" at bounding box center [172, 77] width 45 height 11
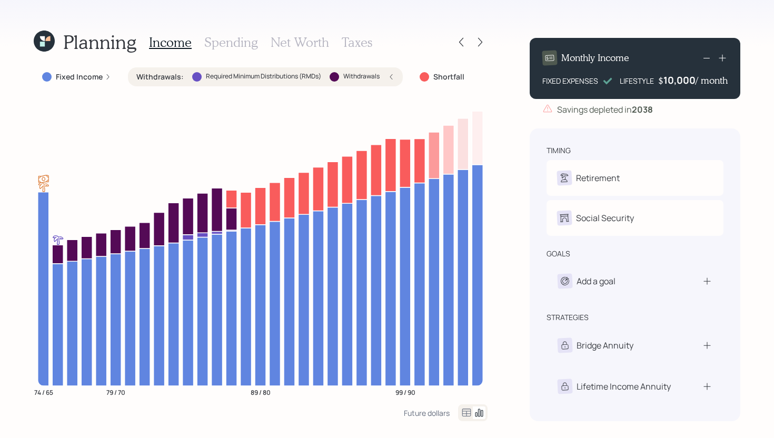
click at [160, 76] on label "Withdrawals :" at bounding box center [159, 77] width 47 height 11
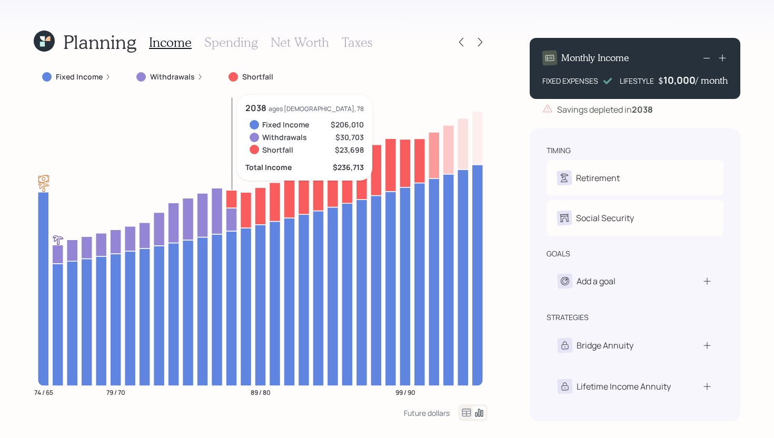
click at [232, 195] on icon at bounding box center [231, 199] width 11 height 18
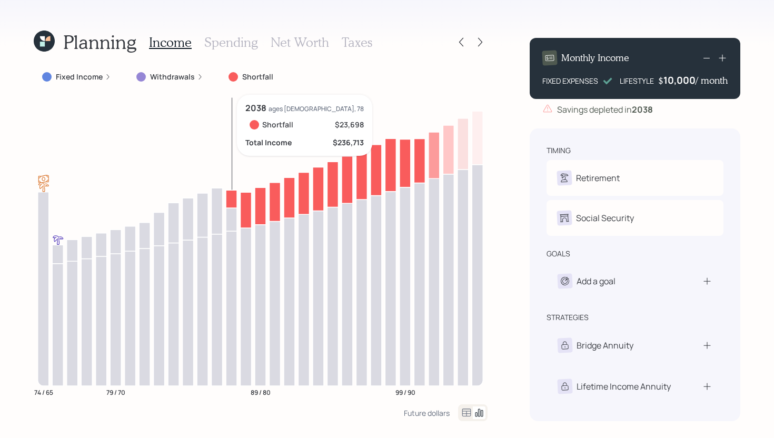
click at [235, 198] on icon at bounding box center [231, 199] width 11 height 18
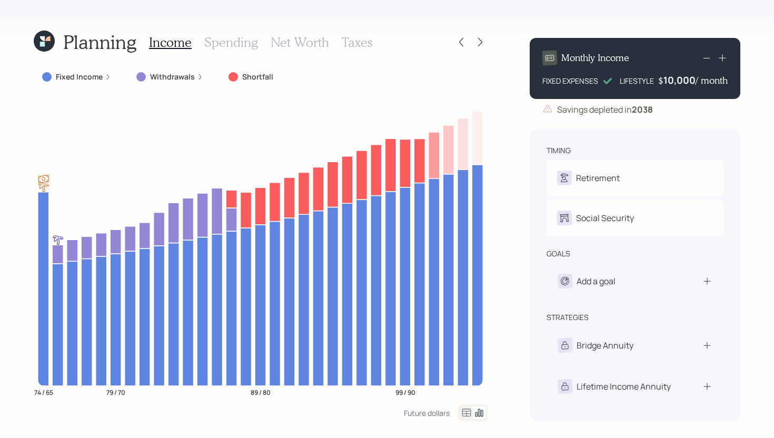
click at [227, 49] on h3 "Spending" at bounding box center [231, 42] width 54 height 15
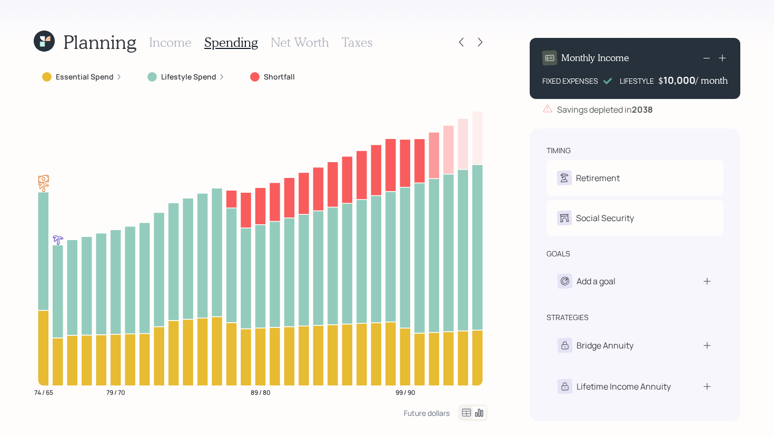
click at [169, 43] on h3 "Income" at bounding box center [170, 42] width 43 height 15
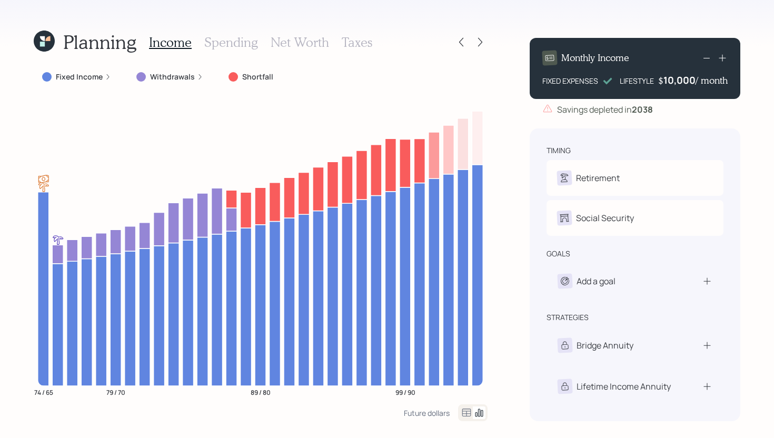
click at [678, 82] on div "10,000" at bounding box center [680, 80] width 32 height 13
click at [678, 82] on div "10000" at bounding box center [680, 80] width 29 height 13
click at [516, 183] on div "Planning Income Spending Net Worth Taxes Fixed Income Withdrawals Shortfall 74 …" at bounding box center [387, 219] width 774 height 438
click at [156, 70] on div "Withdrawals" at bounding box center [170, 76] width 84 height 19
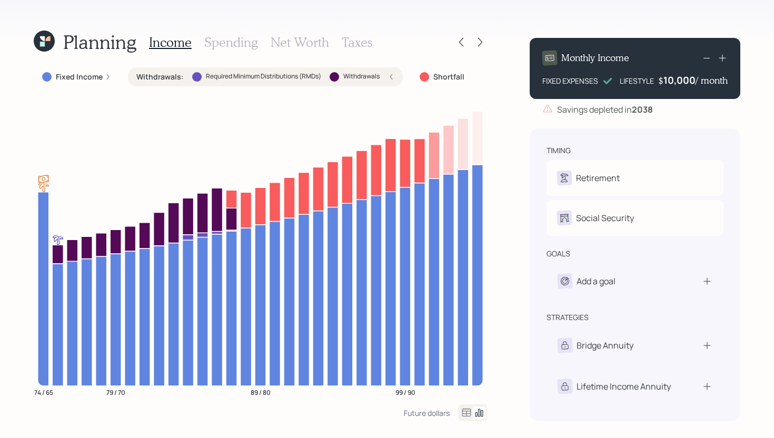
click at [178, 72] on label "Withdrawals :" at bounding box center [159, 77] width 47 height 11
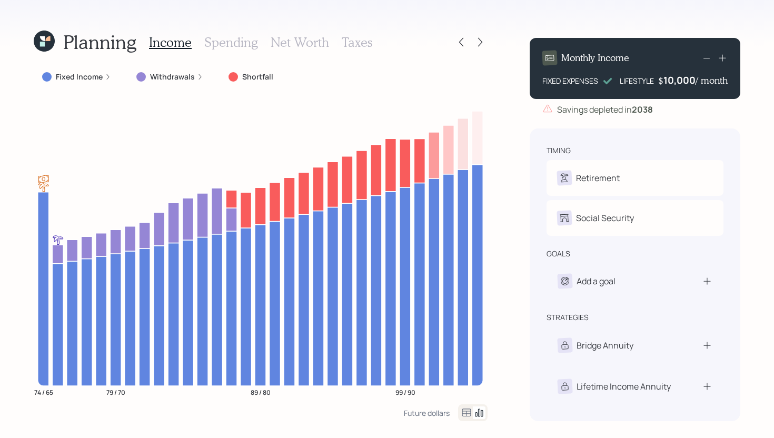
click at [225, 45] on h3 "Spending" at bounding box center [231, 42] width 54 height 15
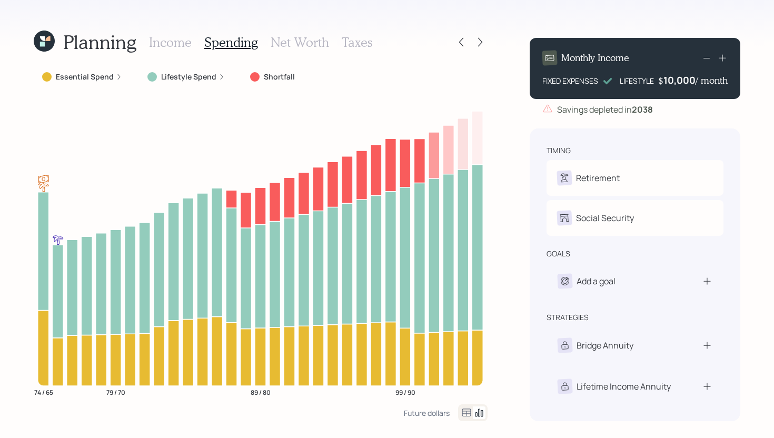
click at [179, 77] on label "Lifestyle Spend" at bounding box center [188, 77] width 55 height 11
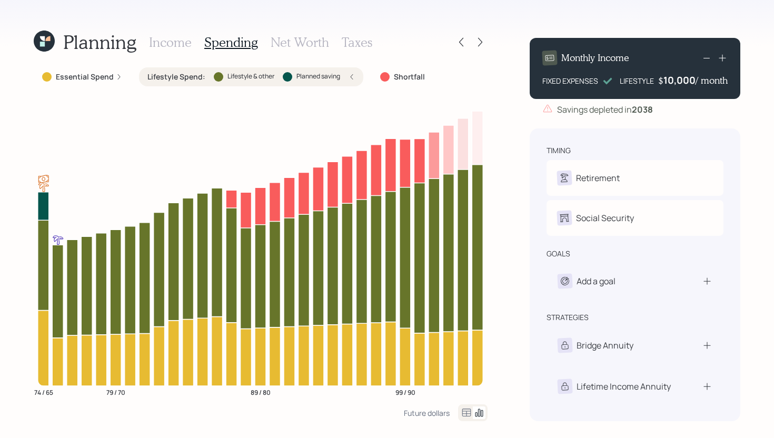
click at [82, 82] on label "Essential Spend" at bounding box center [85, 77] width 58 height 11
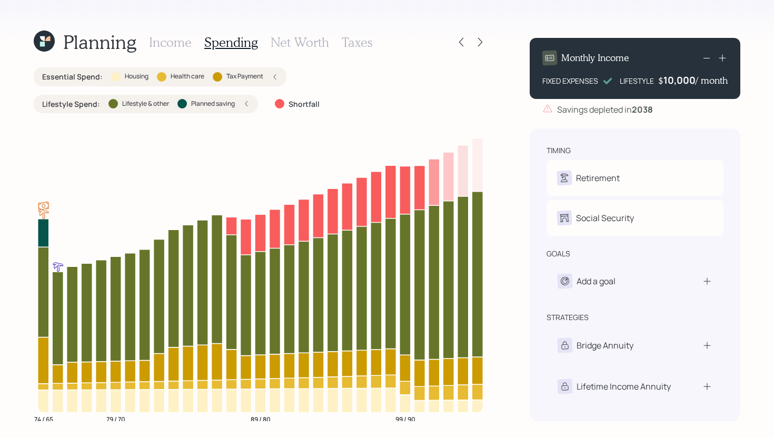
click at [209, 98] on div "Lifestyle Spend : Lifestyle & other Planned saving" at bounding box center [146, 104] width 224 height 19
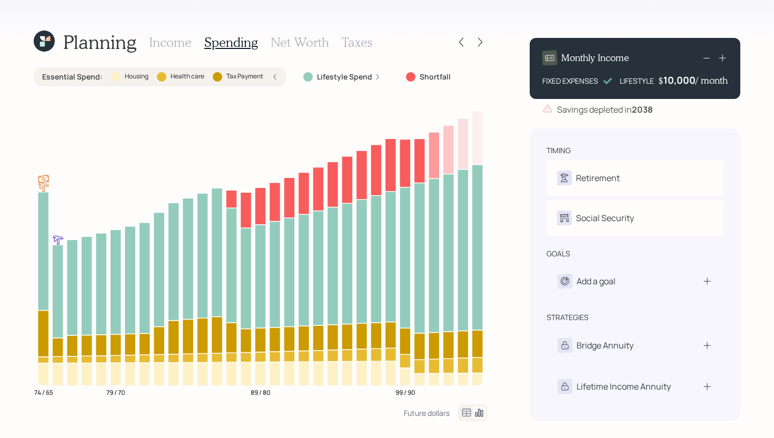
click at [220, 78] on div at bounding box center [217, 76] width 9 height 9
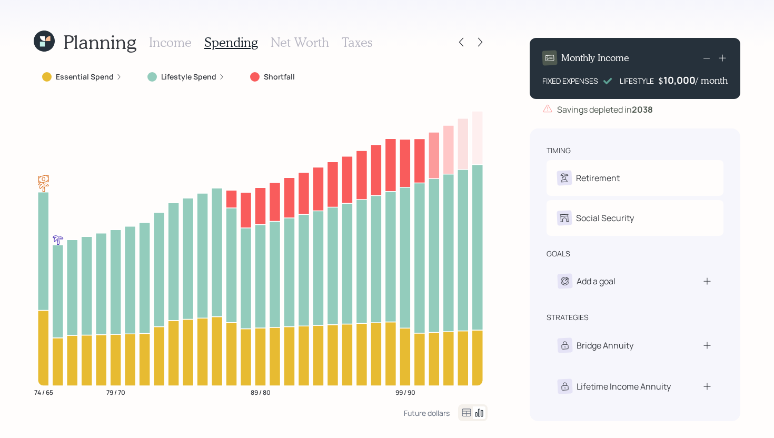
click at [183, 46] on h3 "Income" at bounding box center [170, 42] width 43 height 15
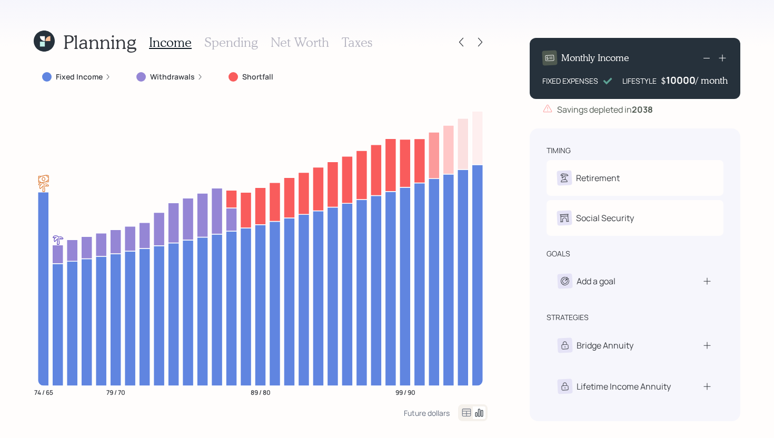
click at [683, 80] on div "10000" at bounding box center [680, 80] width 29 height 13
click at [504, 175] on div "Planning Income Spending Net Worth Taxes Fixed Income Withdrawals Shortfall 74 …" at bounding box center [387, 219] width 774 height 438
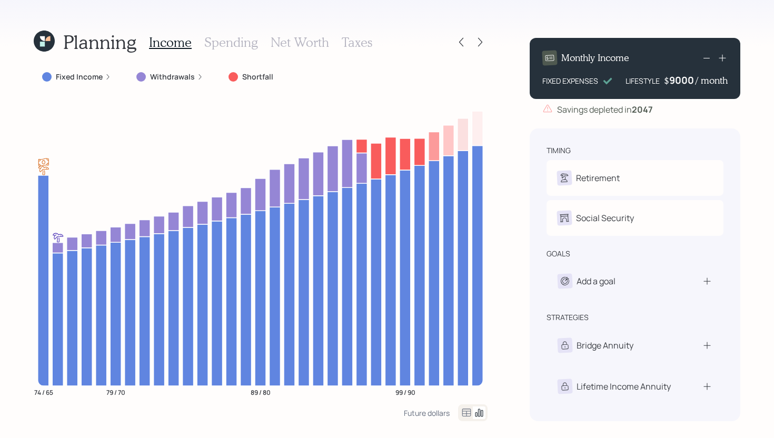
click at [682, 81] on div "9000" at bounding box center [683, 80] width 26 height 13
click at [510, 171] on div "Planning Income Spending Net Worth Taxes Fixed Income Withdrawals Shortfall 74 …" at bounding box center [387, 219] width 774 height 438
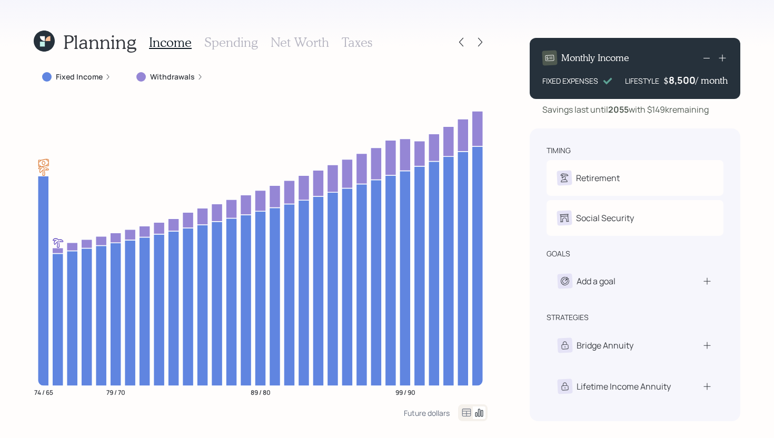
click at [685, 81] on div "8,500" at bounding box center [682, 80] width 27 height 13
click at [685, 81] on div "8500" at bounding box center [683, 80] width 26 height 13
click at [515, 172] on div "Planning Income Spending Net Worth Taxes Fixed Income Withdrawals 74 / 65 79 / …" at bounding box center [387, 219] width 774 height 438
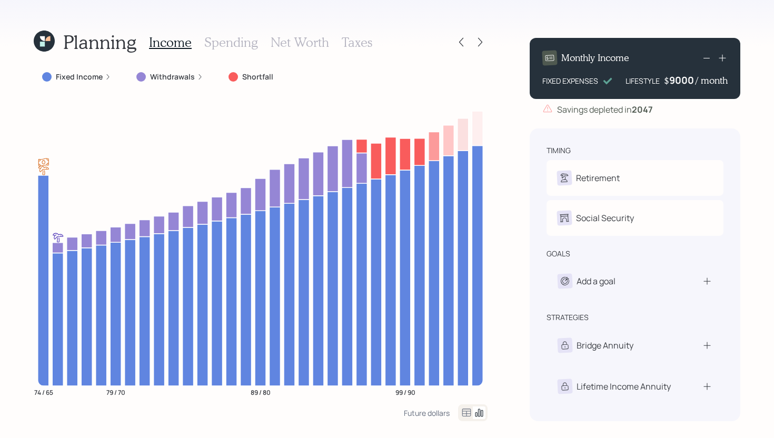
click at [681, 81] on div "9000" at bounding box center [683, 80] width 26 height 13
click at [510, 204] on div "Planning Income Spending Net Worth Taxes Fixed Income Withdrawals Shortfall 74 …" at bounding box center [387, 219] width 774 height 438
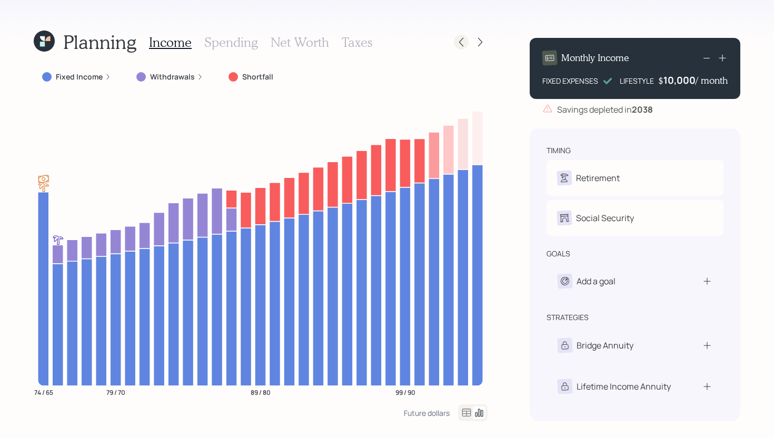
click at [458, 44] on icon at bounding box center [461, 42] width 11 height 11
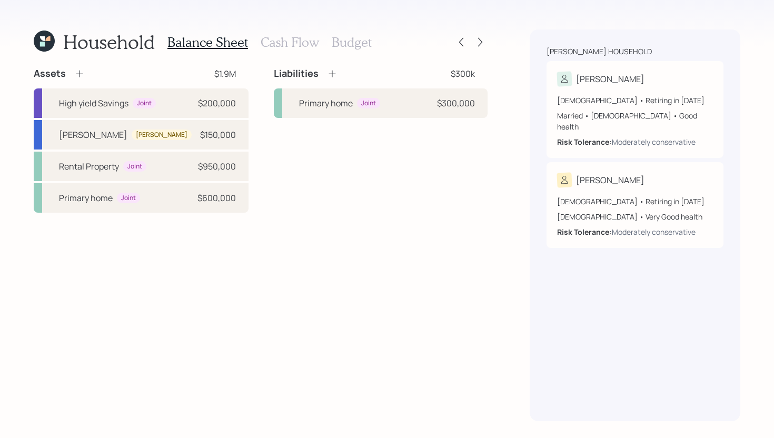
click at [356, 48] on h3 "Budget" at bounding box center [352, 42] width 40 height 15
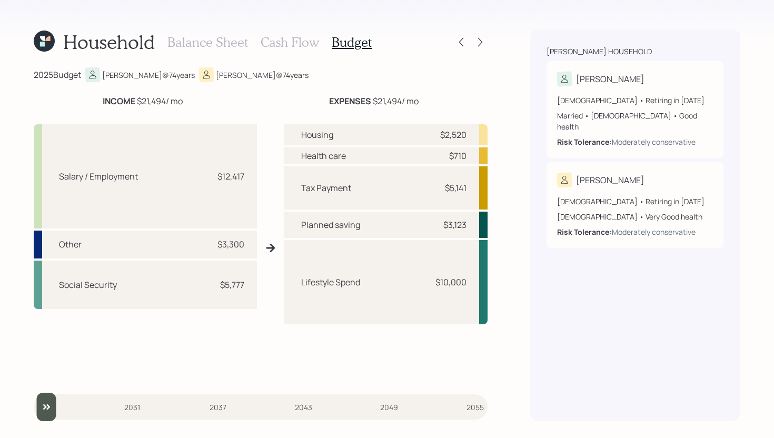
click at [234, 47] on h3 "Balance Sheet" at bounding box center [208, 42] width 81 height 15
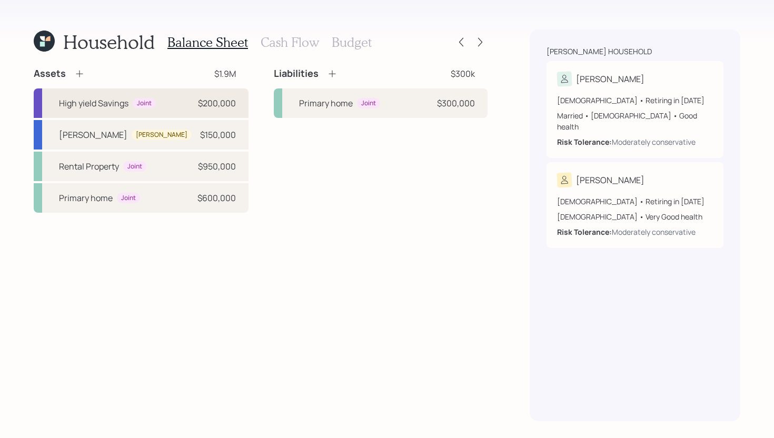
click at [203, 104] on div "$200,000" at bounding box center [217, 103] width 38 height 13
select select "cash"
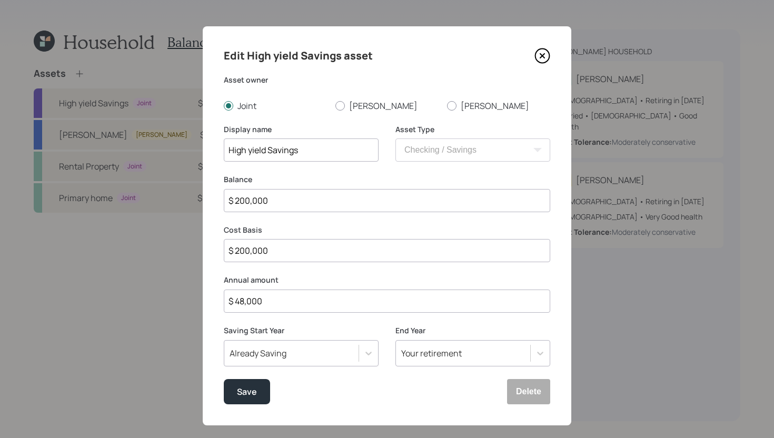
click at [317, 156] on input "High yield Savings" at bounding box center [301, 150] width 155 height 23
drag, startPoint x: 373, startPoint y: 151, endPoint x: 185, endPoint y: 143, distance: 188.2
click at [185, 143] on div "Edit High yield Savings asset Asset owner Joint Neil Judy Display name High yie…" at bounding box center [387, 219] width 774 height 438
type input "High yield Savings - Emergency Fund"
click at [538, 394] on button "Delete" at bounding box center [528, 391] width 43 height 25
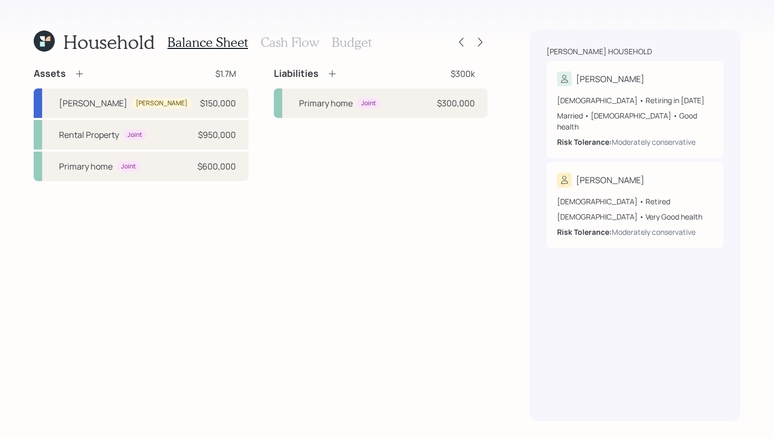
click at [84, 72] on div "Assets $1.7M" at bounding box center [141, 73] width 215 height 13
click at [78, 74] on icon at bounding box center [79, 73] width 11 height 11
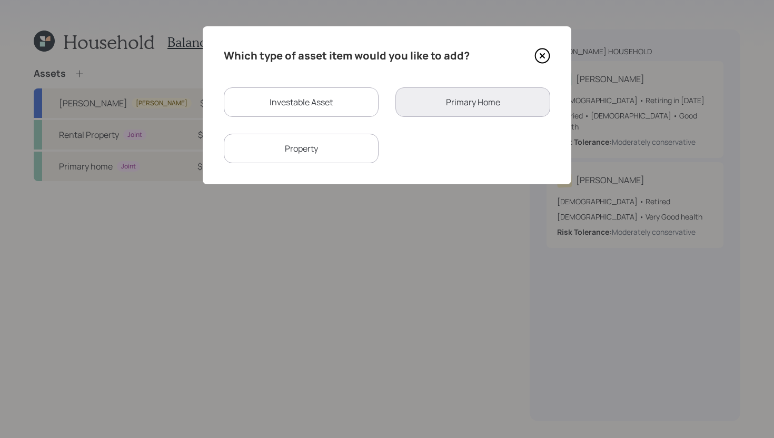
click at [321, 109] on div "Investable Asset" at bounding box center [301, 101] width 155 height 29
select select "taxable"
select select "balanced"
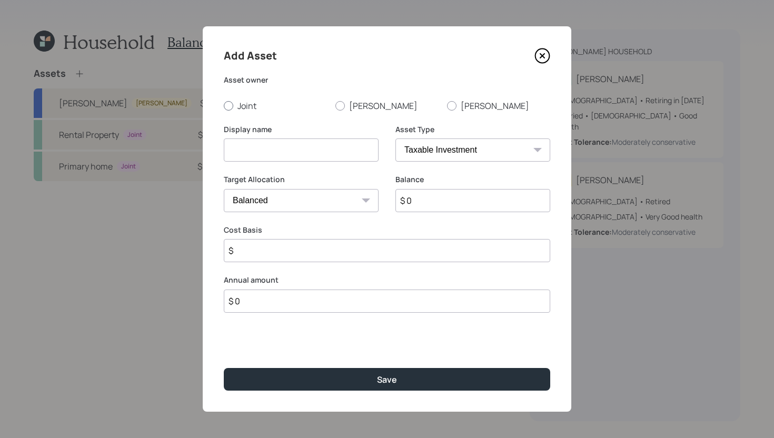
click at [243, 106] on label "Joint" at bounding box center [275, 106] width 103 height 12
click at [224, 106] on input "Joint" at bounding box center [223, 105] width 1 height 1
radio input "true"
click at [273, 157] on input at bounding box center [301, 150] width 155 height 23
paste input "High yield Savings - Emergency Fund"
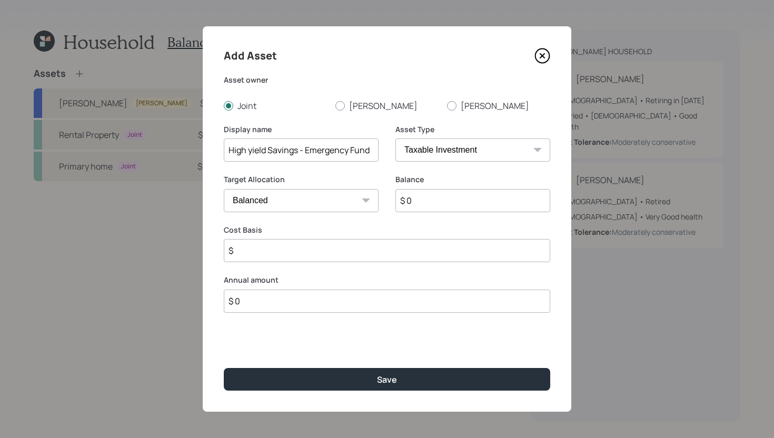
type input "High yield Savings - Emergency Fund"
click at [474, 146] on select "SEP IRA IRA Roth IRA 401(k) Roth 401(k) 403(b) Roth 403(b) 457(b) Roth 457(b) H…" at bounding box center [473, 150] width 155 height 23
select select "emergency_fund"
click at [396, 139] on select "SEP IRA IRA Roth IRA 401(k) Roth 401(k) 403(b) Roth 403(b) 457(b) Roth 457(b) H…" at bounding box center [473, 150] width 155 height 23
click at [373, 203] on input "$ 0" at bounding box center [387, 200] width 327 height 23
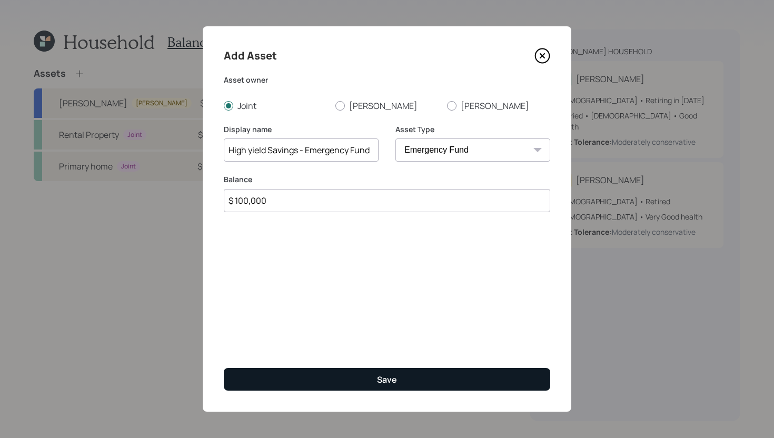
type input "$ 100,000"
click at [396, 379] on div "Save" at bounding box center [387, 380] width 20 height 12
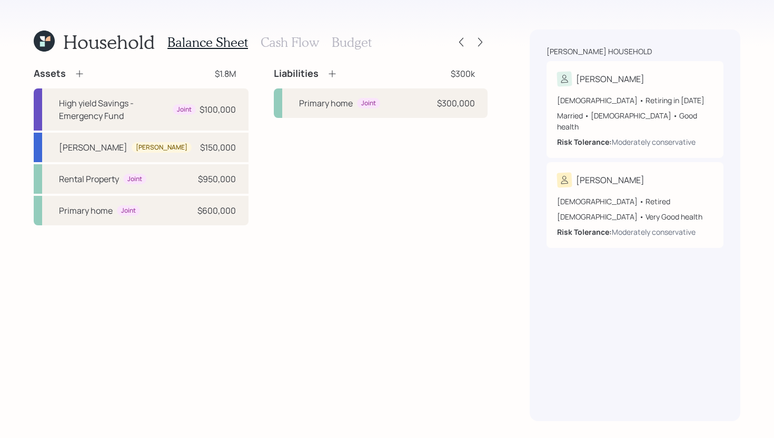
click at [77, 71] on icon at bounding box center [79, 73] width 11 height 11
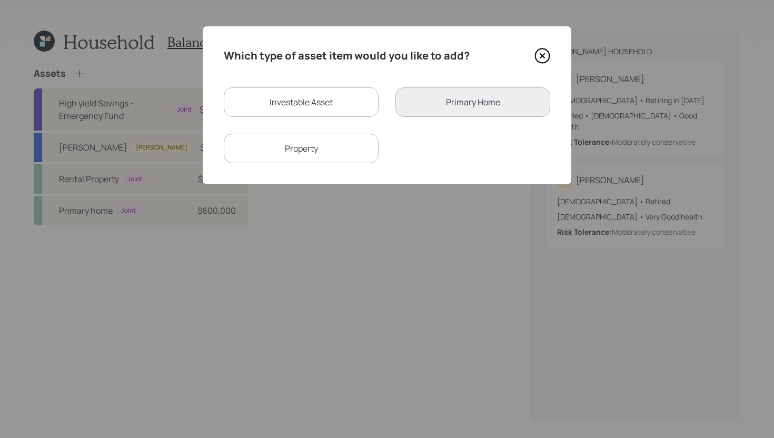
click at [283, 99] on div "Investable Asset" at bounding box center [301, 101] width 155 height 29
select select "taxable"
select select "balanced"
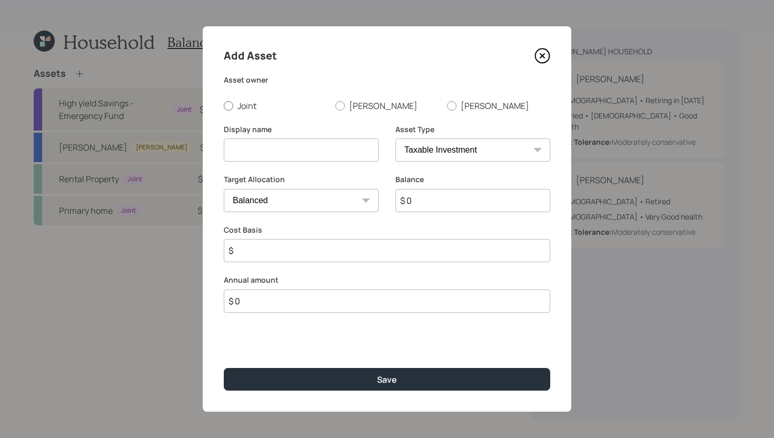
click at [252, 106] on label "Joint" at bounding box center [275, 106] width 103 height 12
click at [224, 106] on input "Joint" at bounding box center [223, 105] width 1 height 1
radio input "true"
click at [259, 150] on input at bounding box center [301, 150] width 155 height 23
type input "Propose"
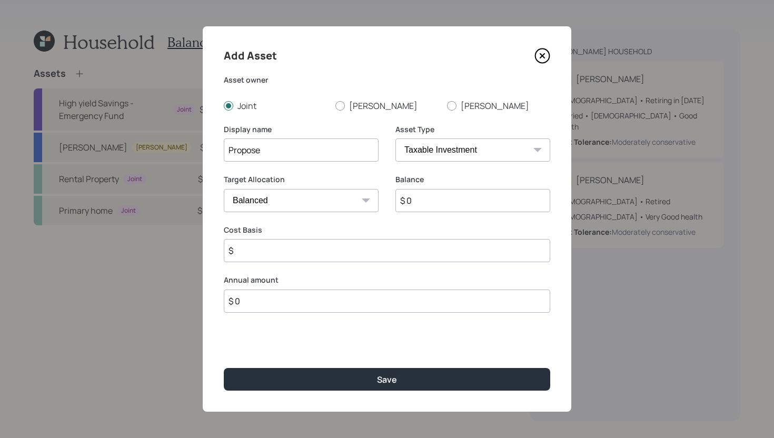
click at [439, 210] on input "$ 0" at bounding box center [473, 200] width 155 height 23
type input "$ 100,000"
click at [444, 244] on input "$" at bounding box center [387, 250] width 327 height 23
type input "$ 100,000"
click at [298, 149] on input "Propose" at bounding box center [301, 150] width 155 height 23
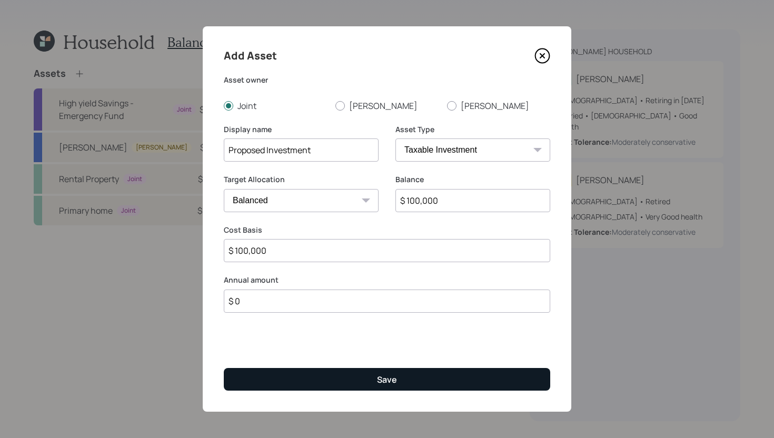
type input "Proposed Investment"
click at [418, 369] on button "Save" at bounding box center [387, 379] width 327 height 23
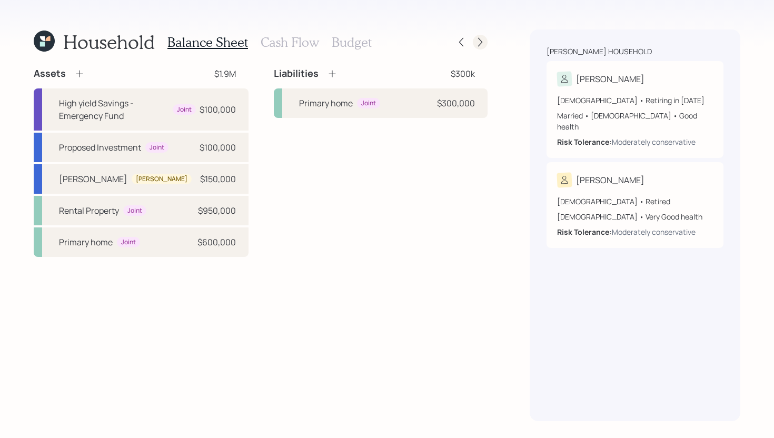
click at [483, 42] on icon at bounding box center [480, 42] width 11 height 11
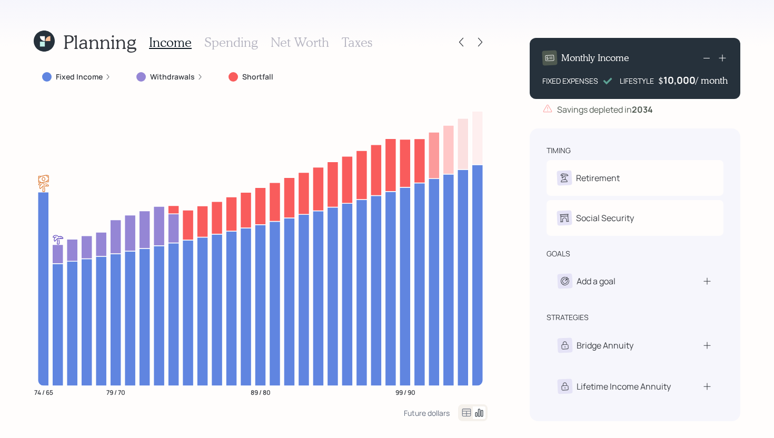
click at [42, 47] on icon at bounding box center [45, 41] width 28 height 28
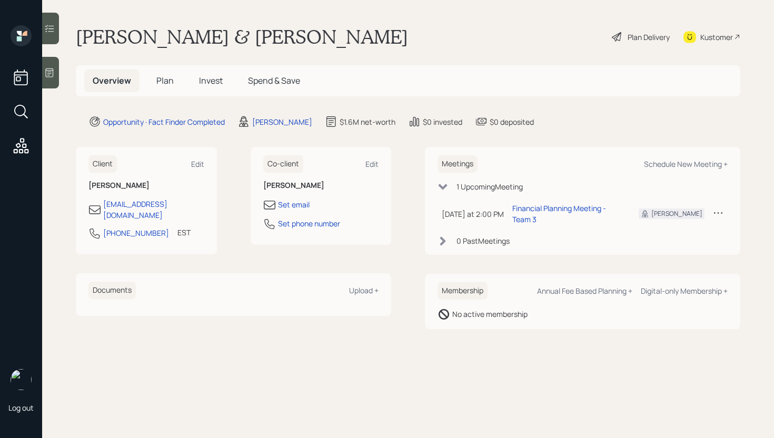
click at [646, 29] on div "Plan Delivery" at bounding box center [641, 36] width 60 height 23
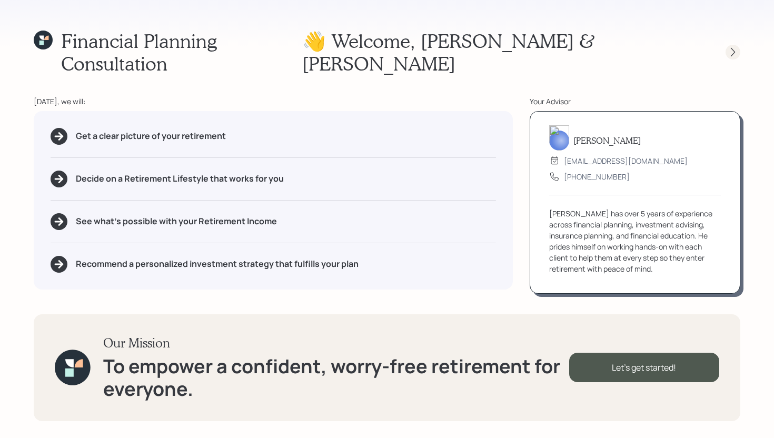
click at [734, 48] on icon at bounding box center [733, 52] width 4 height 9
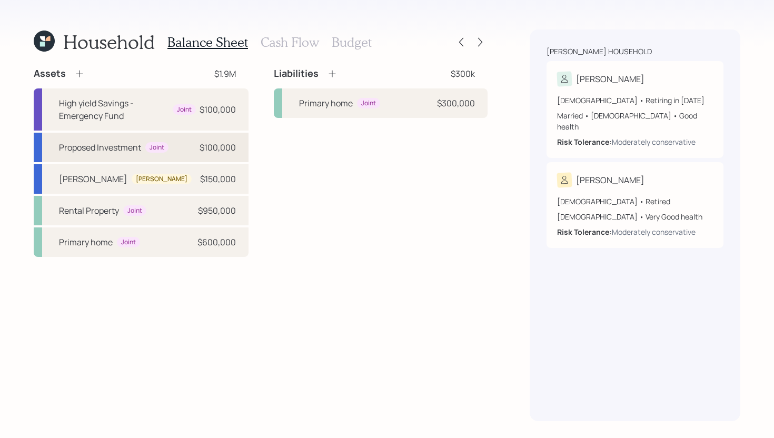
click at [194, 145] on div "Proposed Investment Joint $100,000" at bounding box center [141, 147] width 215 height 29
select select "taxable"
select select "balanced"
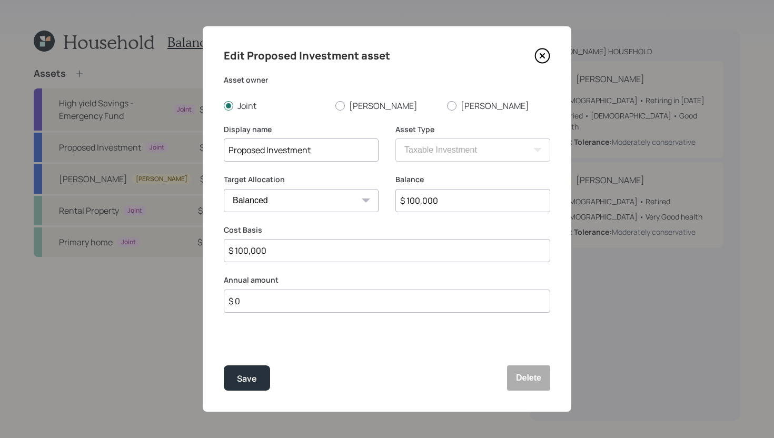
click at [448, 201] on input "$ 100,000" at bounding box center [473, 200] width 155 height 23
type input "$ 0"
click at [246, 382] on div "Save" at bounding box center [247, 379] width 20 height 14
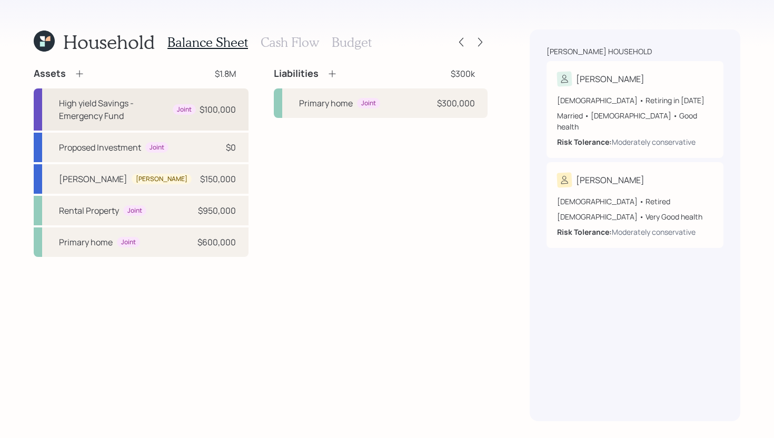
click at [150, 109] on div "High yield Savings - Emergency Fund" at bounding box center [114, 109] width 110 height 25
select select "emergency_fund"
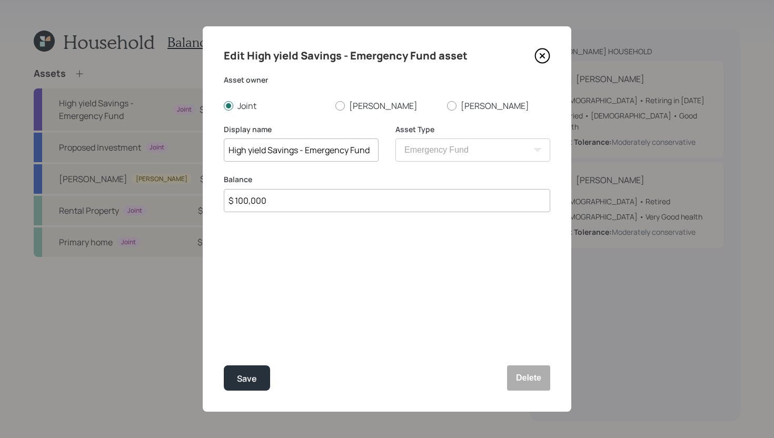
click at [282, 202] on input "$ 100,000" at bounding box center [387, 200] width 327 height 23
type input "$ 200,000"
click at [255, 385] on div "Save" at bounding box center [247, 379] width 20 height 14
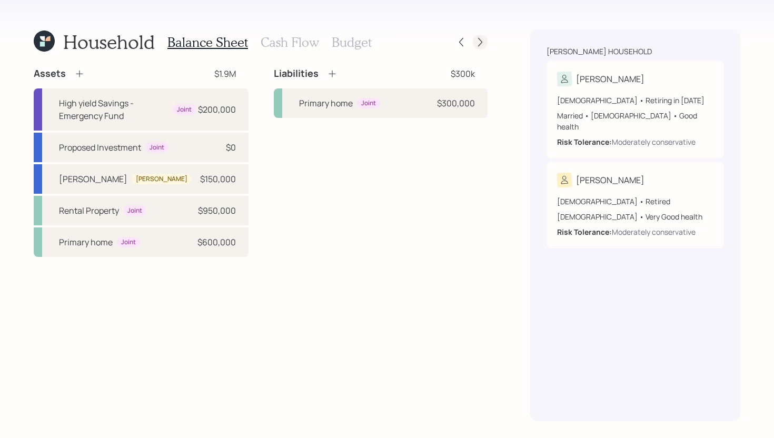
click at [485, 48] on div at bounding box center [471, 42] width 34 height 15
click at [478, 42] on icon at bounding box center [480, 42] width 11 height 11
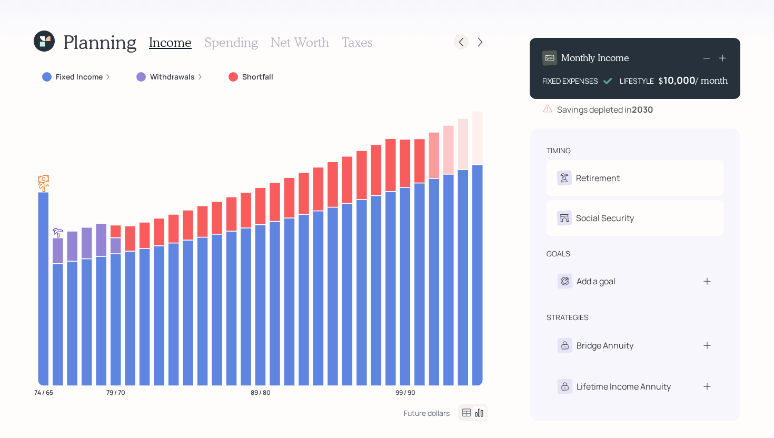
click at [461, 43] on icon at bounding box center [461, 42] width 11 height 11
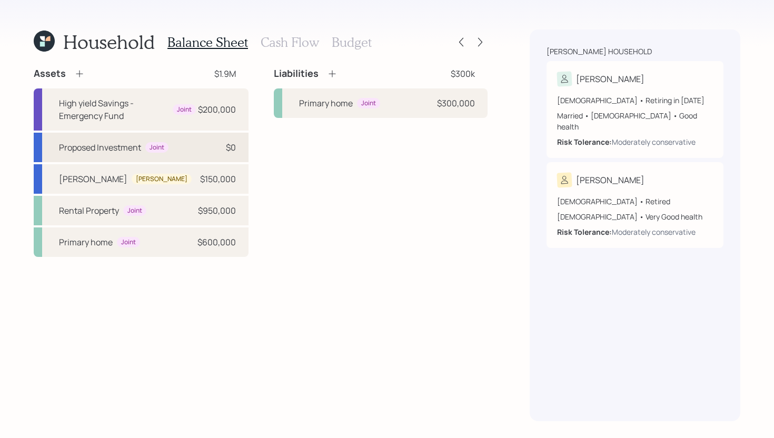
click at [177, 144] on div "Proposed Investment Joint $0" at bounding box center [141, 147] width 215 height 29
select select "taxable"
select select "balanced"
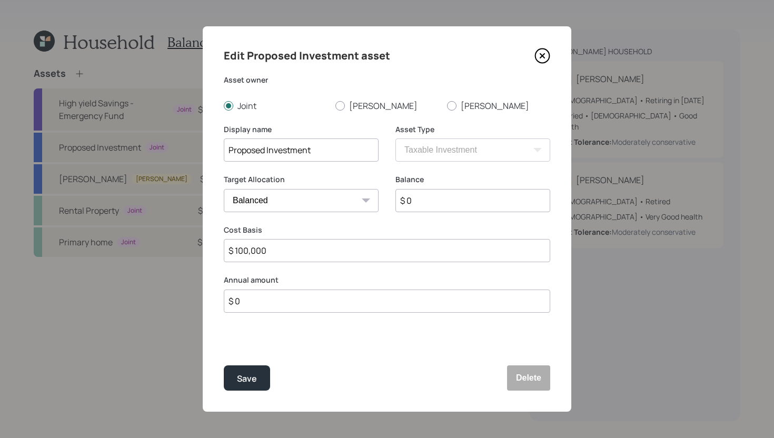
click at [437, 199] on input "$ 0" at bounding box center [473, 200] width 155 height 23
type input "$ 100,000"
click at [263, 371] on button "Save" at bounding box center [247, 378] width 46 height 25
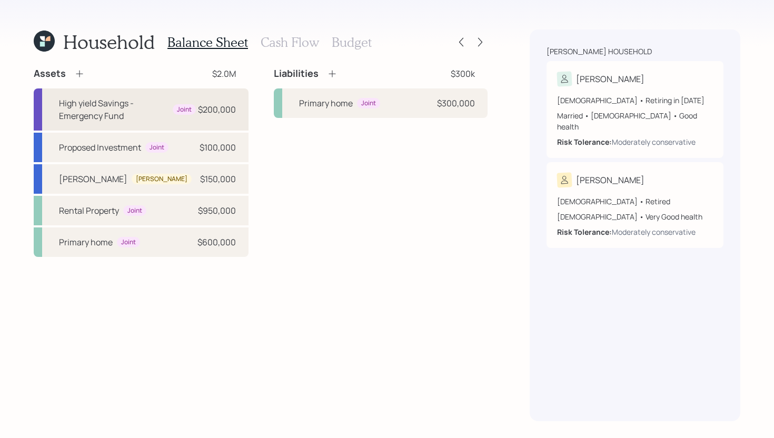
click at [140, 109] on div "High yield Savings - Emergency Fund" at bounding box center [114, 109] width 110 height 25
select select "emergency_fund"
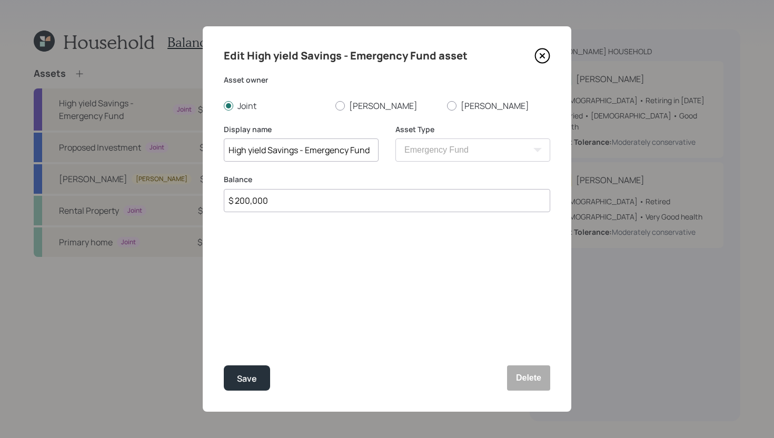
click at [426, 202] on input "$ 200,000" at bounding box center [387, 200] width 327 height 23
click at [425, 202] on input "$ 200,000" at bounding box center [387, 200] width 327 height 23
click at [426, 200] on input "$ 200,000" at bounding box center [387, 200] width 327 height 23
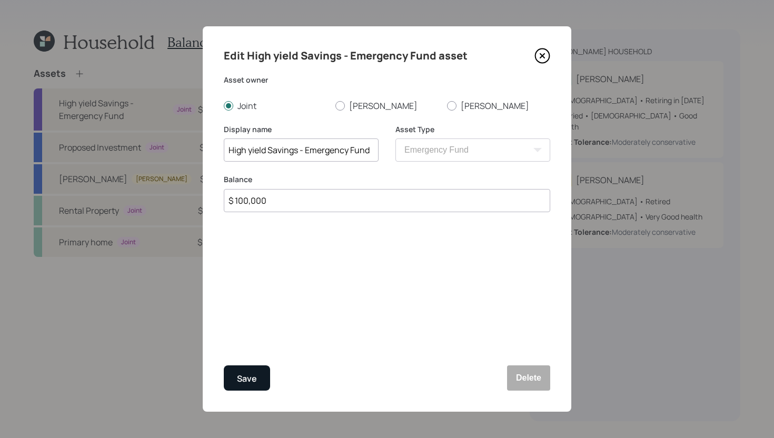
type input "$ 100,000"
click at [260, 372] on button "Save" at bounding box center [247, 378] width 46 height 25
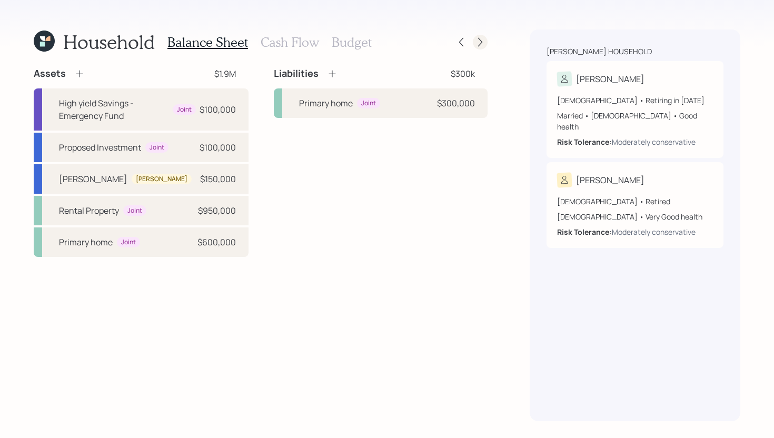
click at [479, 44] on icon at bounding box center [480, 42] width 11 height 11
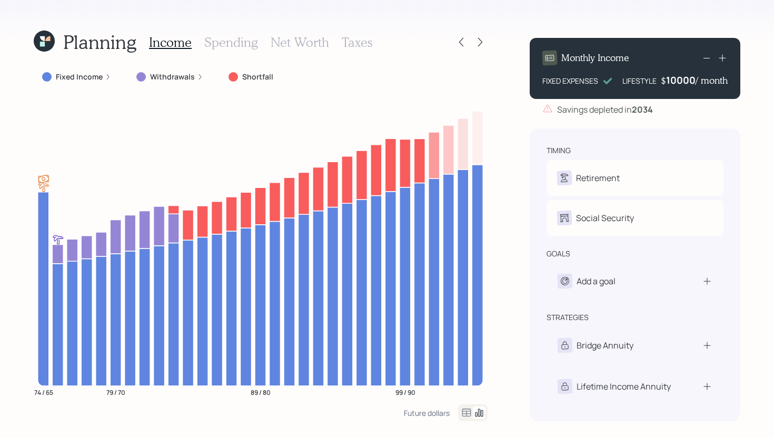
click at [674, 78] on div "10000" at bounding box center [680, 80] width 29 height 13
click at [505, 186] on div "Planning Income Spending Net Worth Taxes Fixed Income Withdrawals Shortfall 74 …" at bounding box center [387, 219] width 774 height 438
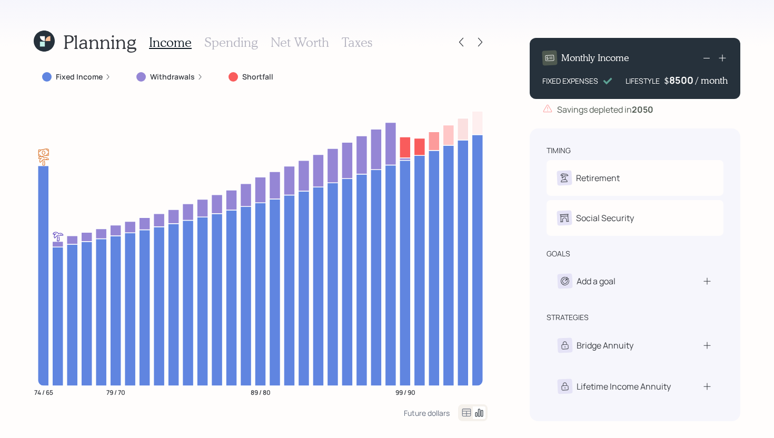
click at [674, 81] on div "8500" at bounding box center [683, 80] width 26 height 13
click at [525, 211] on div "Planning Income Spending Net Worth Taxes Fixed Income Withdrawals Shortfall 74 …" at bounding box center [387, 219] width 774 height 438
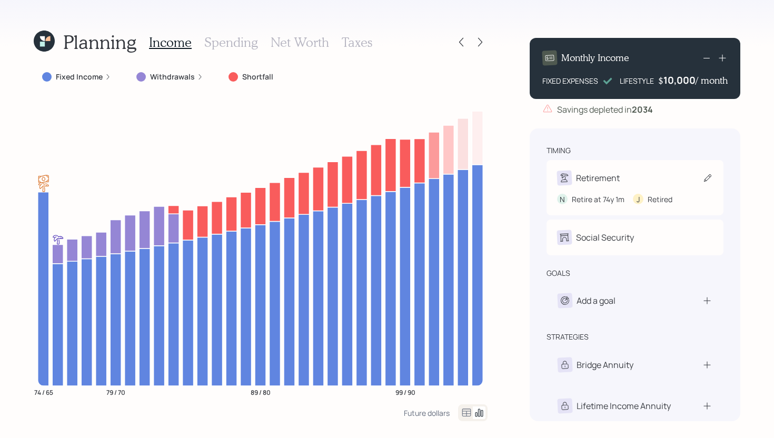
click at [654, 172] on div "Retirement" at bounding box center [635, 178] width 156 height 15
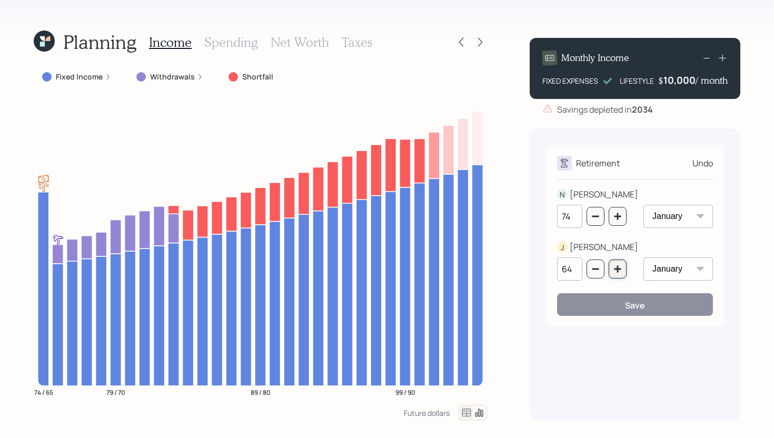
click at [619, 270] on icon "button" at bounding box center [618, 269] width 8 height 8
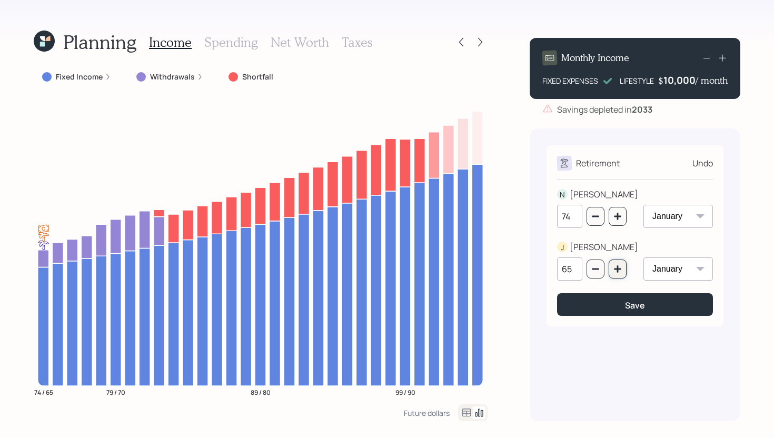
click at [619, 270] on icon "button" at bounding box center [618, 269] width 8 height 8
type input "66"
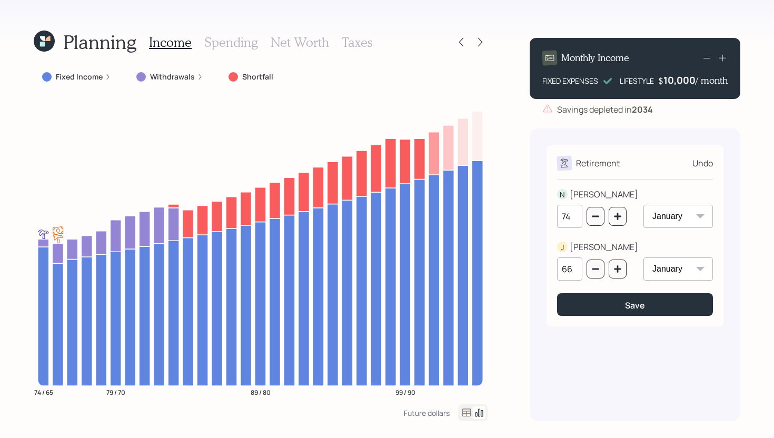
click at [666, 259] on select "January February March April May June July August September October November De…" at bounding box center [679, 269] width 70 height 23
click at [644, 258] on select "January February March April May June July August September October November De…" at bounding box center [679, 269] width 70 height 23
click at [681, 262] on select "January February March April May June July August September October November De…" at bounding box center [679, 269] width 70 height 23
select select "8"
click at [644, 258] on select "January February March April May June July August September October November De…" at bounding box center [679, 269] width 70 height 23
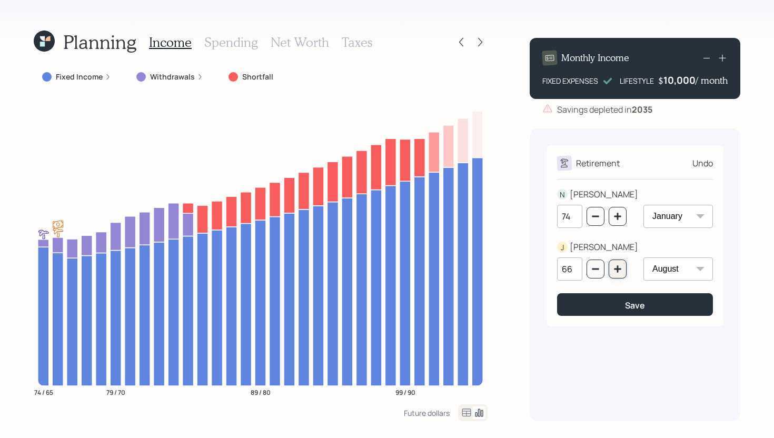
click at [618, 271] on icon "button" at bounding box center [617, 268] width 7 height 7
type input "67"
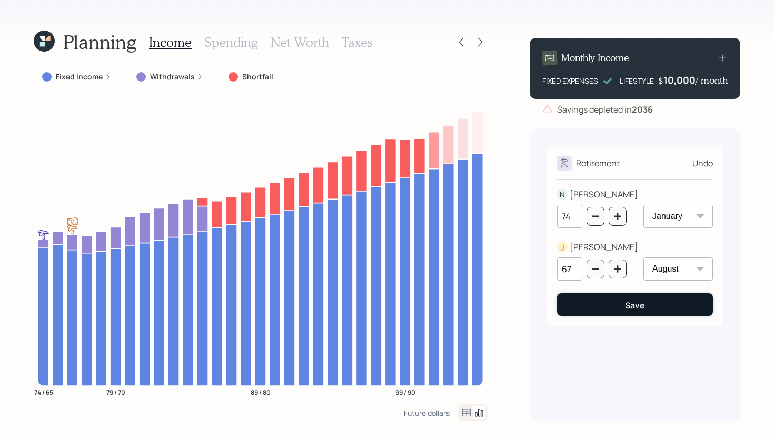
click at [628, 307] on div "Save" at bounding box center [635, 306] width 20 height 12
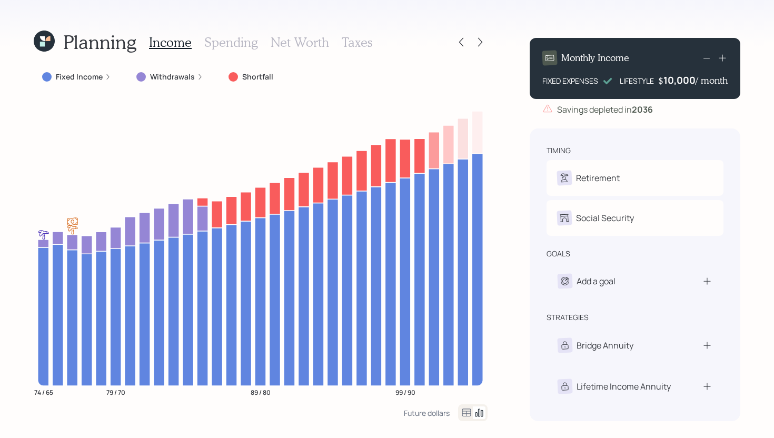
click at [50, 44] on icon at bounding box center [44, 40] width 23 height 23
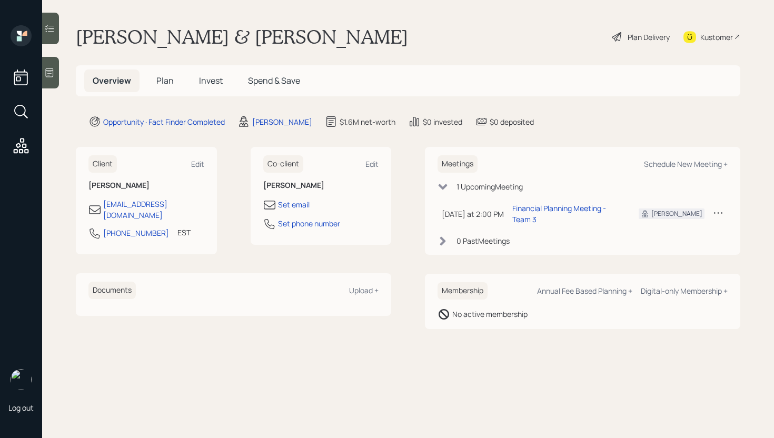
click at [628, 37] on div "Plan Delivery" at bounding box center [649, 37] width 42 height 11
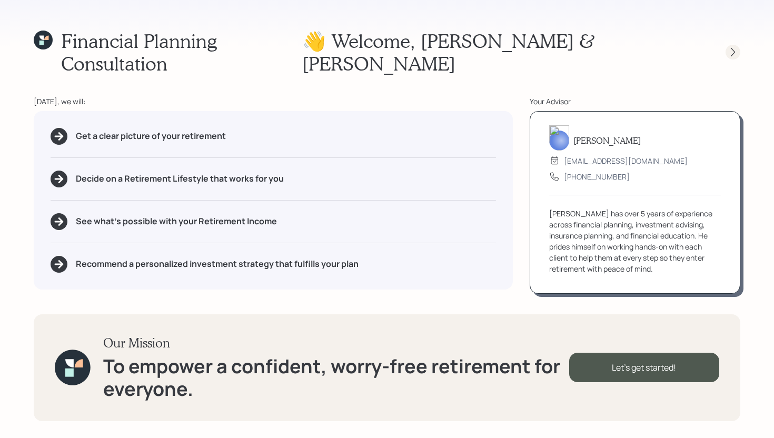
click at [732, 48] on icon at bounding box center [733, 52] width 4 height 9
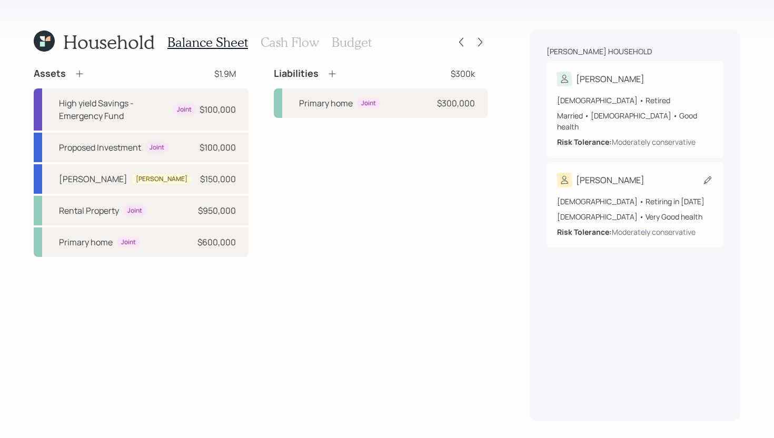
click at [633, 162] on div "Judy 65 years old • Retiring in August 2027 Female • Very Good health Risk Tole…" at bounding box center [635, 205] width 177 height 86
select select "8"
select select "female"
select select "very_good"
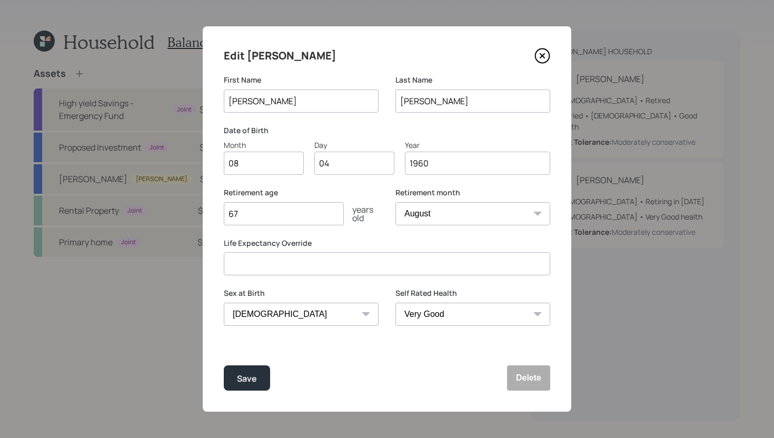
click at [310, 219] on input "67" at bounding box center [284, 213] width 120 height 23
click at [258, 370] on button "Save" at bounding box center [247, 378] width 46 height 25
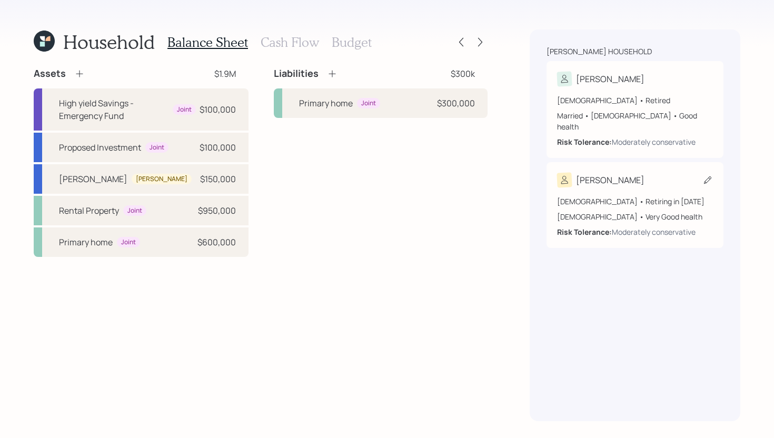
click at [631, 173] on div "Judy" at bounding box center [635, 180] width 156 height 15
select select "8"
select select "female"
select select "very_good"
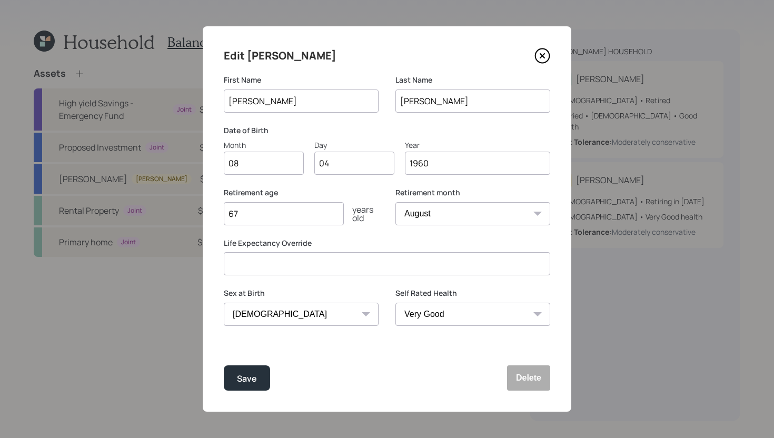
click at [320, 213] on input "67" at bounding box center [284, 213] width 120 height 23
type input "6"
type input "65"
click at [256, 375] on div "Save" at bounding box center [247, 379] width 20 height 14
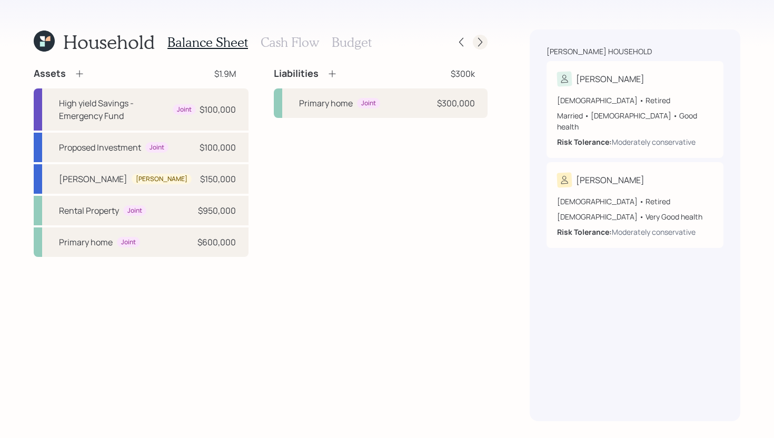
click at [483, 45] on icon at bounding box center [480, 42] width 11 height 11
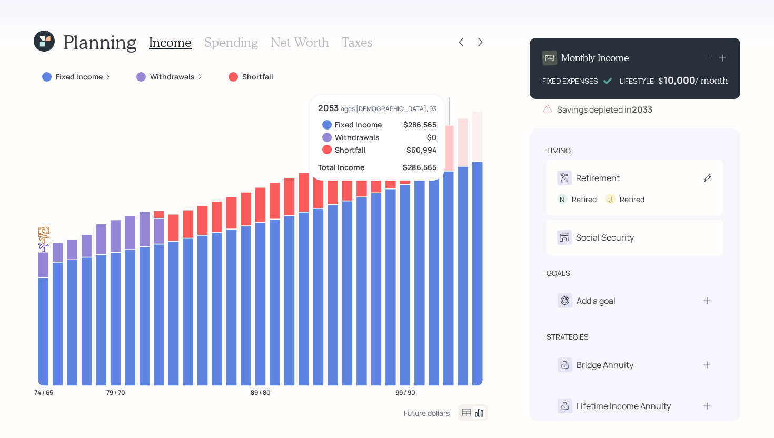
click at [616, 169] on div "Retirement N Retired J Retired" at bounding box center [635, 187] width 177 height 55
select select "8"
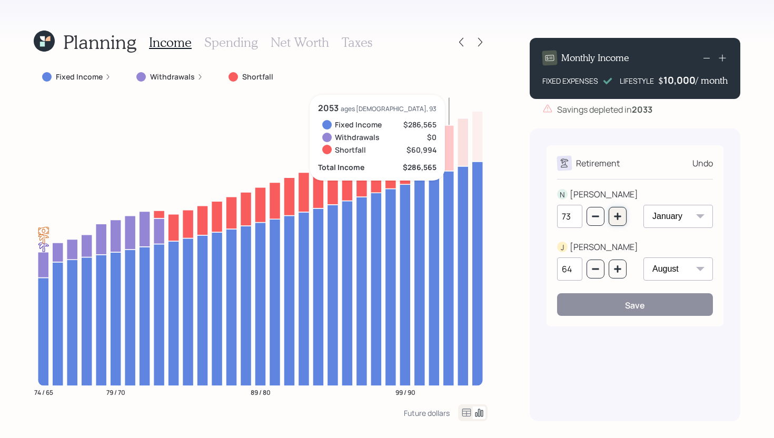
click at [618, 215] on icon "button" at bounding box center [618, 216] width 8 height 8
type input "74"
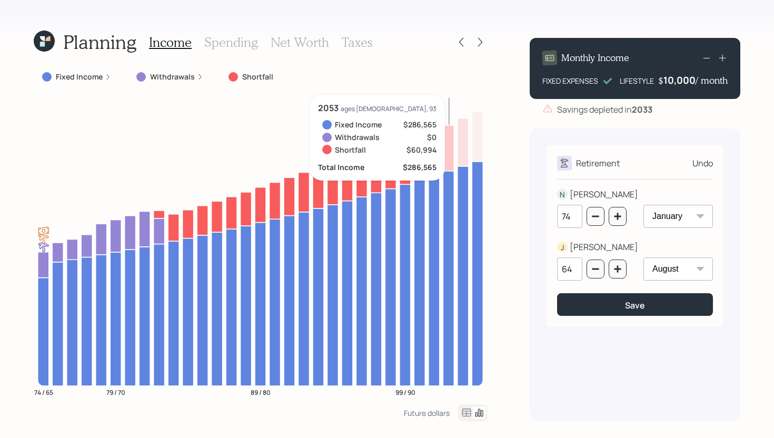
click at [666, 267] on select "January February March April May June July August September October November De…" at bounding box center [679, 269] width 70 height 23
select select "1"
click at [644, 258] on select "January February March April May June July August September October November De…" at bounding box center [679, 269] width 70 height 23
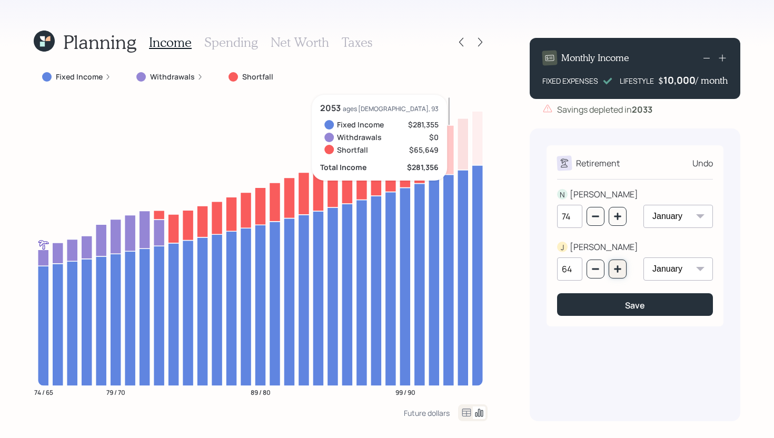
click at [620, 271] on icon "button" at bounding box center [618, 269] width 8 height 8
click at [621, 274] on button "button" at bounding box center [618, 269] width 18 height 19
type input "66"
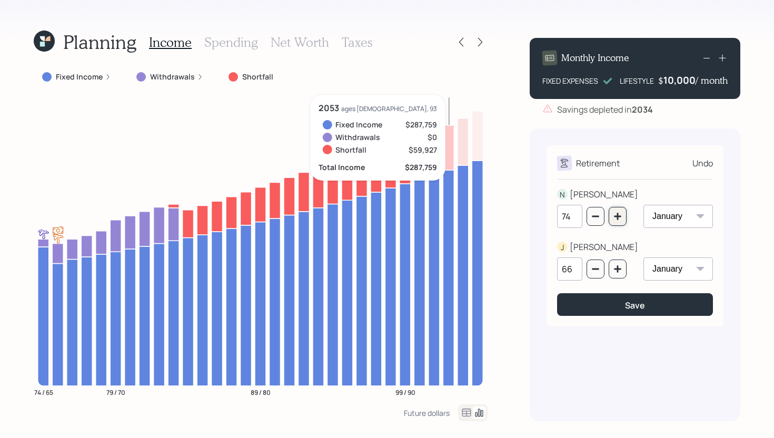
click at [621, 221] on icon "button" at bounding box center [618, 216] width 8 height 8
type input "75"
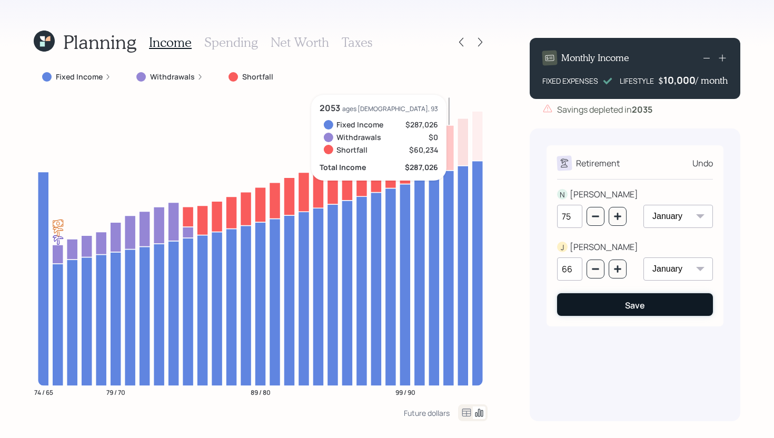
click at [634, 311] on div "Save" at bounding box center [635, 306] width 20 height 12
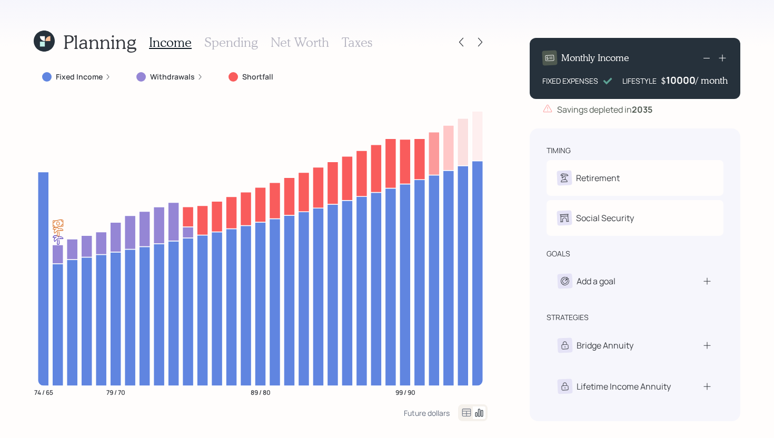
click at [673, 83] on div "10000" at bounding box center [680, 80] width 29 height 13
click at [518, 192] on div "Planning Income Spending Net Worth Taxes Fixed Income Withdrawals Shortfall 74 …" at bounding box center [387, 219] width 774 height 438
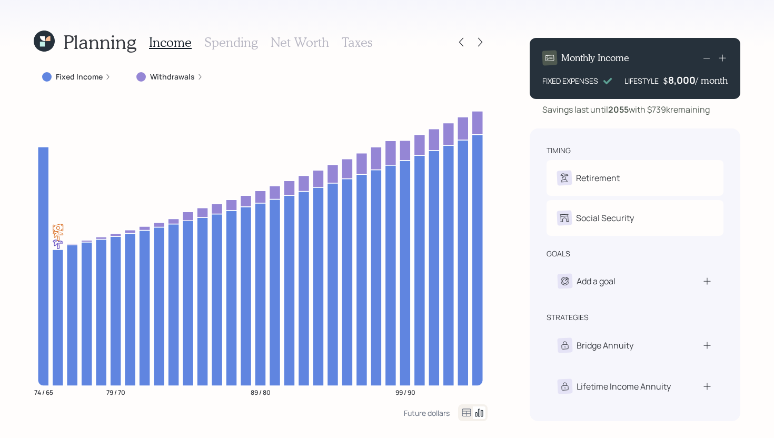
click at [516, 123] on div "Planning Income Spending Net Worth Taxes Fixed Income Withdrawals 74 / 65 79 / …" at bounding box center [387, 219] width 774 height 438
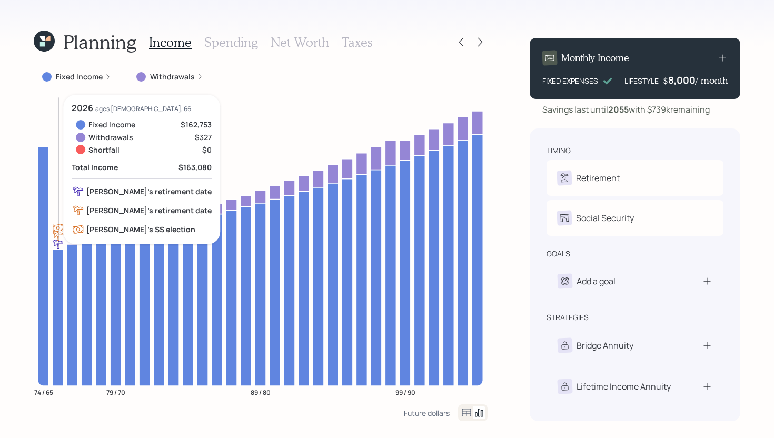
click at [58, 259] on icon at bounding box center [57, 317] width 11 height 136
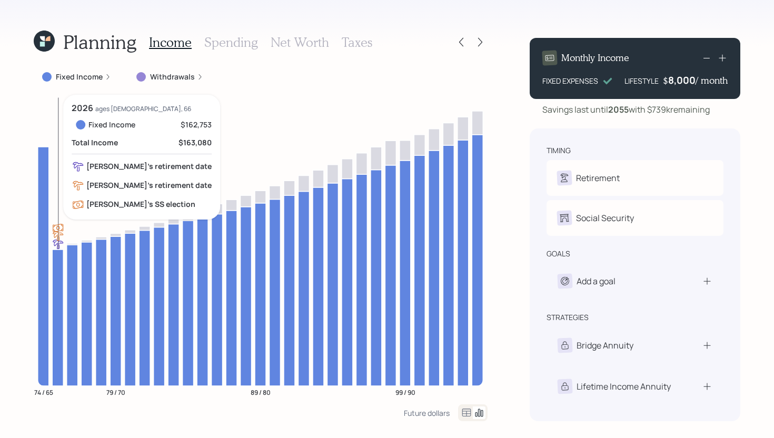
click at [58, 258] on icon at bounding box center [57, 317] width 11 height 136
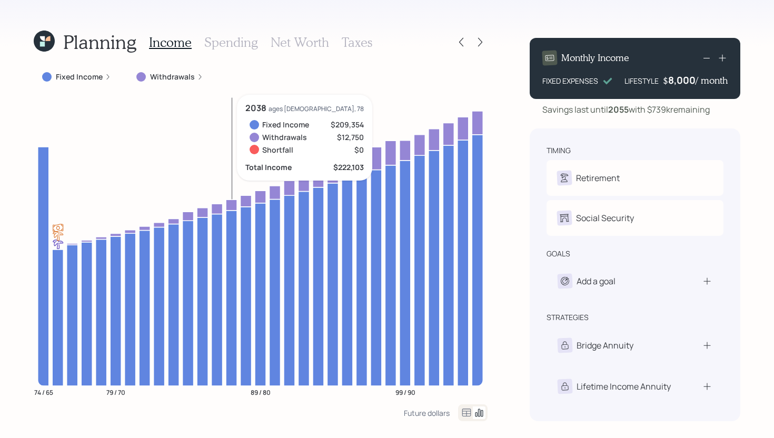
click at [231, 203] on icon at bounding box center [231, 205] width 11 height 11
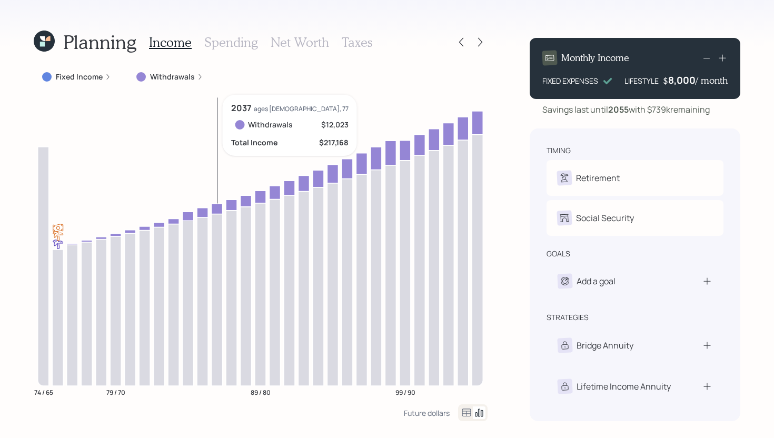
click at [213, 211] on icon at bounding box center [217, 209] width 11 height 10
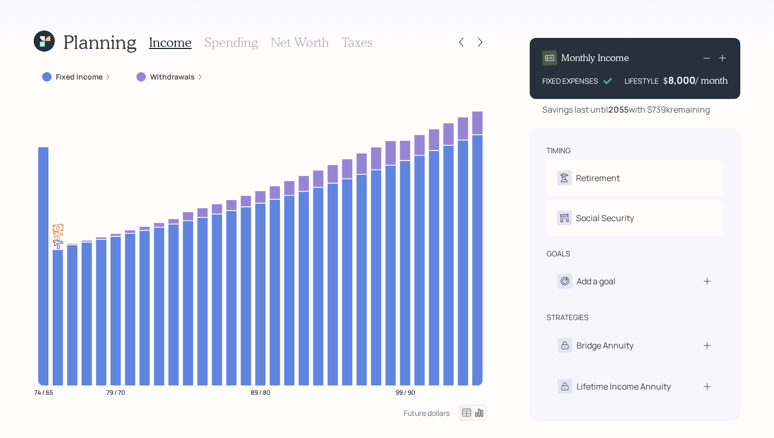
click at [102, 78] on div "Fixed Income" at bounding box center [76, 77] width 69 height 11
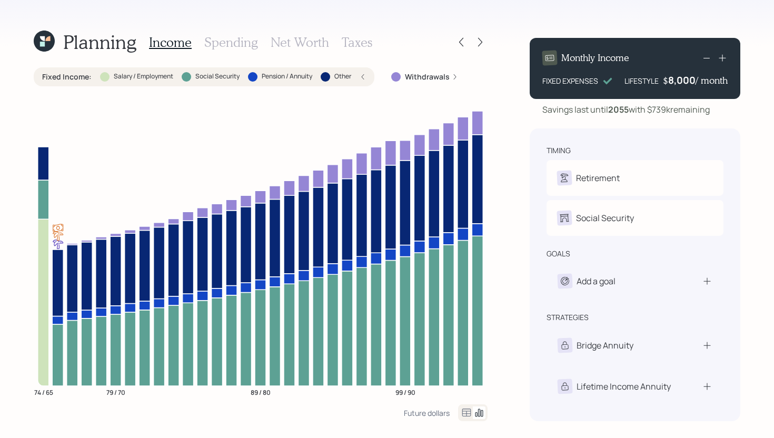
click at [102, 77] on div at bounding box center [104, 76] width 9 height 9
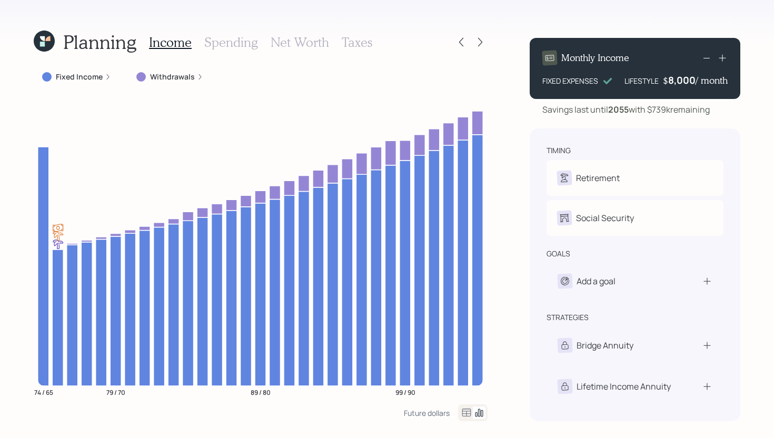
drag, startPoint x: 624, startPoint y: 81, endPoint x: 727, endPoint y: 78, distance: 103.8
click at [727, 78] on div "FIXED EXPENSES LIFESTYLE $ 8,000 / month" at bounding box center [635, 80] width 185 height 13
click at [602, 84] on div "FIXED EXPENSES" at bounding box center [578, 80] width 71 height 11
click at [482, 44] on icon at bounding box center [480, 42] width 11 height 11
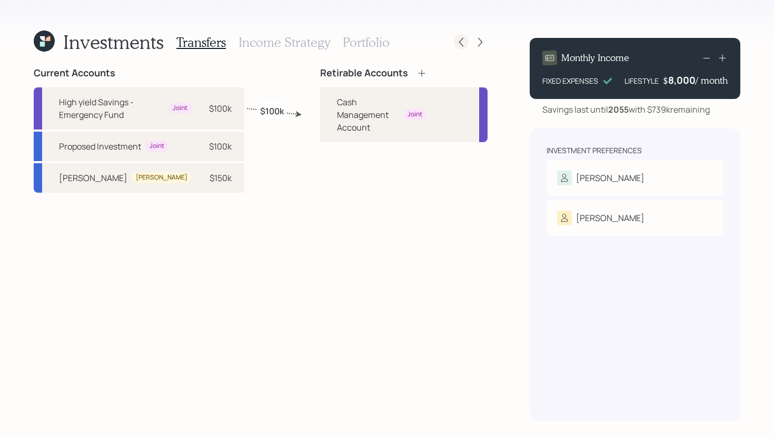
click at [461, 45] on icon at bounding box center [461, 42] width 4 height 9
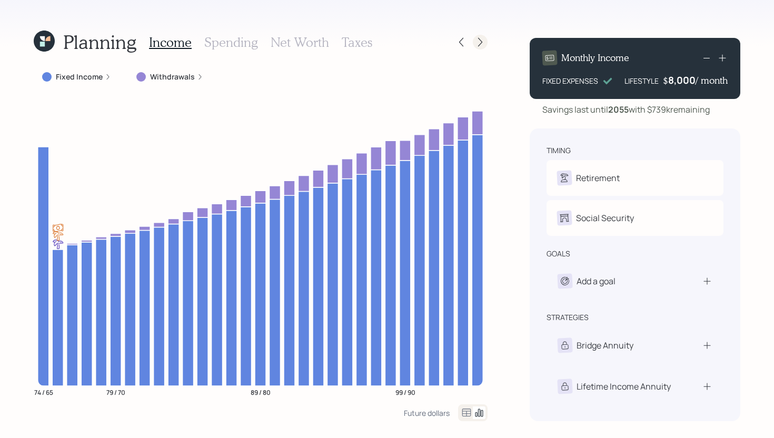
click at [481, 41] on icon at bounding box center [480, 42] width 11 height 11
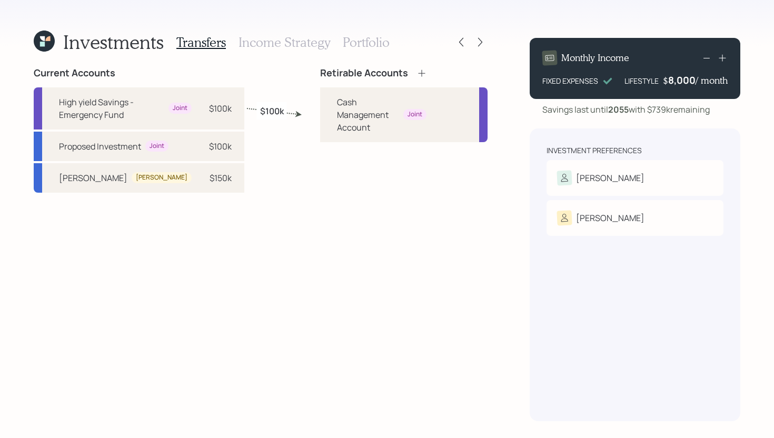
click at [418, 73] on icon at bounding box center [421, 73] width 7 height 7
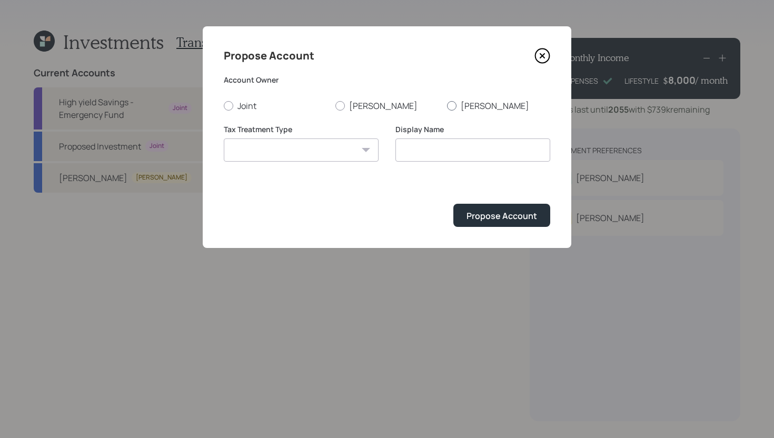
click at [471, 105] on label "Judy" at bounding box center [498, 106] width 103 height 12
click at [447, 105] on input "Judy" at bounding box center [447, 105] width 1 height 1
radio input "true"
click at [312, 139] on select "Roth Taxable Traditional" at bounding box center [301, 150] width 155 height 23
select select "traditional"
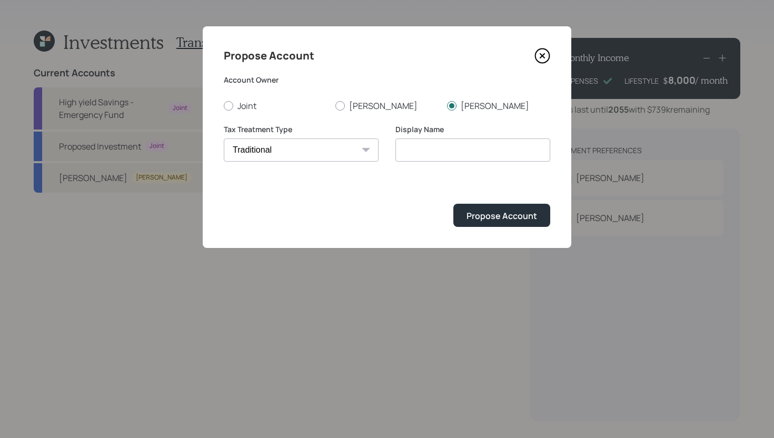
click at [224, 139] on select "Roth Taxable Traditional" at bounding box center [301, 150] width 155 height 23
click at [469, 150] on input "Traditional" at bounding box center [473, 150] width 155 height 23
click at [401, 149] on input "Traditional IRA" at bounding box center [473, 150] width 155 height 23
type input "Judy Traditional IRA"
click at [479, 209] on button "Propose Account" at bounding box center [502, 215] width 97 height 23
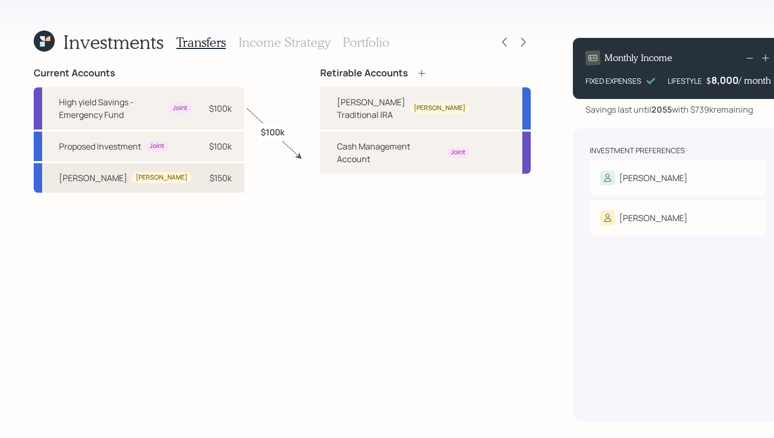
click at [230, 177] on div "Judy's IRA Judy $150k" at bounding box center [139, 177] width 211 height 29
click at [324, 109] on div "Judy Traditional IRA Judy" at bounding box center [425, 108] width 211 height 42
select select "eaa961cd-b339-46f9-b97f-75cb8ef6d9a1"
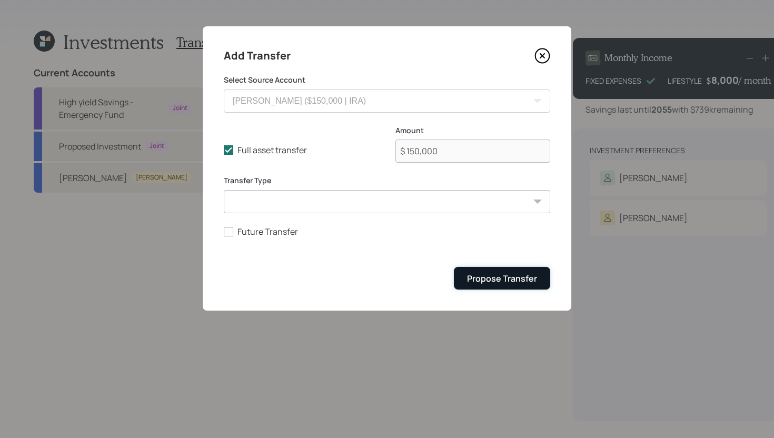
click at [478, 277] on div "Propose Transfer" at bounding box center [502, 279] width 70 height 12
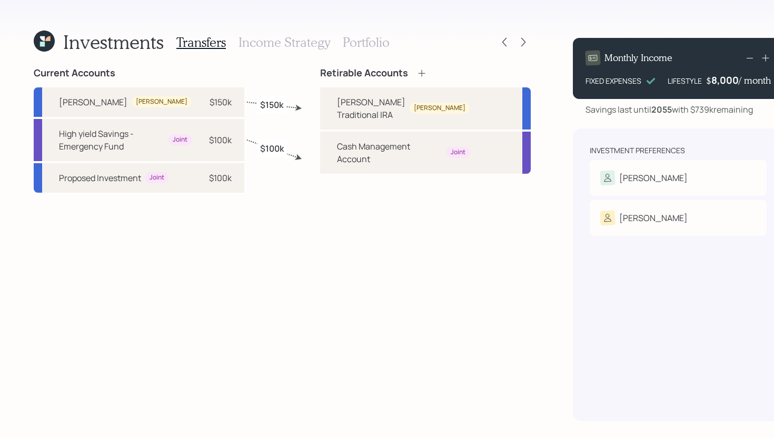
click at [417, 70] on icon at bounding box center [422, 73] width 11 height 11
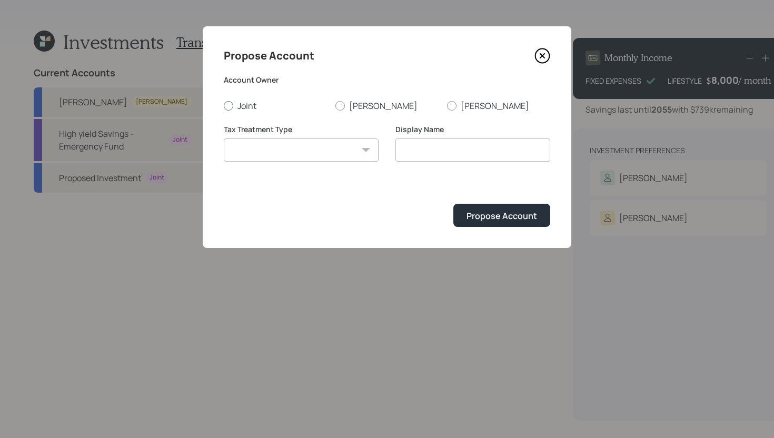
click at [243, 107] on label "Joint" at bounding box center [275, 106] width 103 height 12
click at [224, 106] on input "Joint" at bounding box center [223, 105] width 1 height 1
radio input "true"
click at [278, 144] on select "Roth Taxable Traditional" at bounding box center [301, 150] width 155 height 23
select select "taxable"
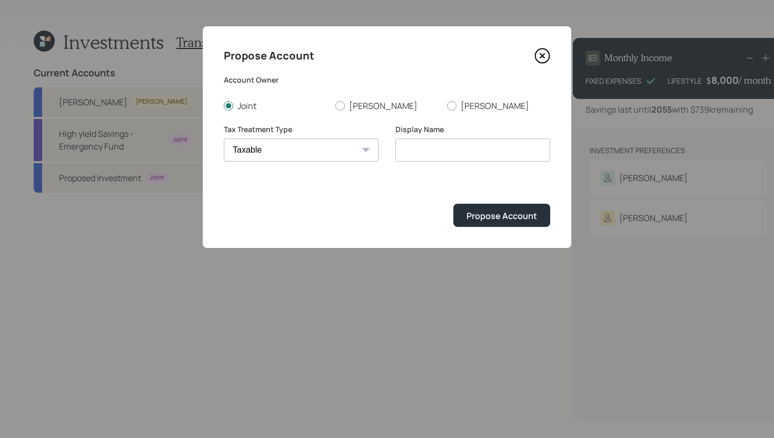
click at [224, 139] on select "Roth Taxable Traditional" at bounding box center [301, 150] width 155 height 23
click at [476, 159] on input "Taxable" at bounding box center [473, 150] width 155 height 23
type input "Joint"
click at [519, 221] on div "Propose Account" at bounding box center [502, 216] width 71 height 12
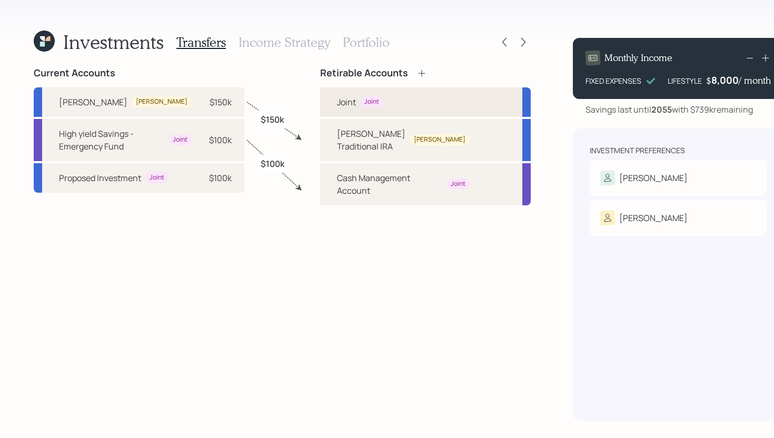
click at [389, 102] on div "Joint Joint" at bounding box center [425, 101] width 211 height 29
select select "taxable"
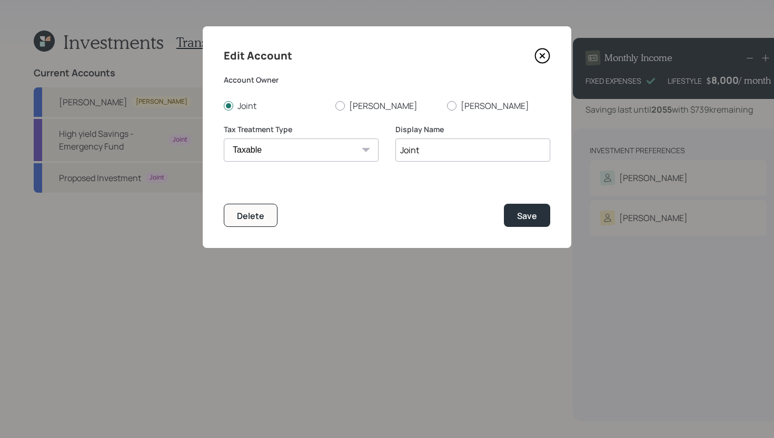
click at [438, 149] on input "Joint" at bounding box center [473, 150] width 155 height 23
type input "Joint Brokerage"
click at [542, 221] on button "Save" at bounding box center [527, 215] width 46 height 23
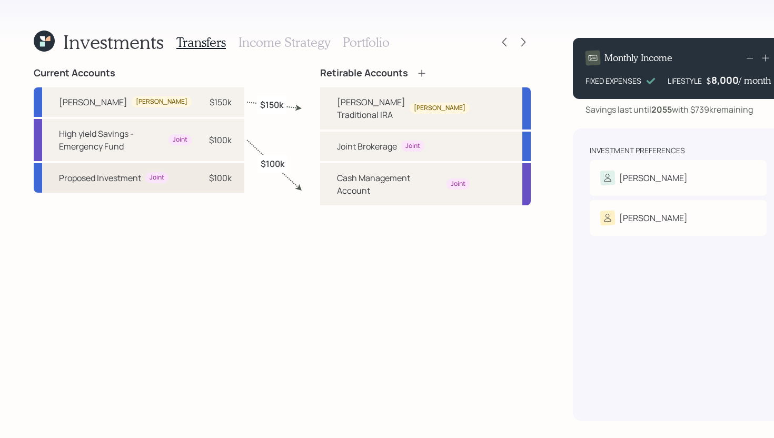
click at [200, 179] on div "$100k" at bounding box center [216, 178] width 32 height 13
click at [322, 147] on div "Joint Brokerage Joint" at bounding box center [425, 146] width 211 height 29
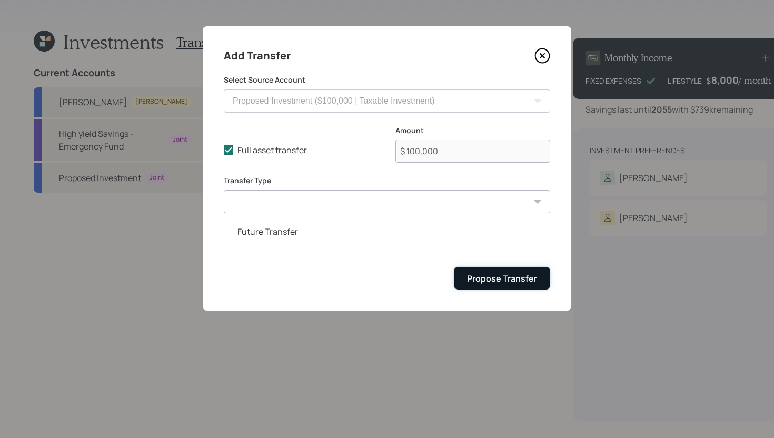
click at [507, 287] on button "Propose Transfer" at bounding box center [502, 278] width 96 height 23
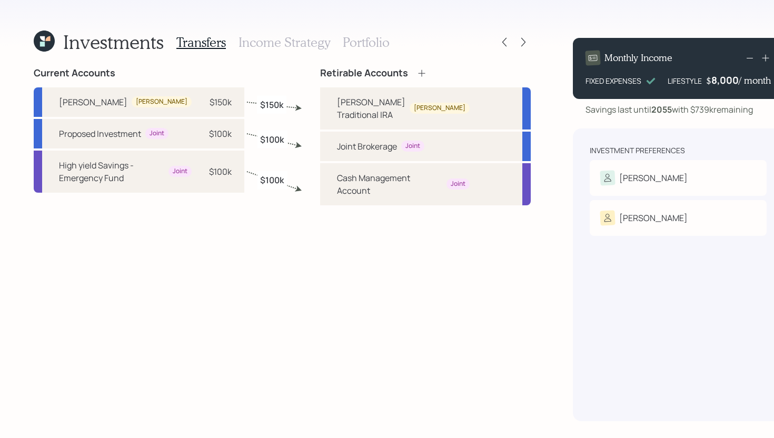
click at [272, 45] on h3 "Income Strategy" at bounding box center [285, 42] width 92 height 15
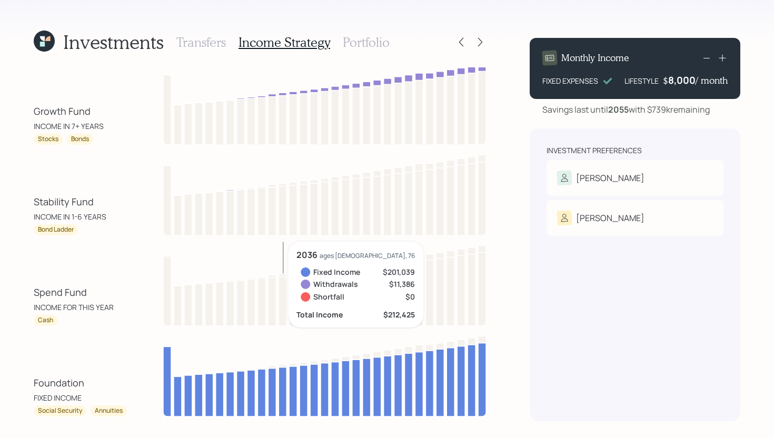
scroll to position [4, 0]
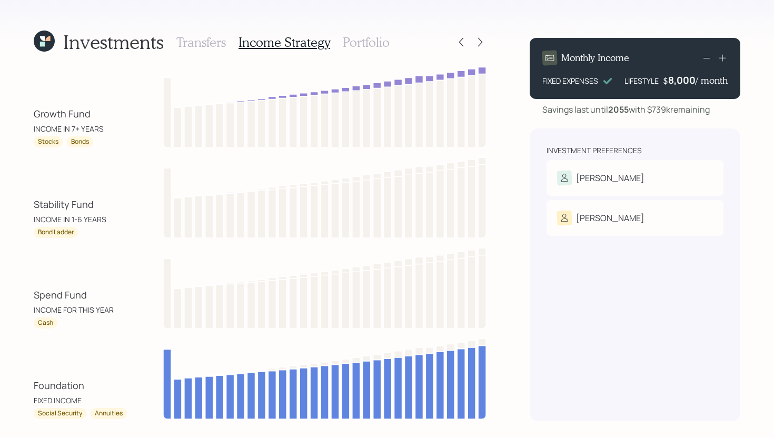
click at [688, 80] on div "8,000" at bounding box center [681, 80] width 27 height 13
click at [688, 80] on div "8000" at bounding box center [683, 80] width 26 height 13
click at [524, 230] on div "Investments Transfers Income Strategy Portfolio Growth Fund INCOME IN 7+ YEARS …" at bounding box center [387, 219] width 774 height 438
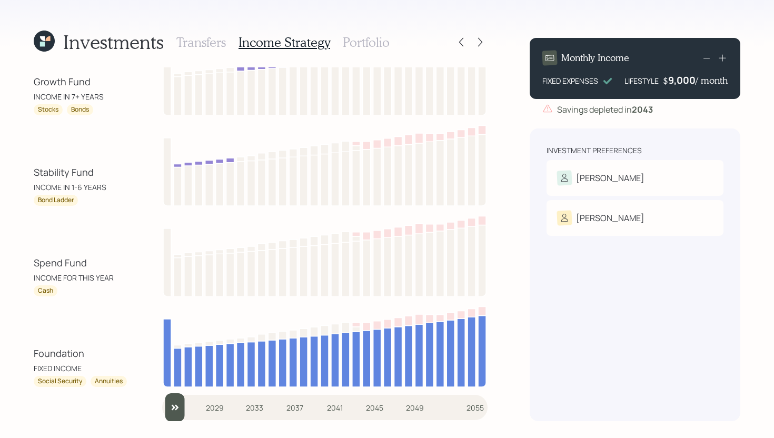
scroll to position [37, 0]
click at [178, 408] on input "slider" at bounding box center [325, 407] width 326 height 28
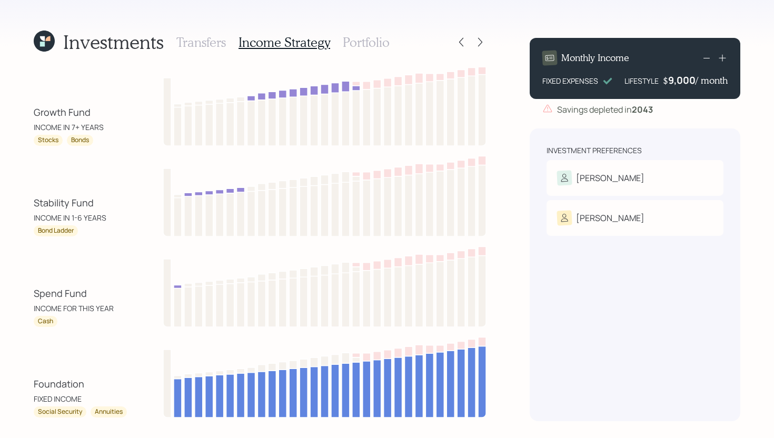
scroll to position [0, 0]
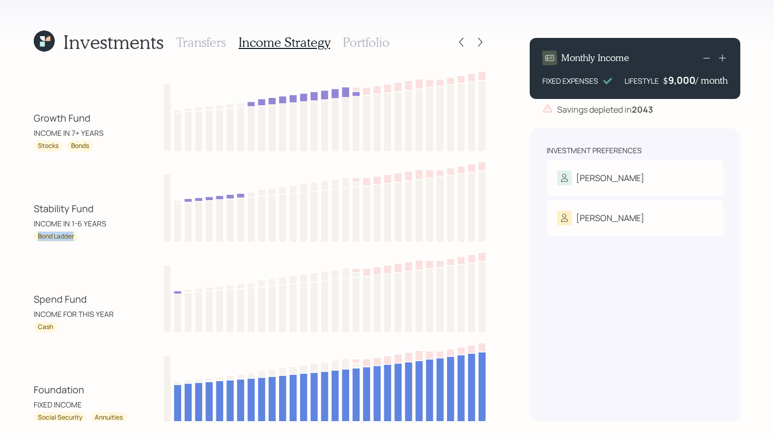
drag, startPoint x: 84, startPoint y: 236, endPoint x: 38, endPoint y: 238, distance: 45.3
click at [38, 238] on div "Bond Ladder" at bounding box center [81, 236] width 95 height 11
click at [95, 239] on div "Bond Ladder" at bounding box center [81, 236] width 95 height 11
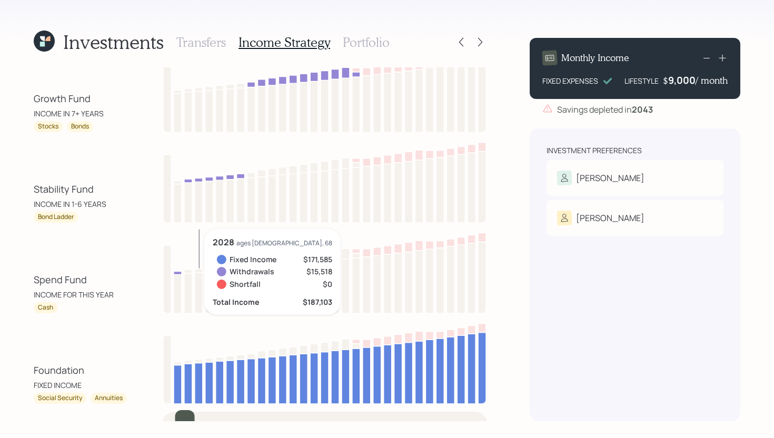
scroll to position [21, 0]
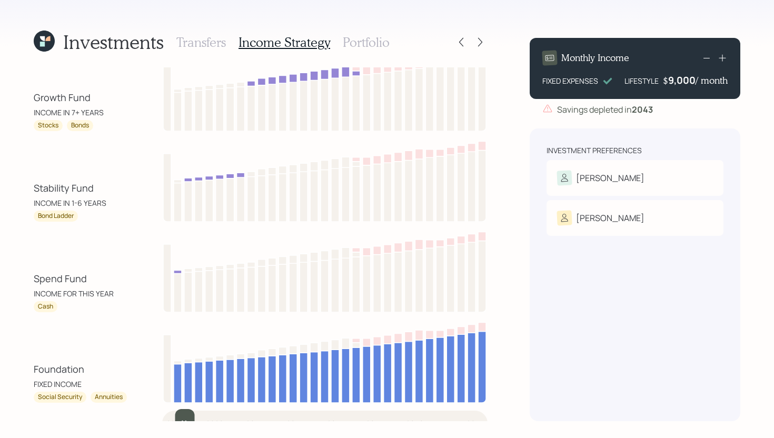
type input "2027"
click at [191, 414] on input "slider" at bounding box center [325, 423] width 326 height 28
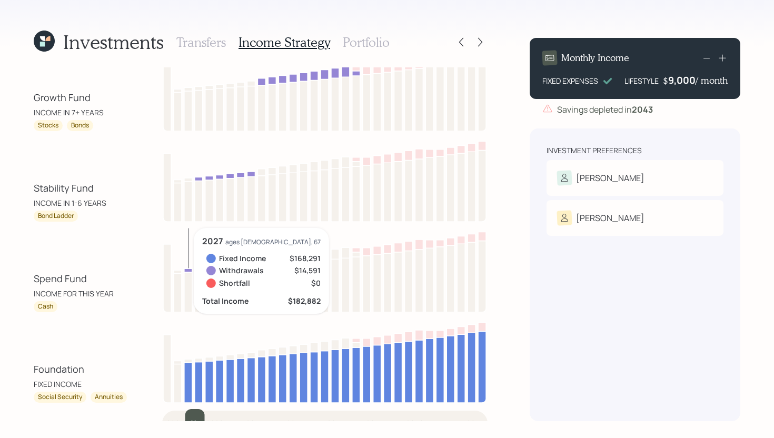
scroll to position [0, 0]
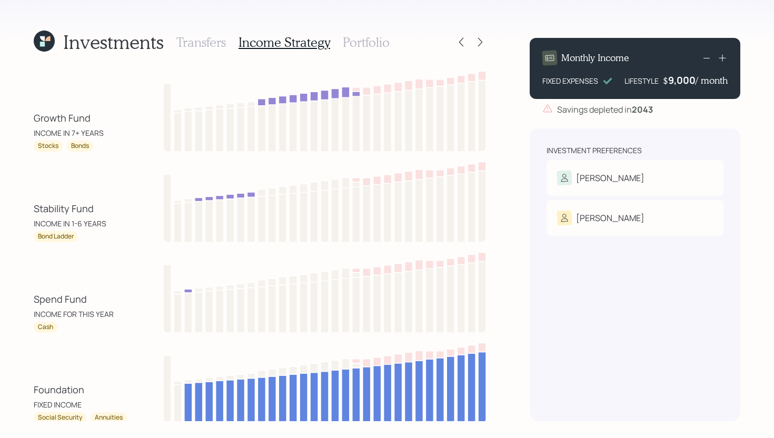
click at [358, 40] on h3 "Portfolio" at bounding box center [366, 42] width 47 height 15
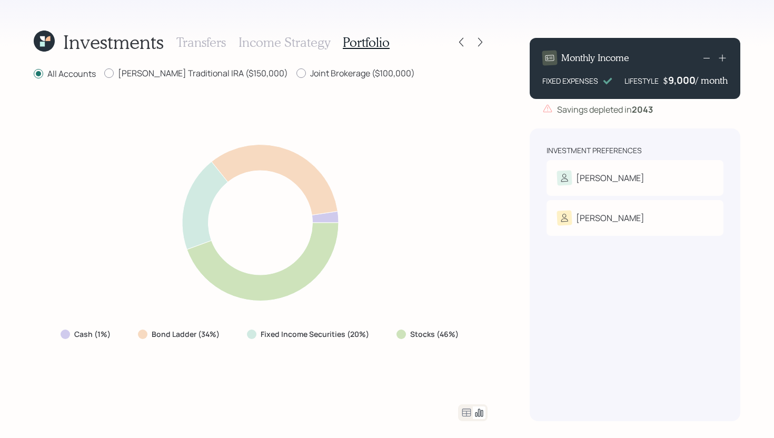
click at [465, 414] on icon at bounding box center [467, 413] width 9 height 8
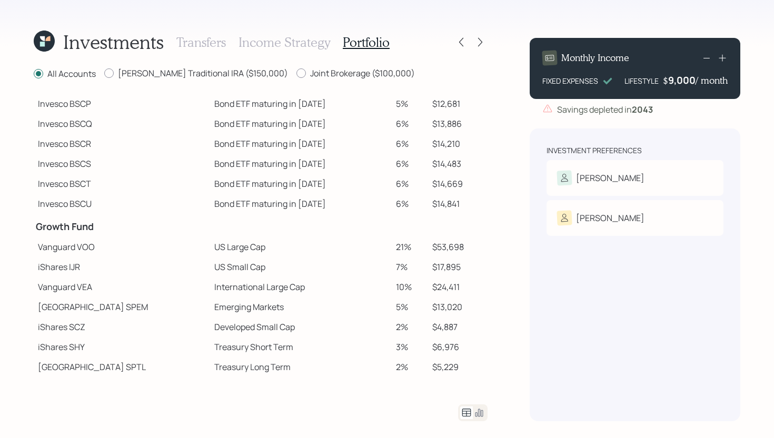
scroll to position [81, 0]
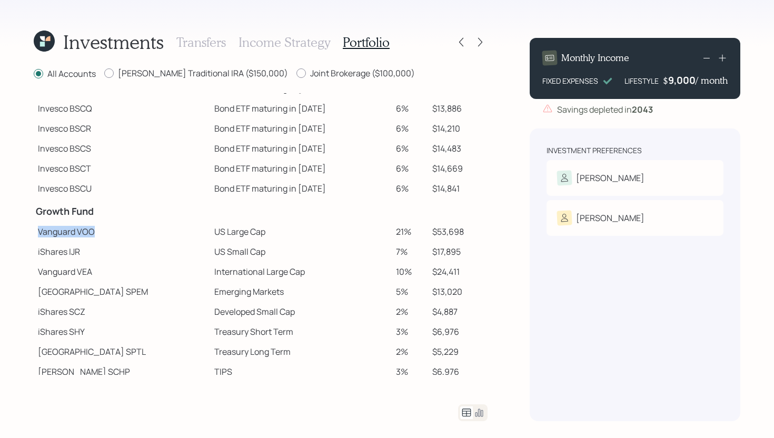
drag, startPoint x: 111, startPoint y: 231, endPoint x: 37, endPoint y: 231, distance: 73.7
click at [37, 231] on td "Vanguard VOO" at bounding box center [122, 232] width 176 height 20
click at [125, 231] on td "Vanguard VOO" at bounding box center [122, 232] width 176 height 20
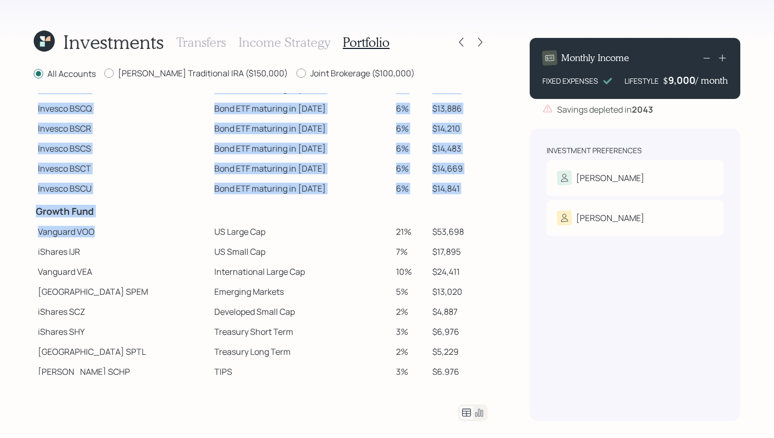
drag, startPoint x: 115, startPoint y: 234, endPoint x: 29, endPoint y: 234, distance: 85.3
click at [29, 234] on div "Investments Transfers Income Strategy Portfolio All Accounts Judy Traditional I…" at bounding box center [387, 219] width 774 height 438
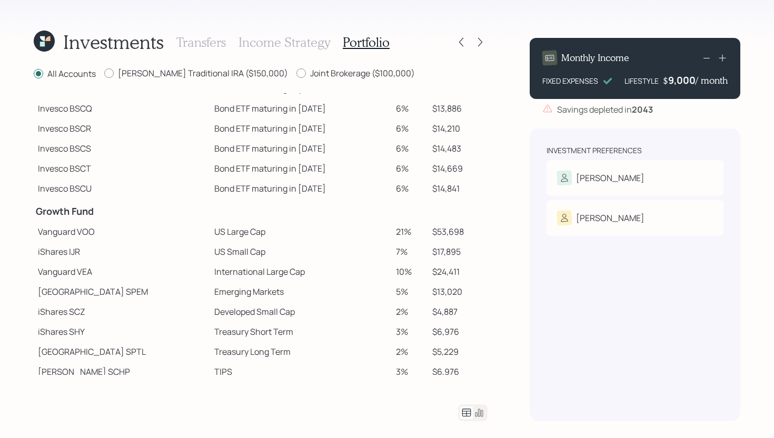
click at [55, 229] on td "Vanguard VOO" at bounding box center [122, 232] width 176 height 20
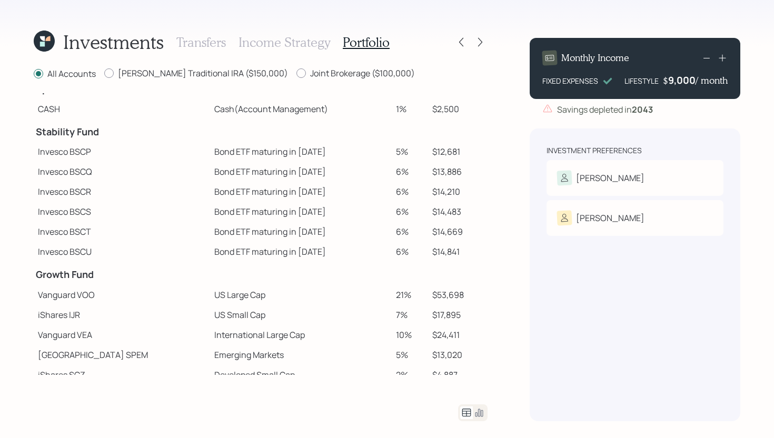
scroll to position [0, 0]
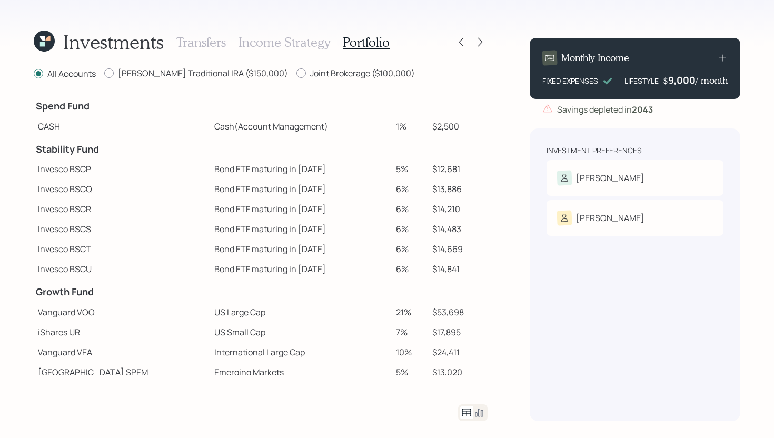
click at [299, 41] on h3 "Income Strategy" at bounding box center [285, 42] width 92 height 15
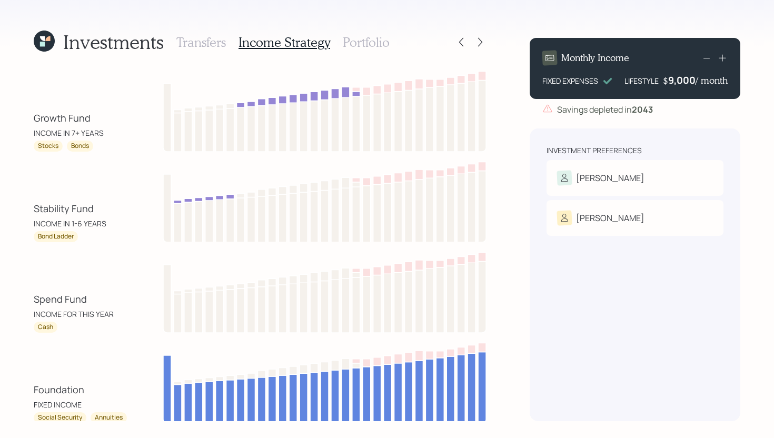
click at [373, 42] on h3 "Portfolio" at bounding box center [366, 42] width 47 height 15
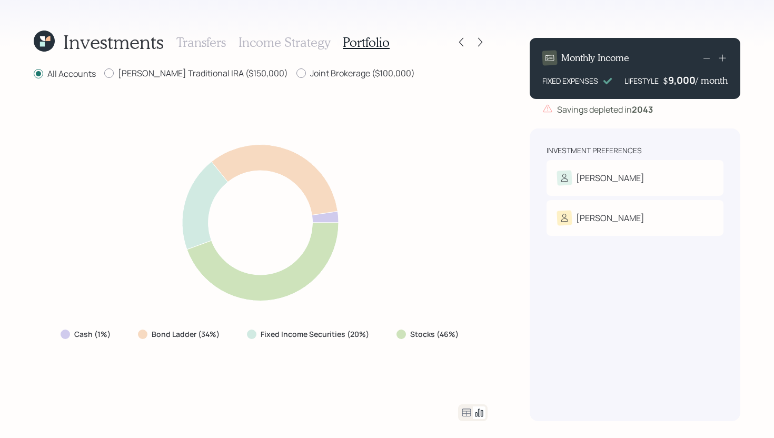
click at [463, 410] on icon at bounding box center [467, 413] width 9 height 8
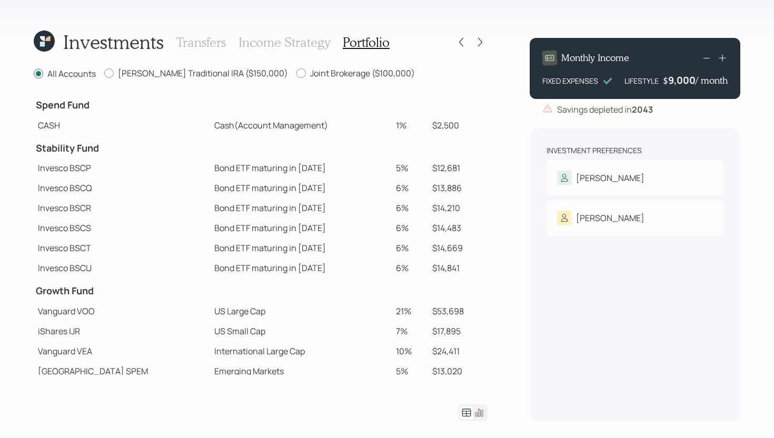
scroll to position [2, 0]
click at [291, 37] on h3 "Income Strategy" at bounding box center [285, 42] width 92 height 15
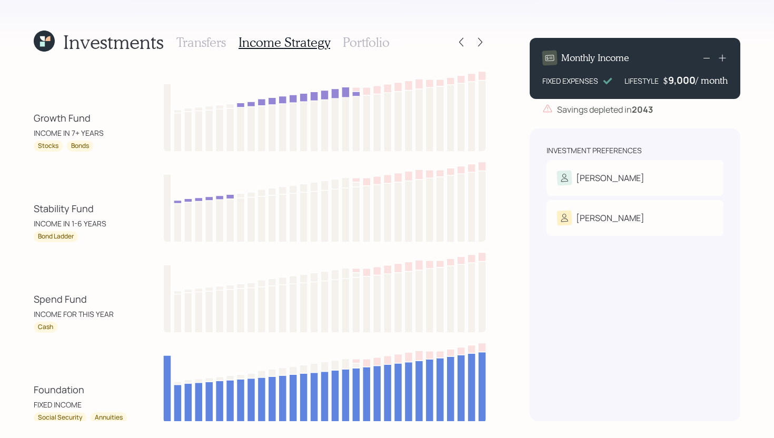
click at [384, 41] on h3 "Portfolio" at bounding box center [366, 42] width 47 height 15
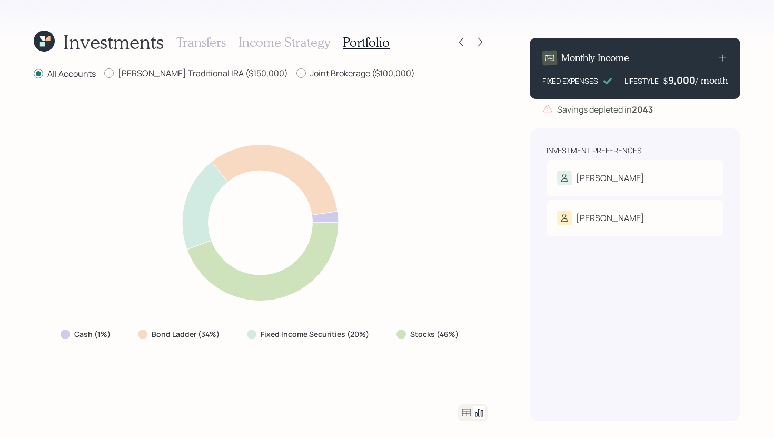
click at [462, 405] on div at bounding box center [472, 413] width 29 height 17
click at [465, 409] on icon at bounding box center [466, 413] width 13 height 13
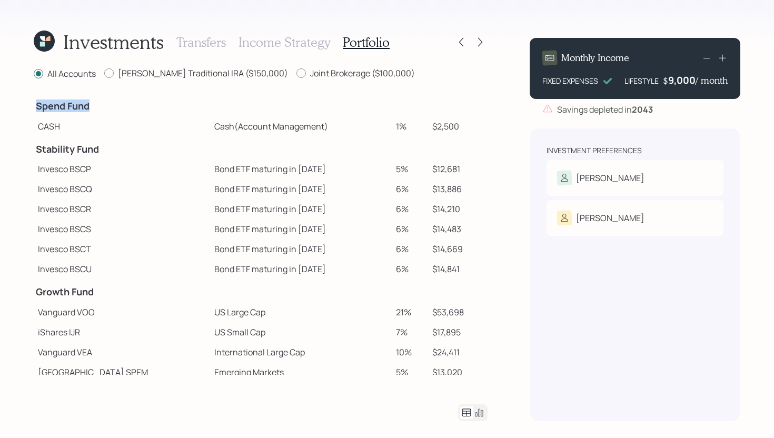
drag, startPoint x: 38, startPoint y: 106, endPoint x: 91, endPoint y: 107, distance: 53.2
click at [91, 107] on h4 "Spend Fund" at bounding box center [122, 107] width 172 height 12
drag, startPoint x: 397, startPoint y: 124, endPoint x: 377, endPoint y: 124, distance: 20.0
click at [377, 124] on tr "CASH Cash (Account Management) 1% $2,500" at bounding box center [261, 126] width 454 height 20
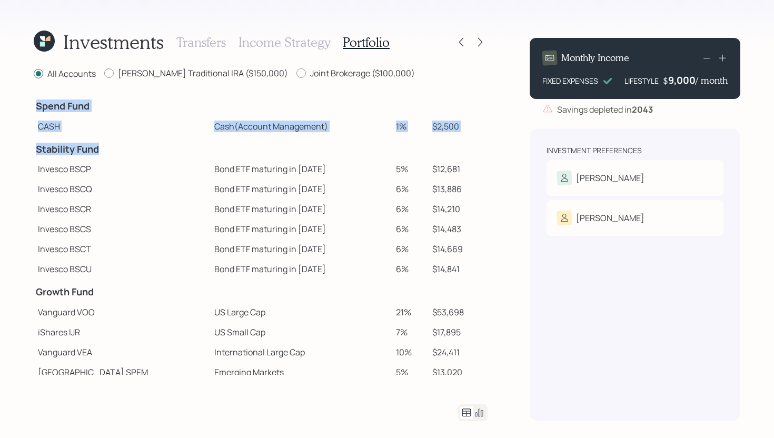
drag, startPoint x: 100, startPoint y: 150, endPoint x: 18, endPoint y: 146, distance: 81.7
click at [18, 146] on div "Investments Transfers Income Strategy Portfolio All Accounts Judy Traditional I…" at bounding box center [387, 219] width 774 height 438
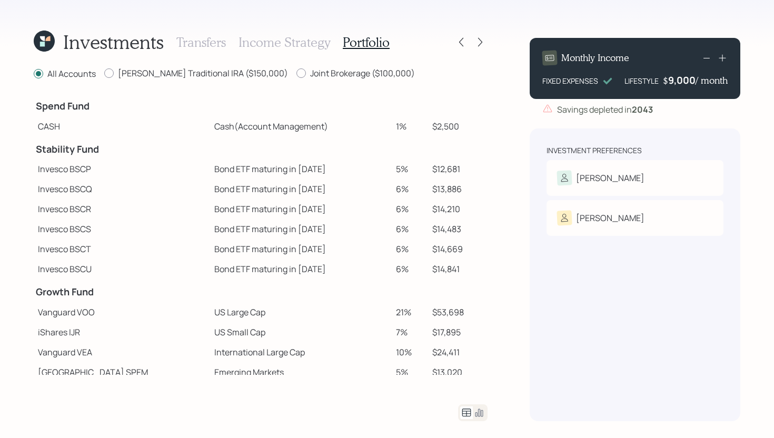
click at [31, 149] on div "Investments Transfers Income Strategy Portfolio All Accounts Judy Traditional I…" at bounding box center [387, 219] width 774 height 438
drag, startPoint x: 36, startPoint y: 149, endPoint x: 101, endPoint y: 149, distance: 64.8
click at [101, 149] on h4 "Stability Fund" at bounding box center [122, 150] width 172 height 12
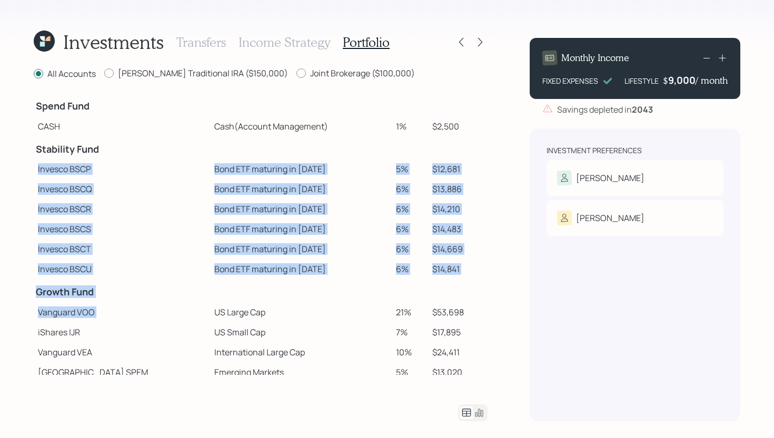
drag, startPoint x: 35, startPoint y: 169, endPoint x: 339, endPoint y: 304, distance: 332.9
click at [339, 304] on tbody "Spend Fund CASH Cash (Account Management) 1% $2,500 Stability Fund Invesco BSCP…" at bounding box center [261, 327] width 454 height 469
click at [317, 274] on td "Bond ETF maturing in 2030" at bounding box center [301, 269] width 182 height 20
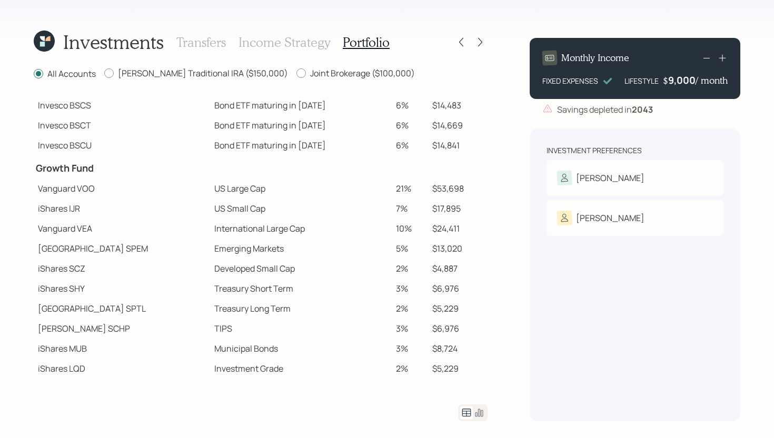
scroll to position [188, 0]
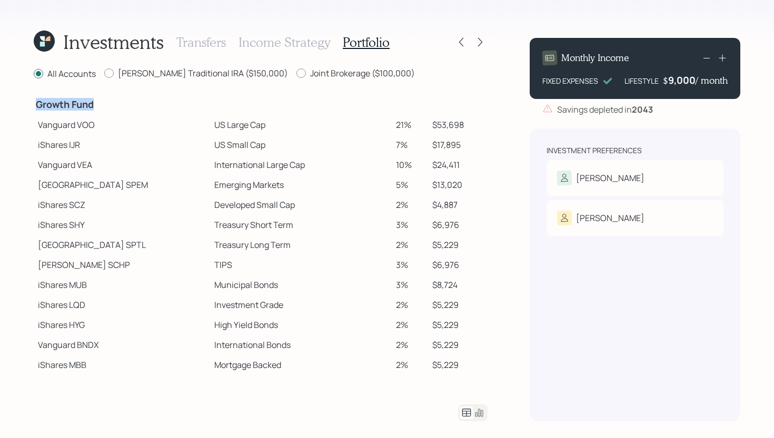
drag, startPoint x: 100, startPoint y: 107, endPoint x: 15, endPoint y: 107, distance: 84.8
click at [14, 107] on div "Investments Transfers Income Strategy Portfolio All Accounts Judy Traditional I…" at bounding box center [387, 219] width 774 height 438
click at [139, 227] on td "iShares SHY" at bounding box center [122, 225] width 176 height 20
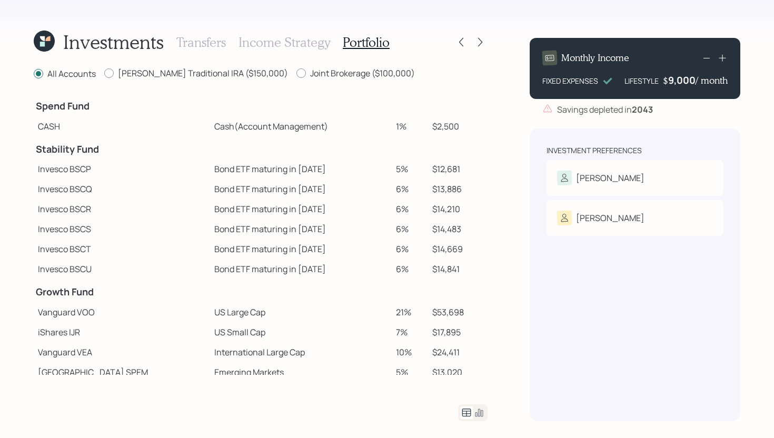
drag, startPoint x: 394, startPoint y: 125, endPoint x: 373, endPoint y: 125, distance: 21.1
click at [372, 125] on tr "CASH Cash (Account Management) 1% $2,500" at bounding box center [261, 126] width 454 height 20
click at [405, 127] on td "1%" at bounding box center [410, 126] width 36 height 20
drag, startPoint x: 395, startPoint y: 126, endPoint x: 380, endPoint y: 126, distance: 14.7
click at [392, 126] on td "1%" at bounding box center [410, 126] width 36 height 20
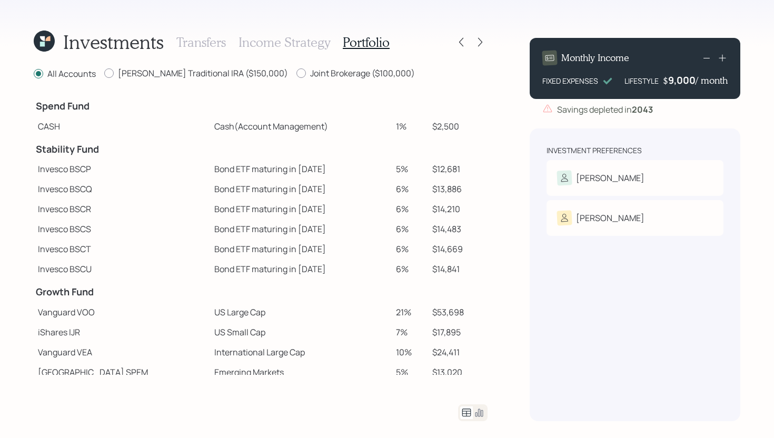
click at [454, 126] on td "$2,500" at bounding box center [458, 126] width 60 height 20
click at [481, 44] on icon at bounding box center [480, 42] width 11 height 11
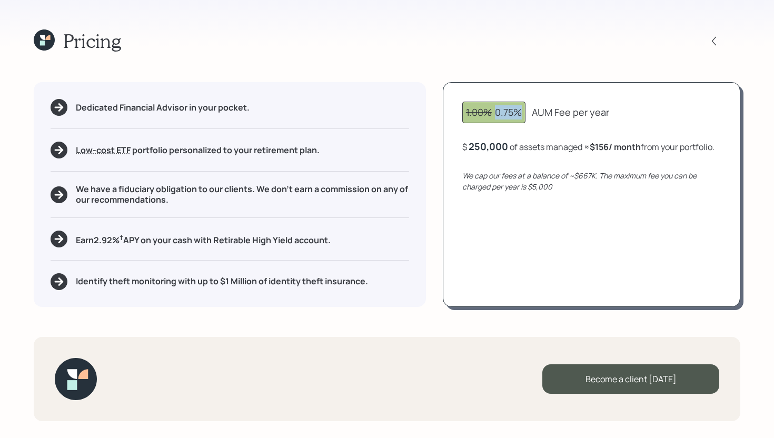
drag, startPoint x: 495, startPoint y: 112, endPoint x: 525, endPoint y: 111, distance: 30.6
click at [525, 111] on div "1.00% 0.75%" at bounding box center [494, 113] width 63 height 22
click at [618, 96] on div "1.00% 0.75% AUM Fee per year $ 250,000 of assets managed ≈ $156 / month from yo…" at bounding box center [592, 194] width 298 height 224
click at [711, 41] on icon at bounding box center [714, 41] width 11 height 11
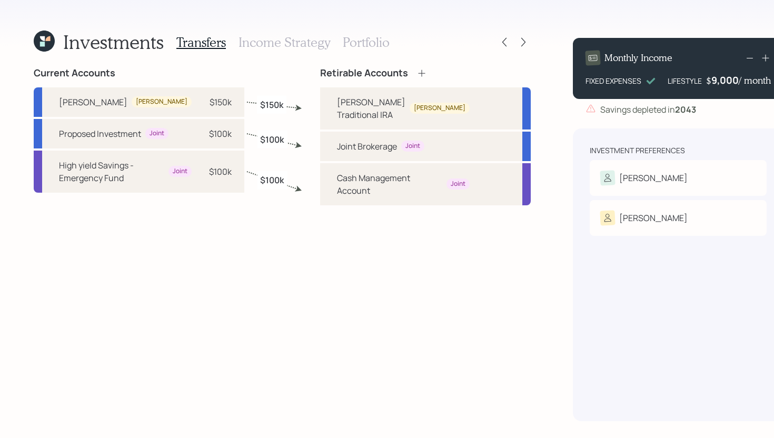
click at [381, 48] on h3 "Portfolio" at bounding box center [366, 42] width 47 height 15
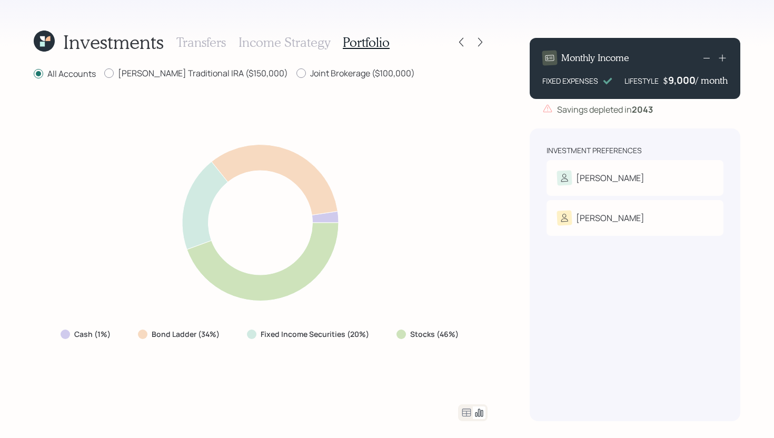
click at [464, 410] on icon at bounding box center [466, 413] width 13 height 13
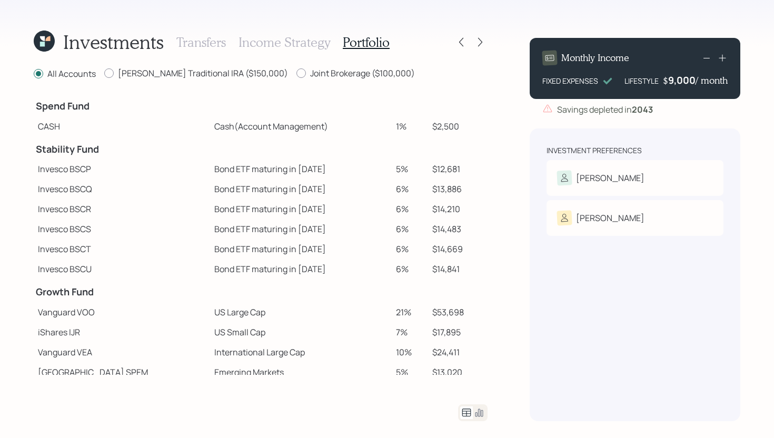
drag, startPoint x: 396, startPoint y: 125, endPoint x: 373, endPoint y: 125, distance: 22.7
click at [373, 125] on tr "CASH Cash (Account Management) 1% $2,500" at bounding box center [261, 126] width 454 height 20
click at [483, 42] on icon at bounding box center [480, 42] width 11 height 11
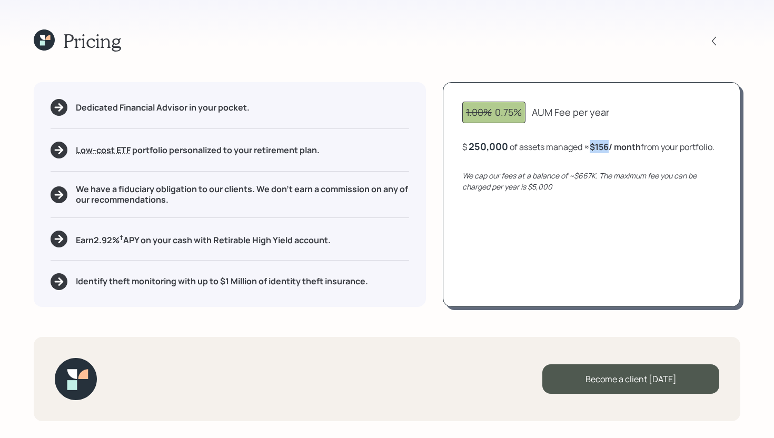
drag, startPoint x: 612, startPoint y: 149, endPoint x: 594, endPoint y: 149, distance: 18.4
click at [594, 149] on b "$156 / month" at bounding box center [615, 147] width 51 height 12
click at [621, 38] on div "Pricing" at bounding box center [387, 40] width 707 height 23
drag, startPoint x: 532, startPoint y: 113, endPoint x: 611, endPoint y: 111, distance: 79.0
click at [611, 111] on div "1.00% 0.75% AUM Fee per year" at bounding box center [592, 113] width 259 height 22
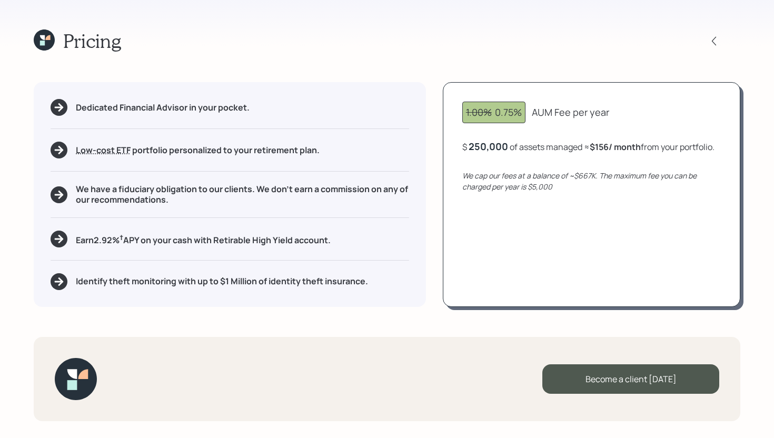
click at [658, 62] on div "Pricing Dedicated Financial Advisor in your pocket. Low-cost ETF Retirable uses…" at bounding box center [387, 219] width 774 height 438
drag, startPoint x: 498, startPoint y: 114, endPoint x: 628, endPoint y: 117, distance: 130.7
click at [628, 117] on div "1.00% 0.75% AUM Fee per year" at bounding box center [592, 113] width 259 height 22
click at [713, 43] on icon at bounding box center [714, 41] width 11 height 11
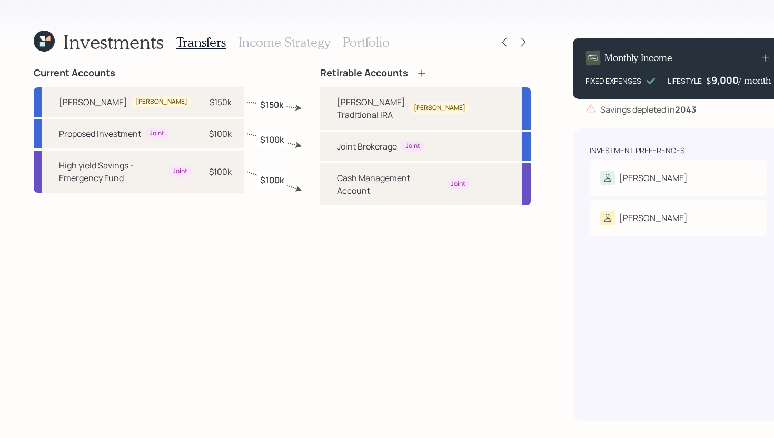
click at [372, 50] on div "Transfers Income Strategy Portfolio" at bounding box center [282, 41] width 213 height 25
click at [377, 44] on h3 "Portfolio" at bounding box center [366, 42] width 47 height 15
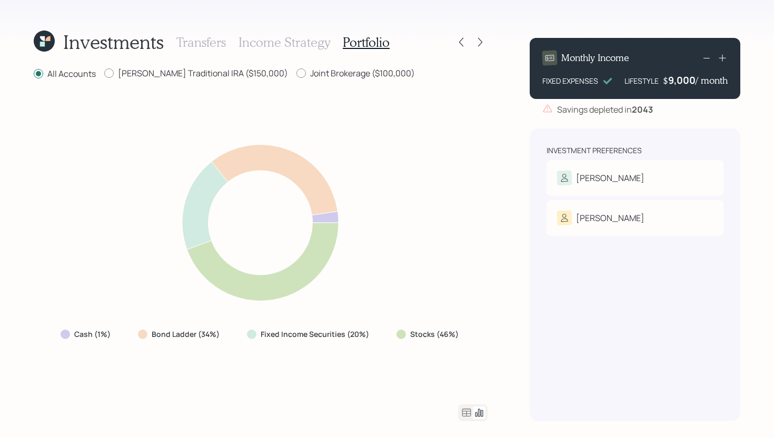
click at [461, 409] on icon at bounding box center [466, 413] width 13 height 13
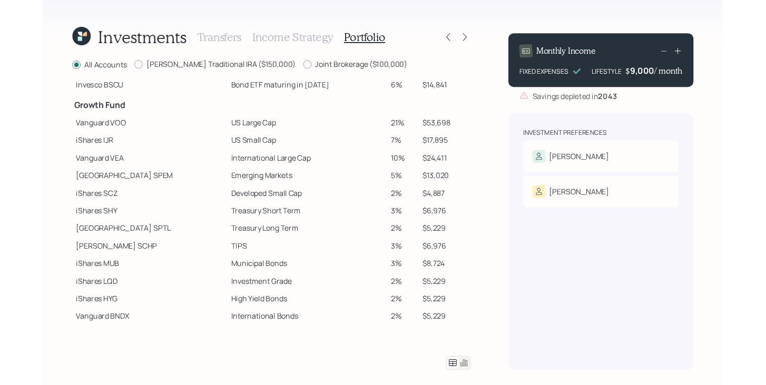
scroll to position [188, 0]
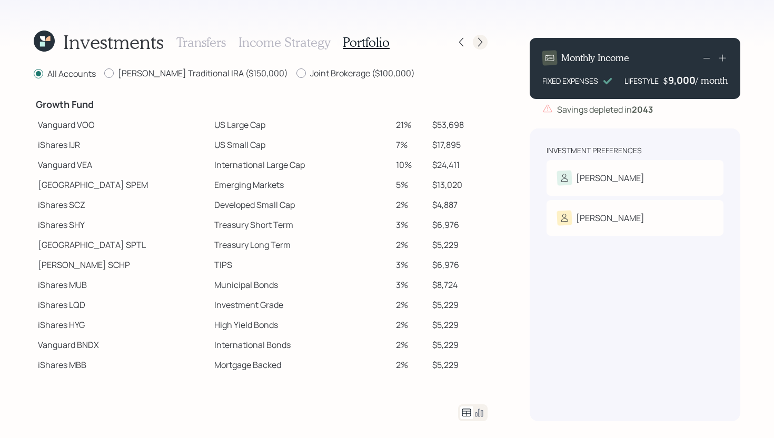
click at [480, 41] on icon at bounding box center [480, 42] width 11 height 11
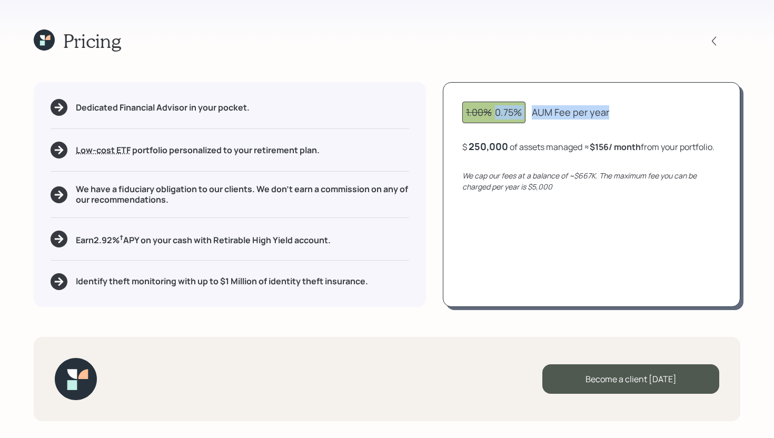
drag, startPoint x: 495, startPoint y: 111, endPoint x: 621, endPoint y: 113, distance: 125.9
click at [621, 113] on div "1.00% 0.75% AUM Fee per year" at bounding box center [592, 113] width 259 height 22
drag, startPoint x: 616, startPoint y: 148, endPoint x: 593, endPoint y: 149, distance: 23.7
click at [592, 149] on b "$156 / month" at bounding box center [615, 147] width 51 height 12
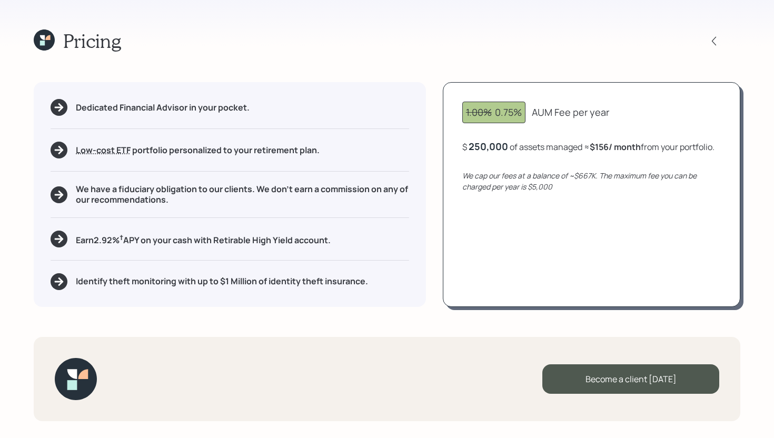
click at [514, 112] on div "1.00% 0.75%" at bounding box center [494, 112] width 56 height 14
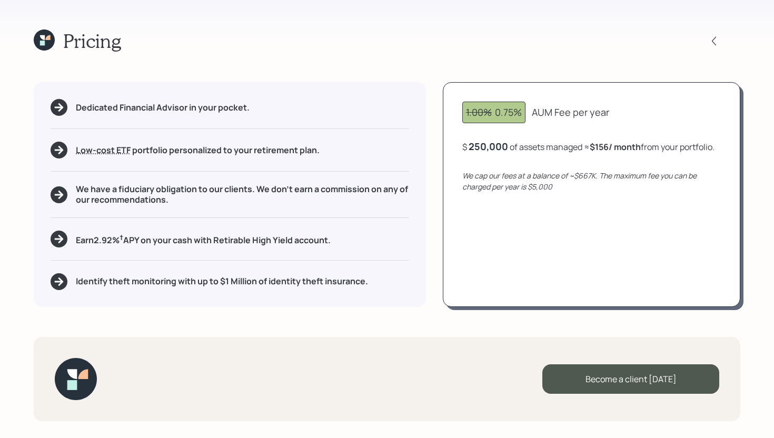
click at [44, 41] on icon at bounding box center [42, 43] width 5 height 5
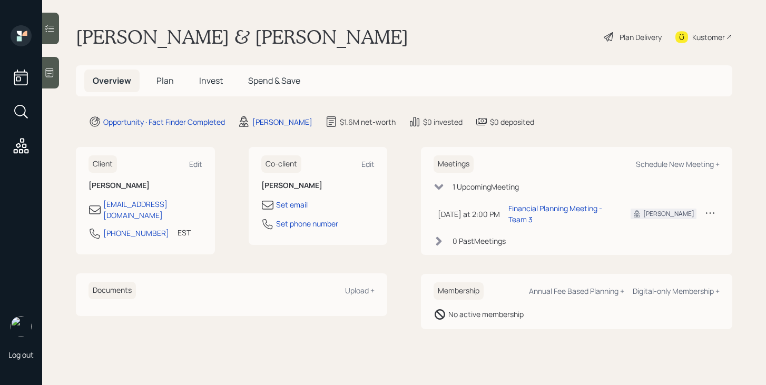
click at [171, 78] on span "Plan" at bounding box center [164, 81] width 17 height 12
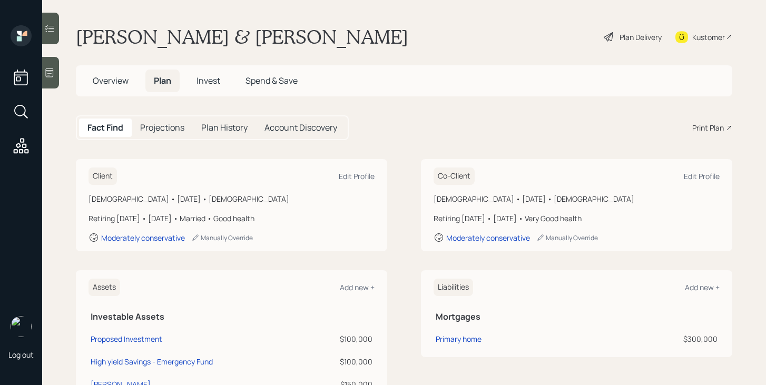
click at [115, 81] on span "Overview" at bounding box center [111, 81] width 36 height 12
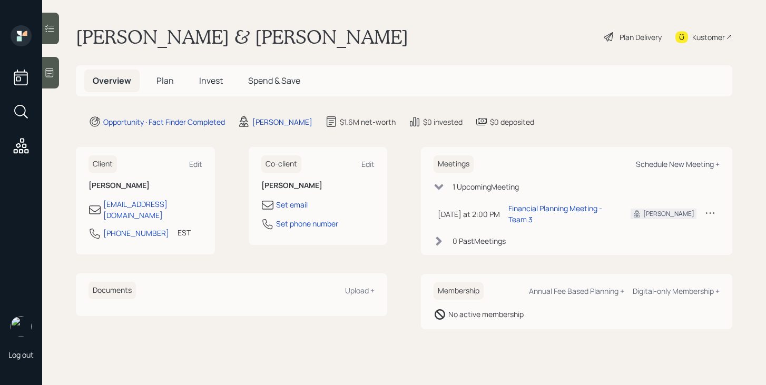
click at [671, 166] on div "Schedule New Meeting +" at bounding box center [678, 164] width 84 height 10
select select "bffa7908-1b2a-4c79-9bb6-f0ec9aed22d3"
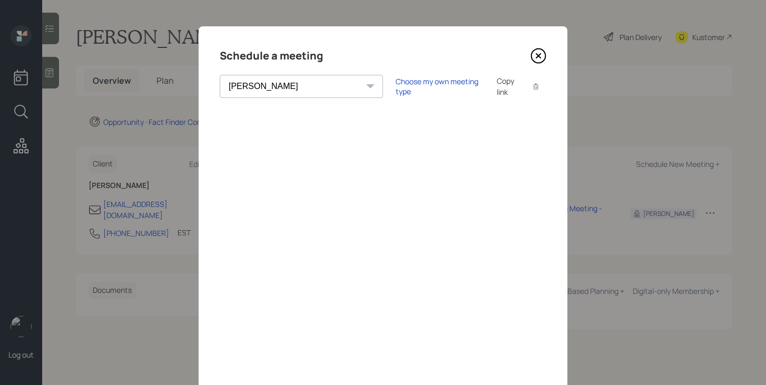
click at [540, 56] on icon at bounding box center [538, 56] width 16 height 16
